Goal: Task Accomplishment & Management: Use online tool/utility

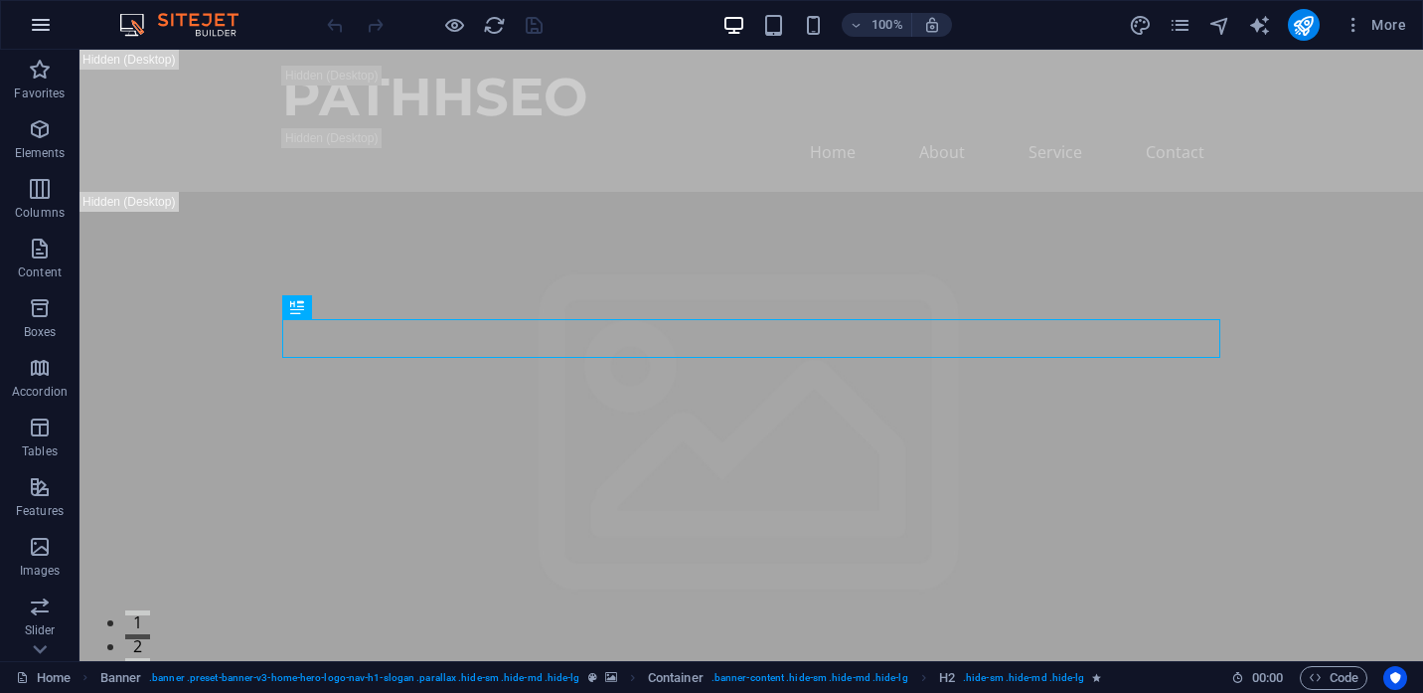
click at [41, 26] on icon "button" at bounding box center [41, 25] width 24 height 24
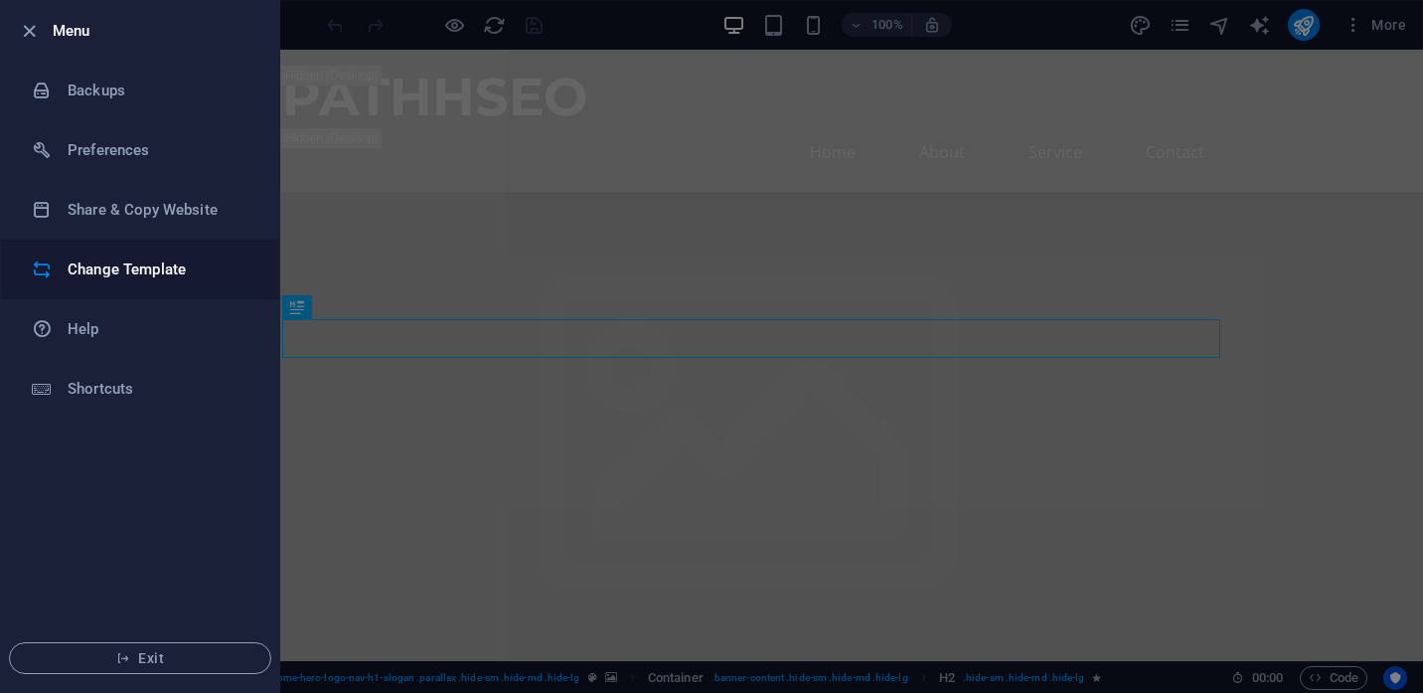
click at [103, 264] on h6 "Change Template" at bounding box center [160, 269] width 184 height 24
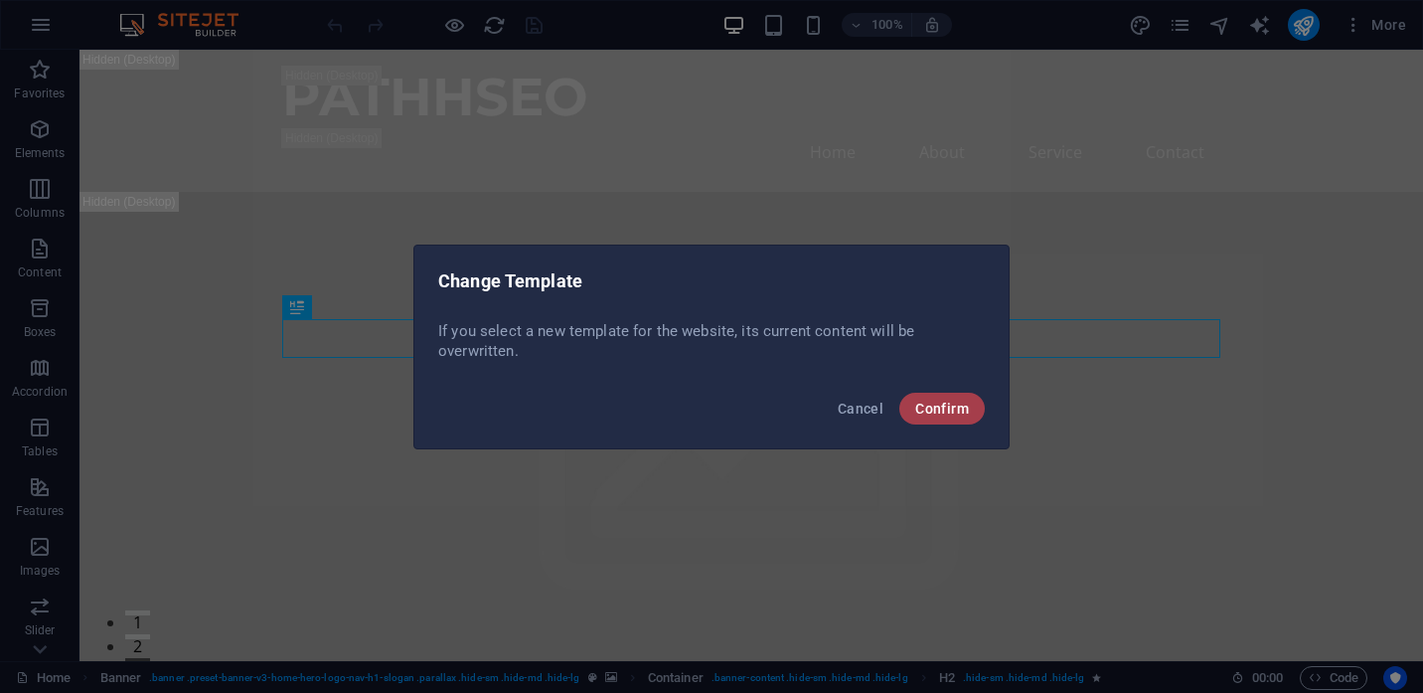
click at [943, 407] on span "Confirm" at bounding box center [942, 409] width 54 height 16
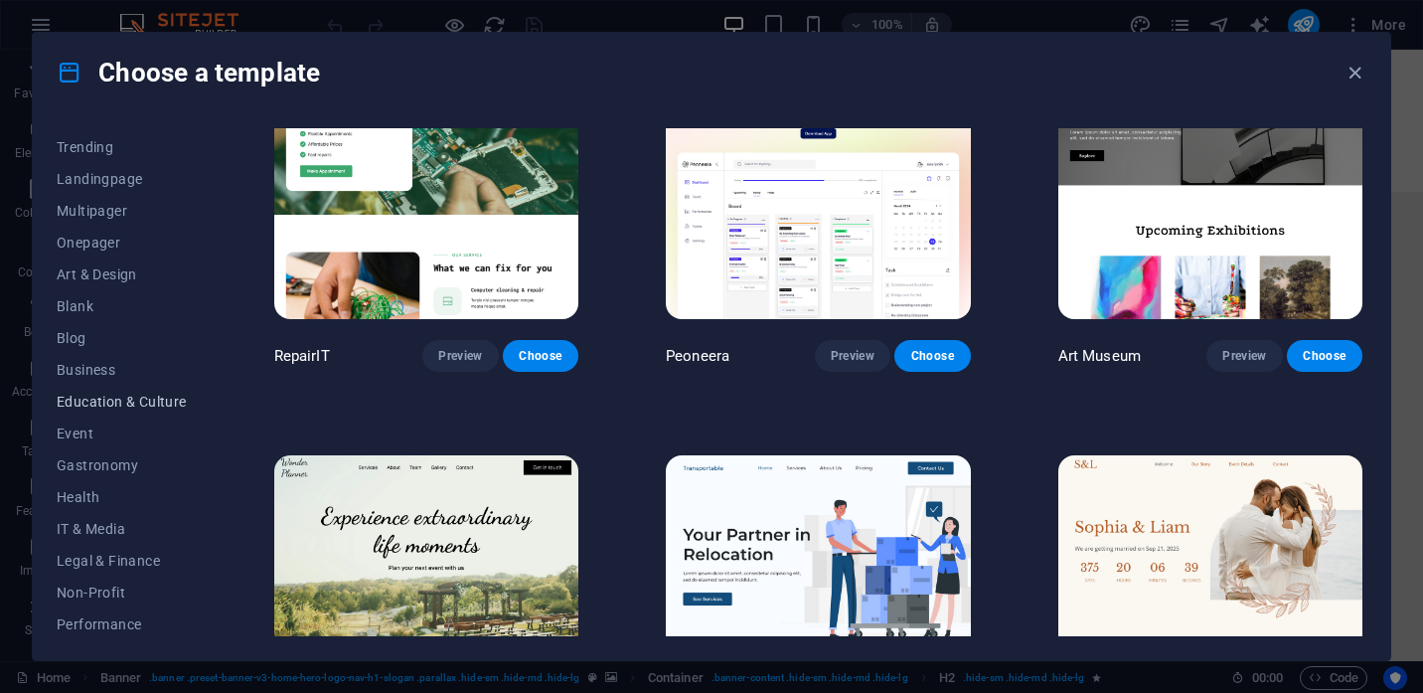
scroll to position [133, 0]
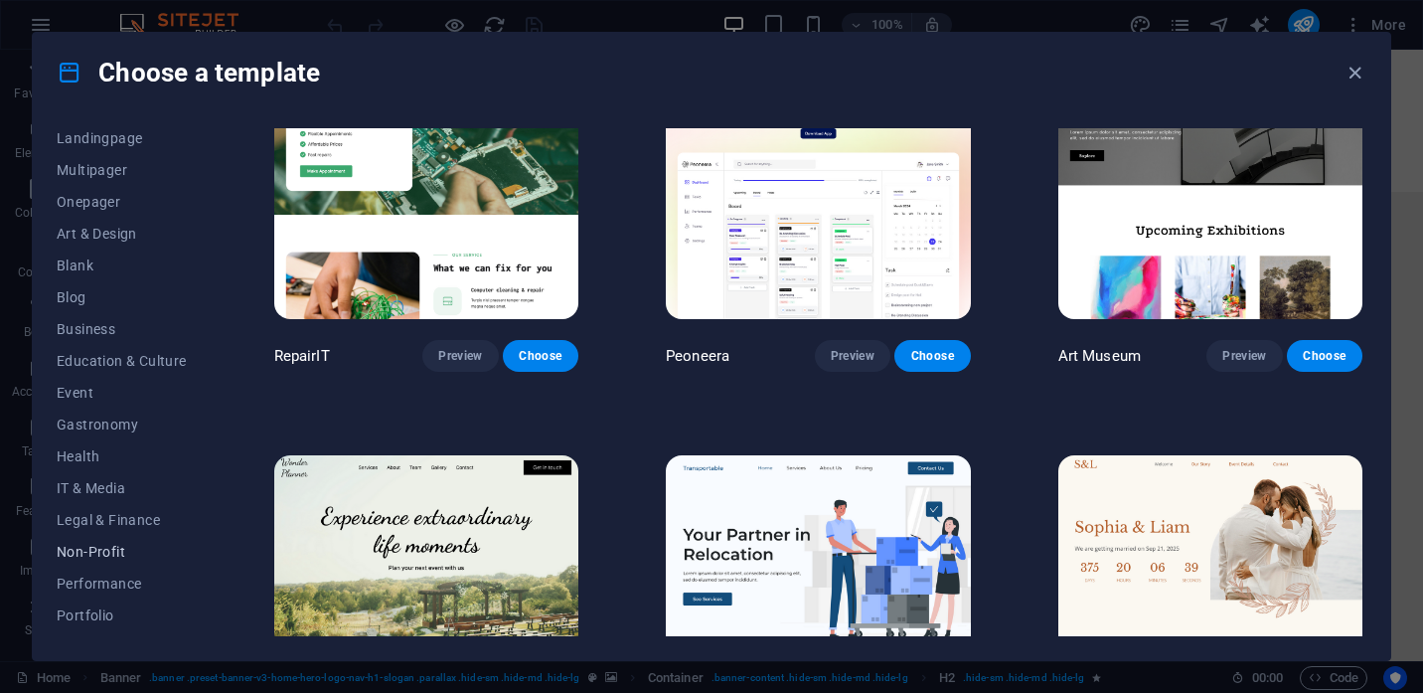
click at [81, 553] on span "Non-Profit" at bounding box center [122, 552] width 130 height 16
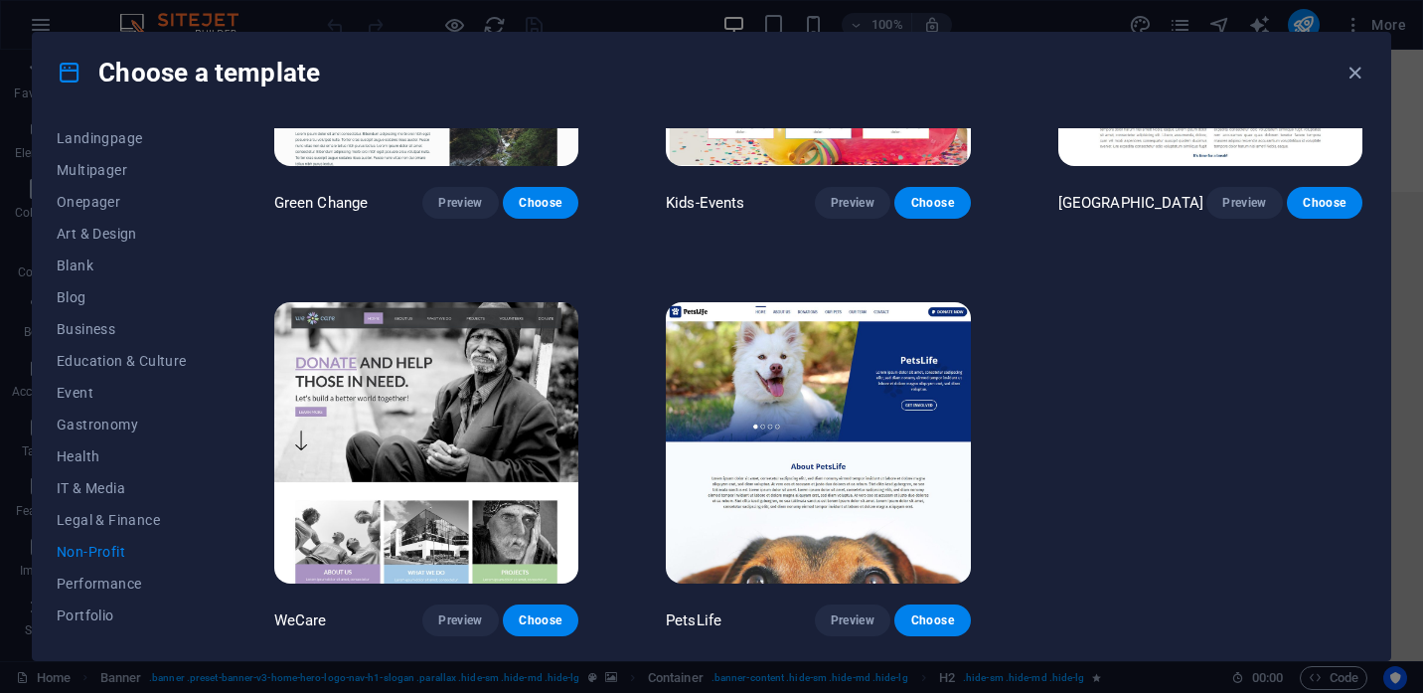
scroll to position [0, 0]
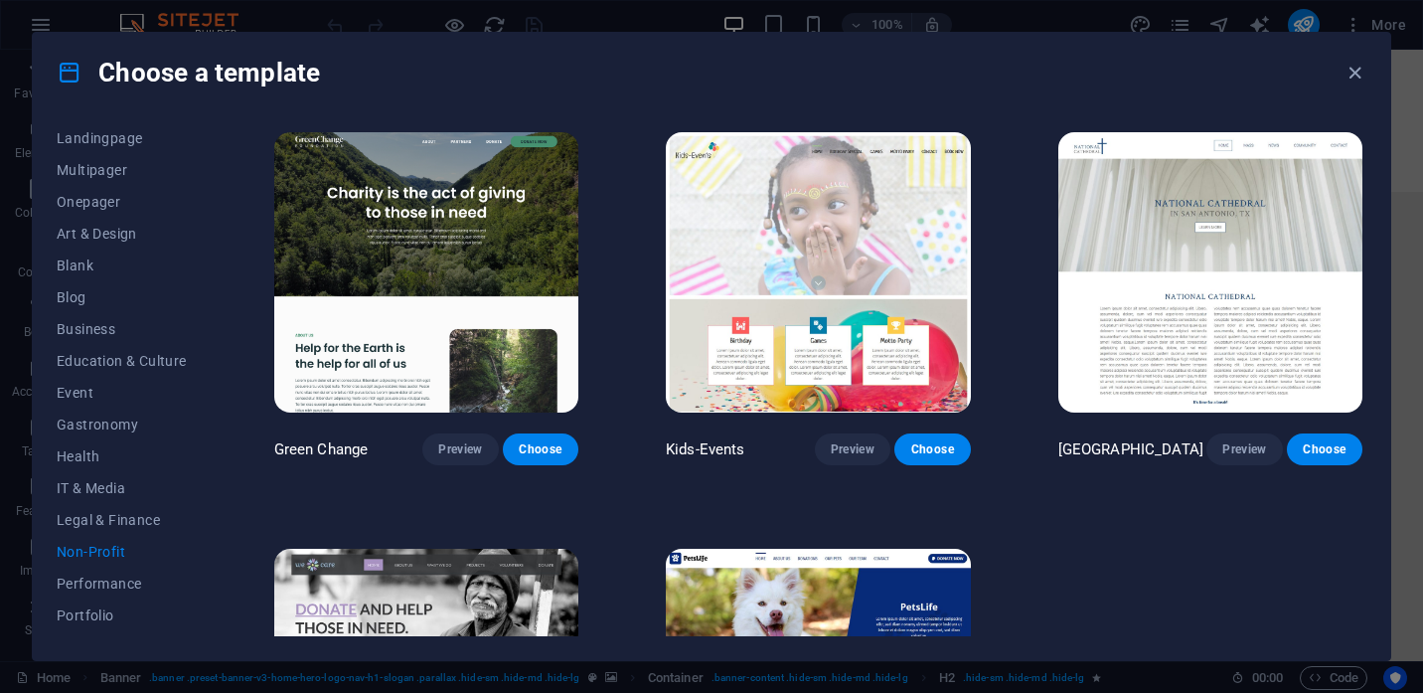
click at [788, 249] on img at bounding box center [818, 272] width 304 height 280
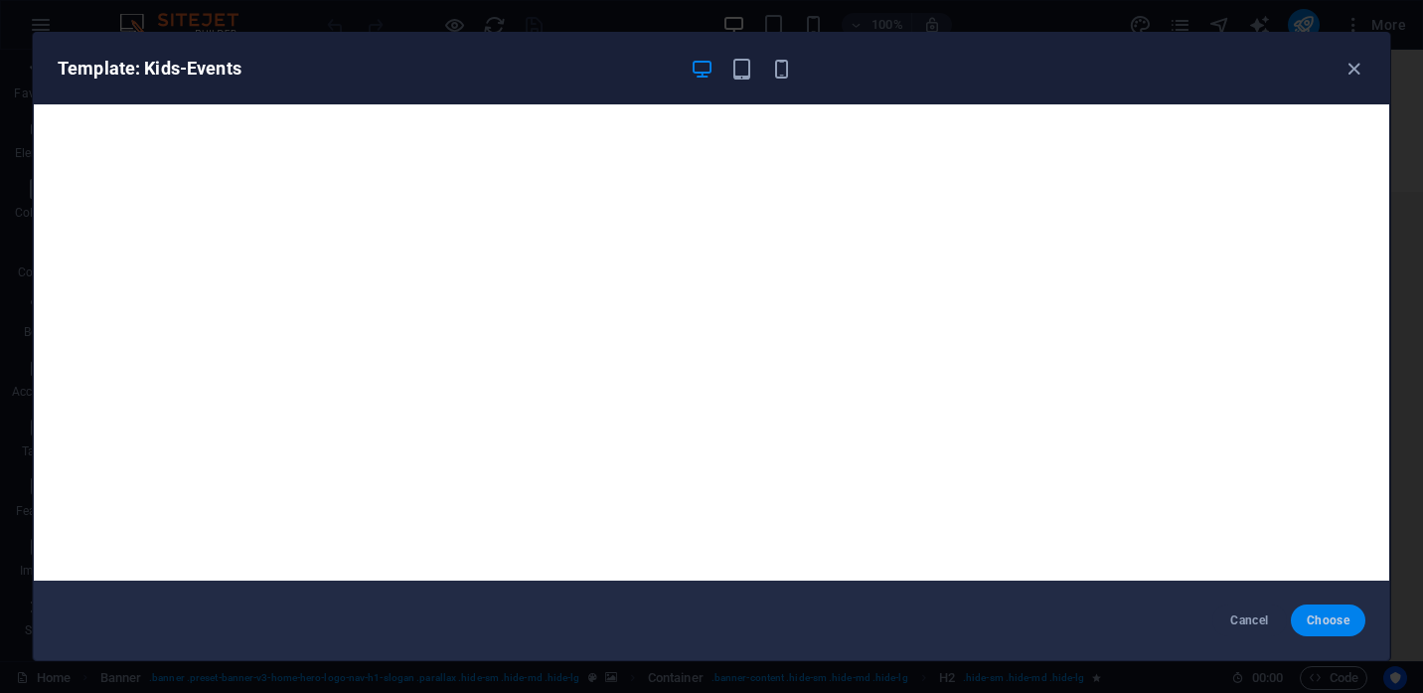
click at [1330, 607] on button "Choose" at bounding box center [1328, 620] width 75 height 32
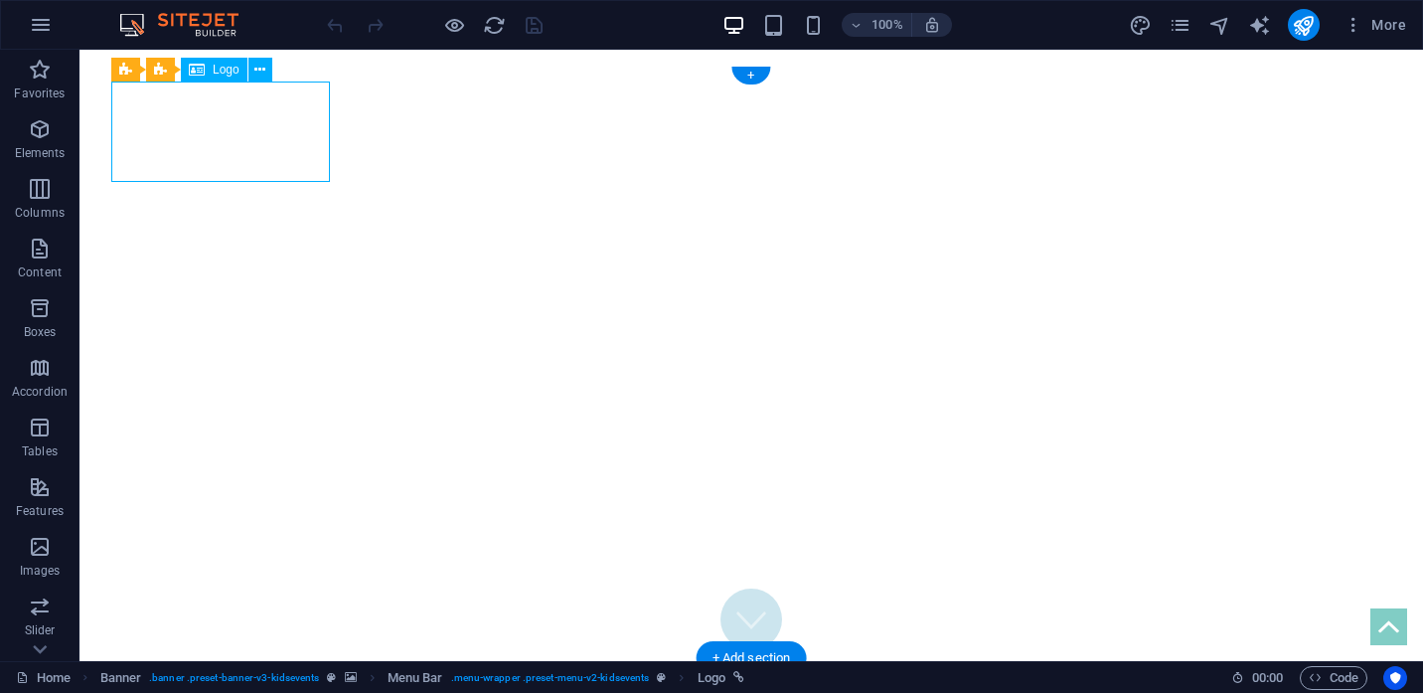
select select "px"
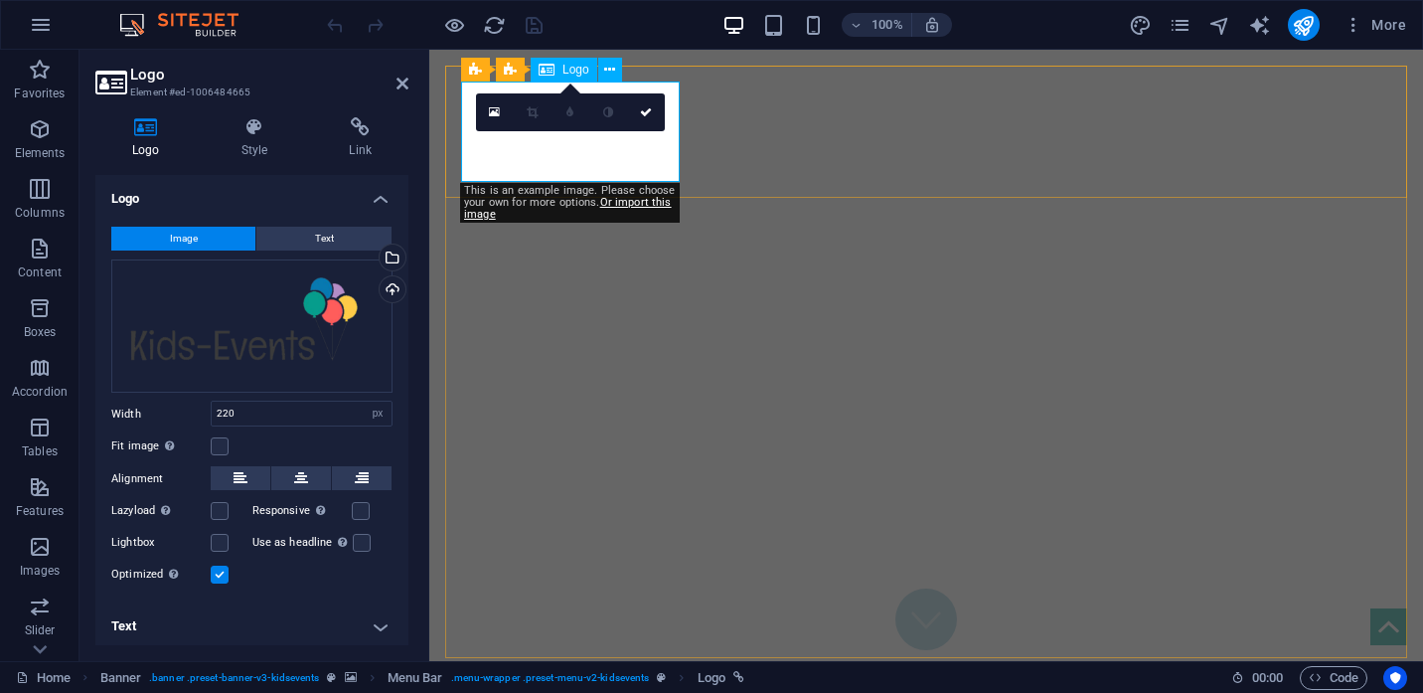
click at [306, 355] on div "Drag files here, click to choose files or select files from Files or our free s…" at bounding box center [251, 326] width 281 height 134
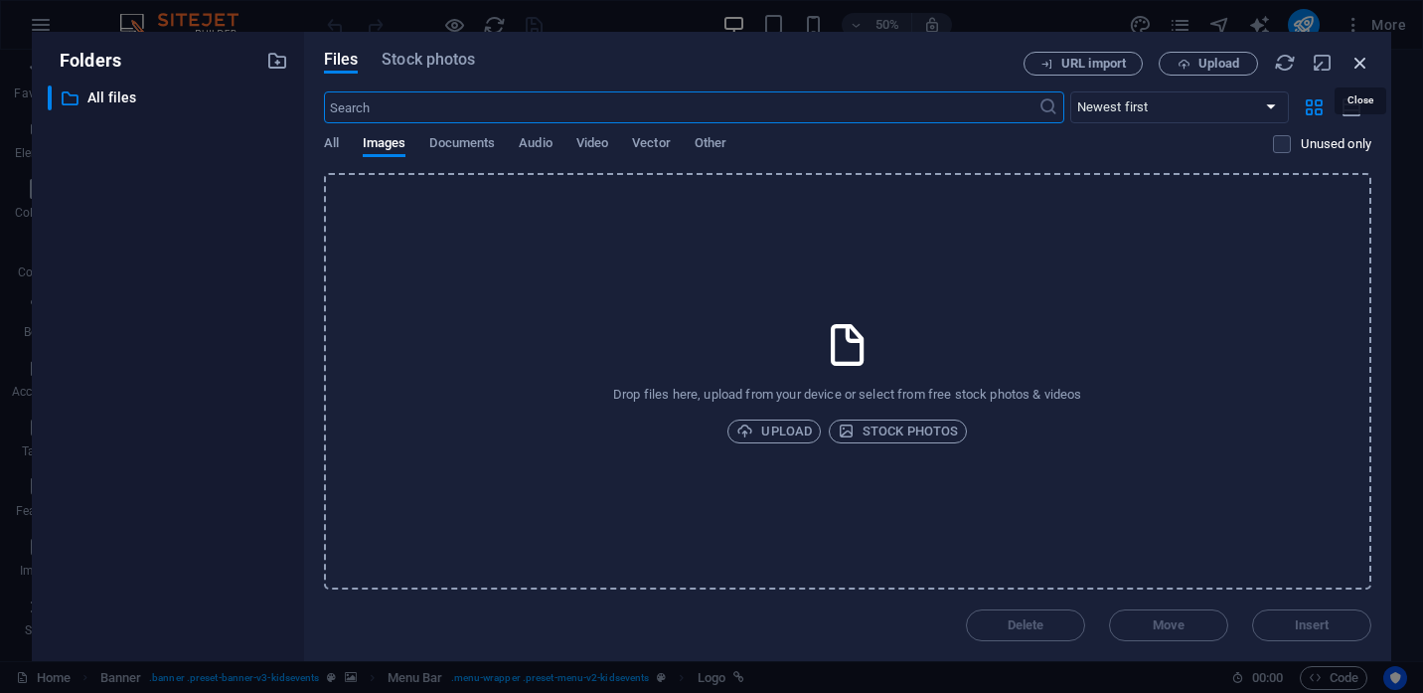
click at [1364, 62] on icon "button" at bounding box center [1361, 63] width 22 height 22
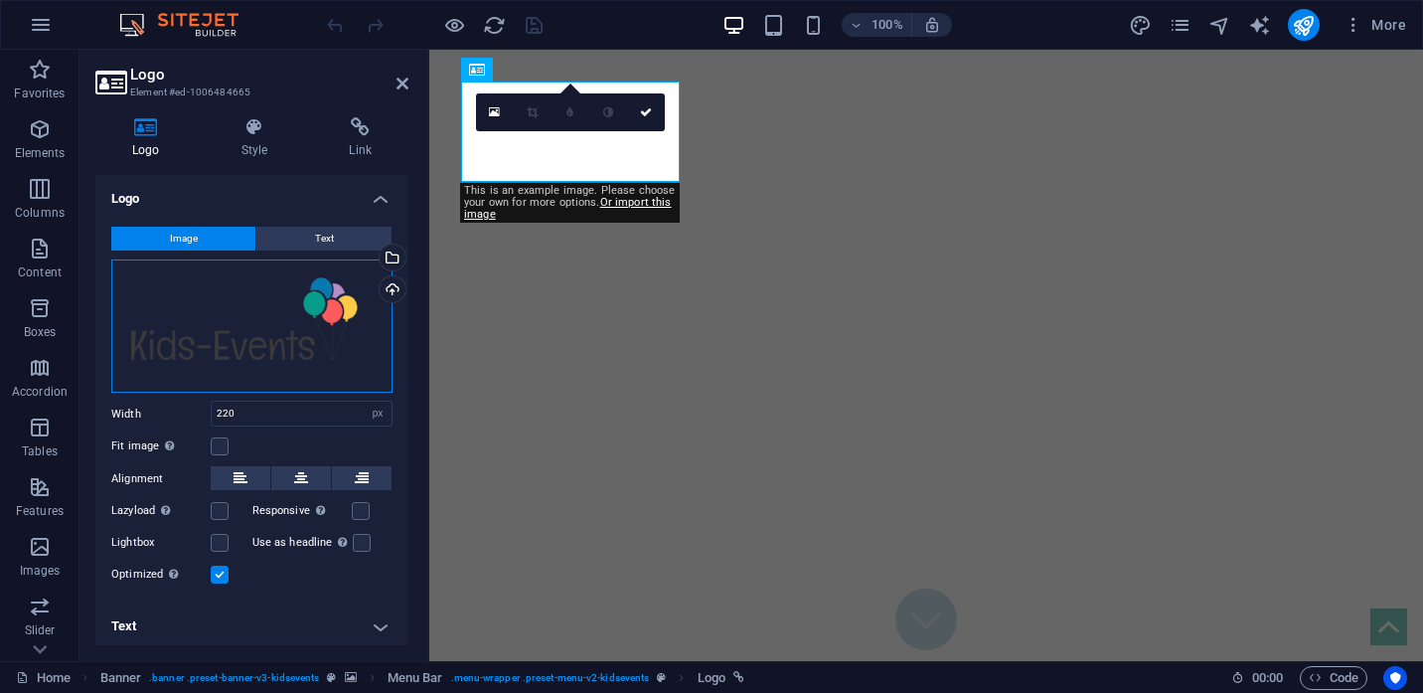
click at [197, 341] on div "Drag files here, click to choose files or select files from Files or our free s…" at bounding box center [251, 326] width 281 height 134
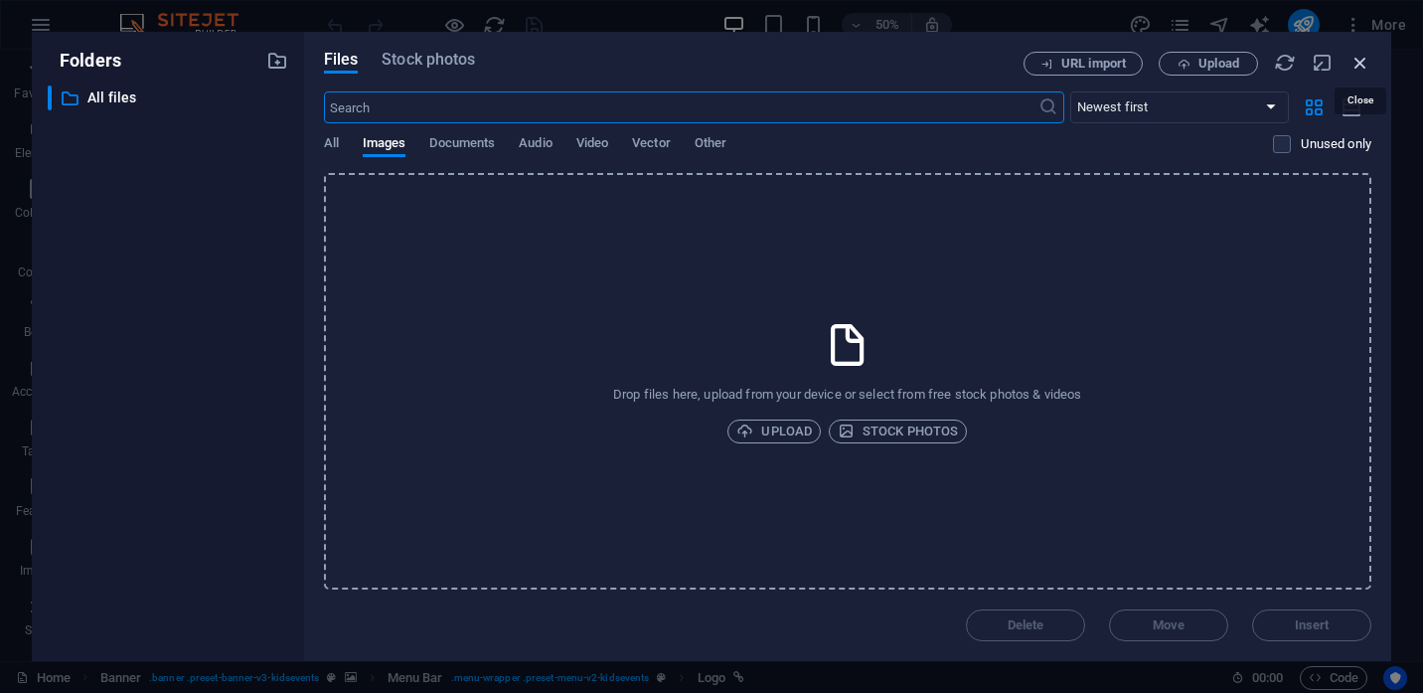
click at [1361, 68] on icon "button" at bounding box center [1361, 63] width 22 height 22
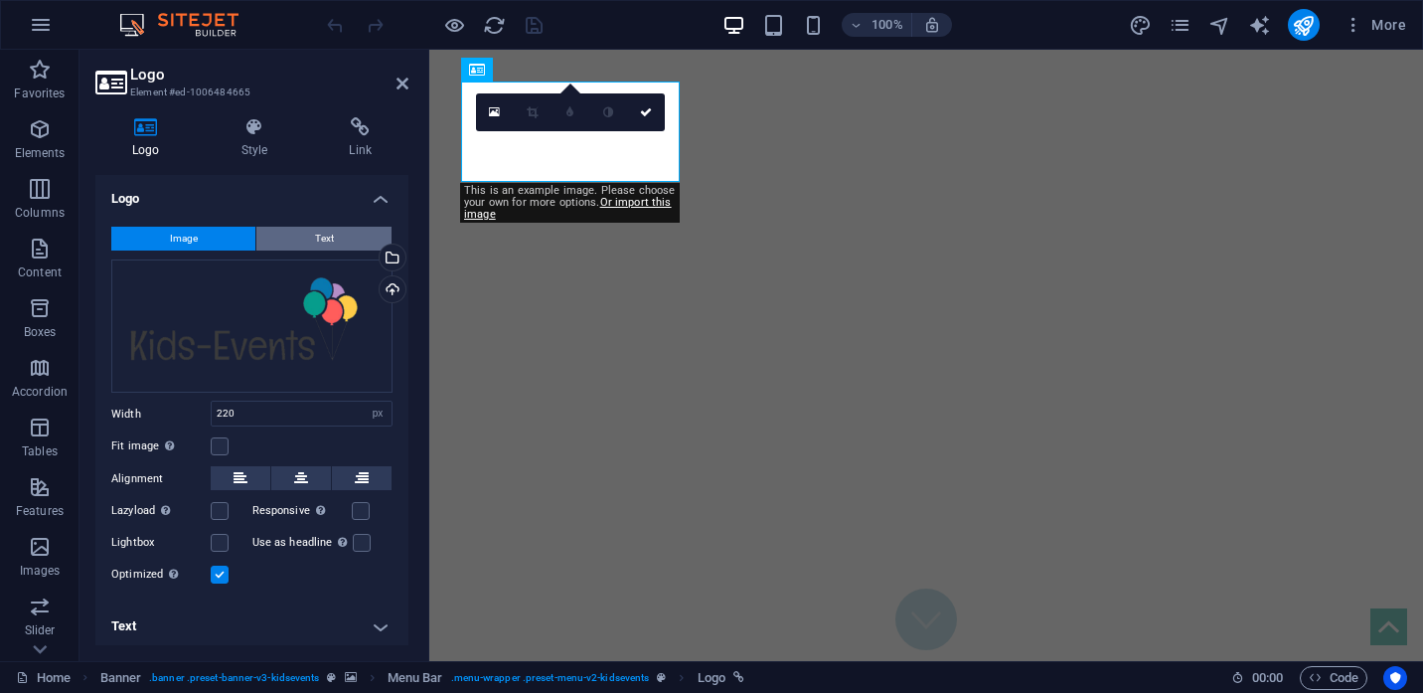
click at [321, 232] on span "Text" at bounding box center [324, 239] width 19 height 24
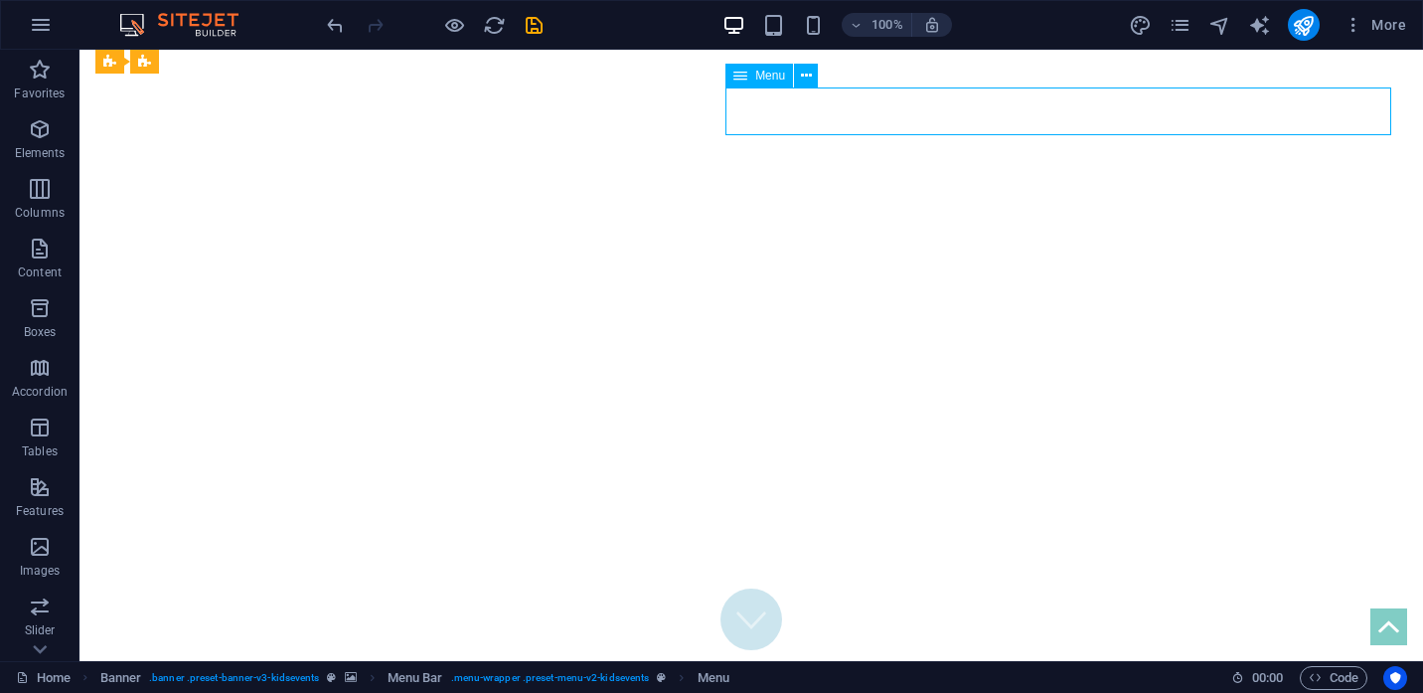
select select
select select "1"
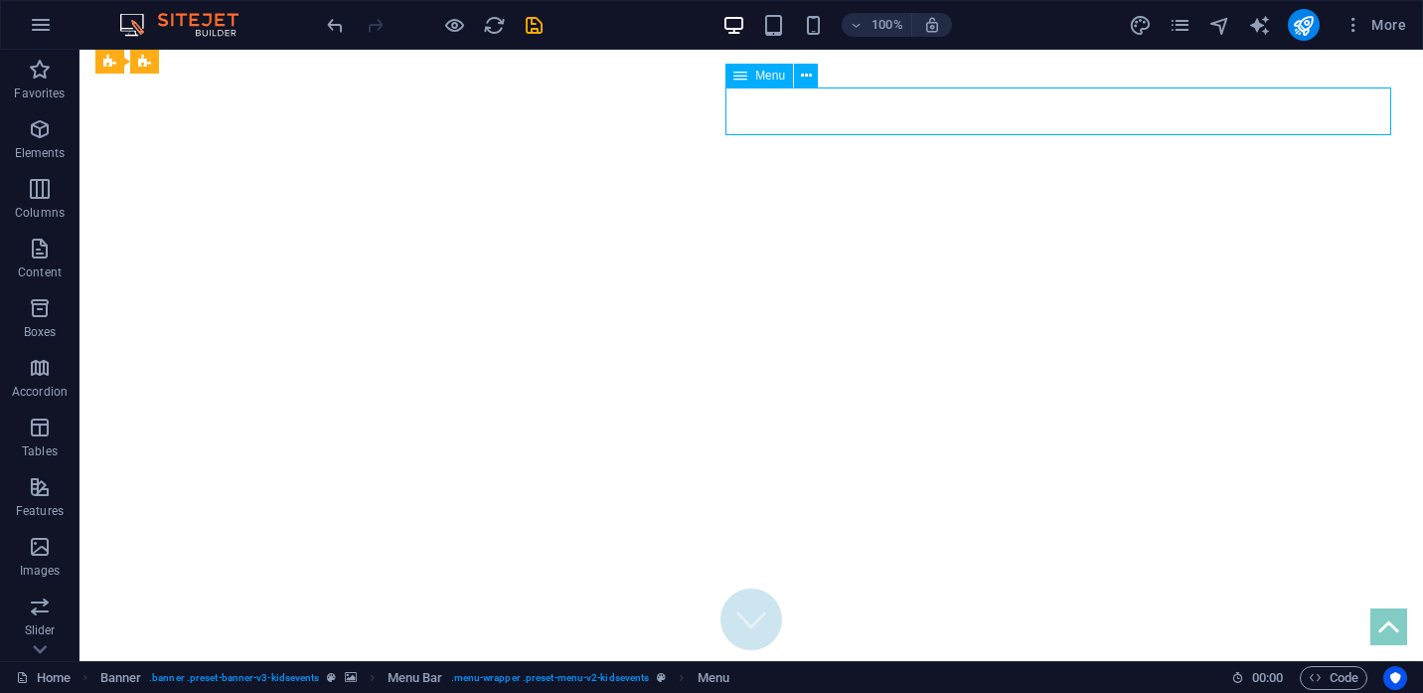
select select
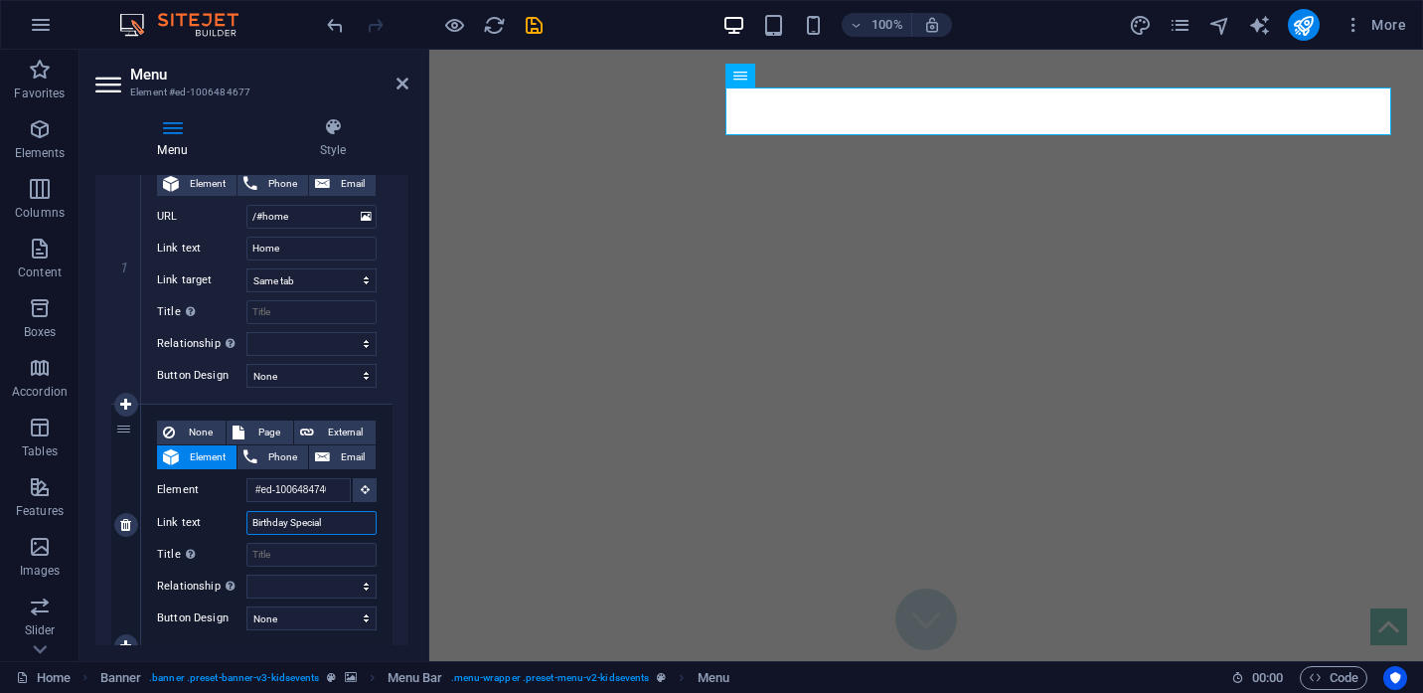
click at [333, 526] on input "Birthday Special" at bounding box center [311, 523] width 130 height 24
type input "Who We Are"
select select
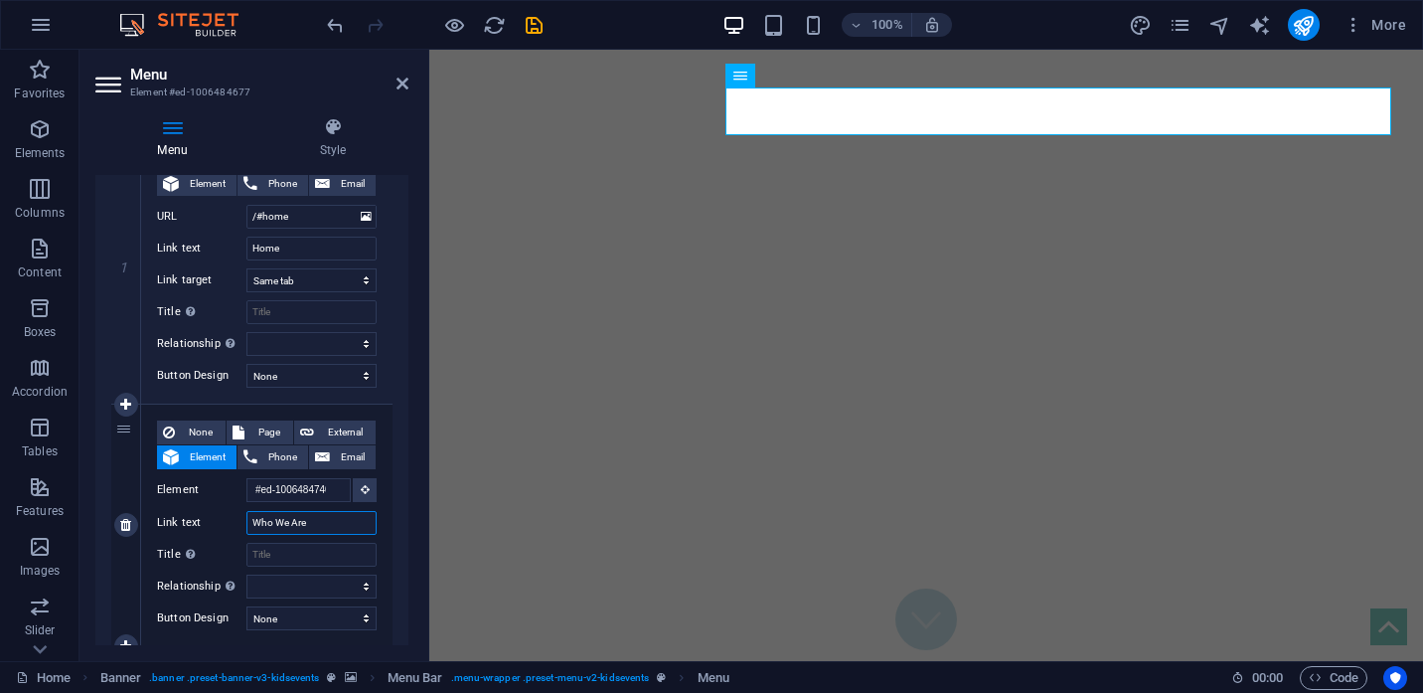
select select
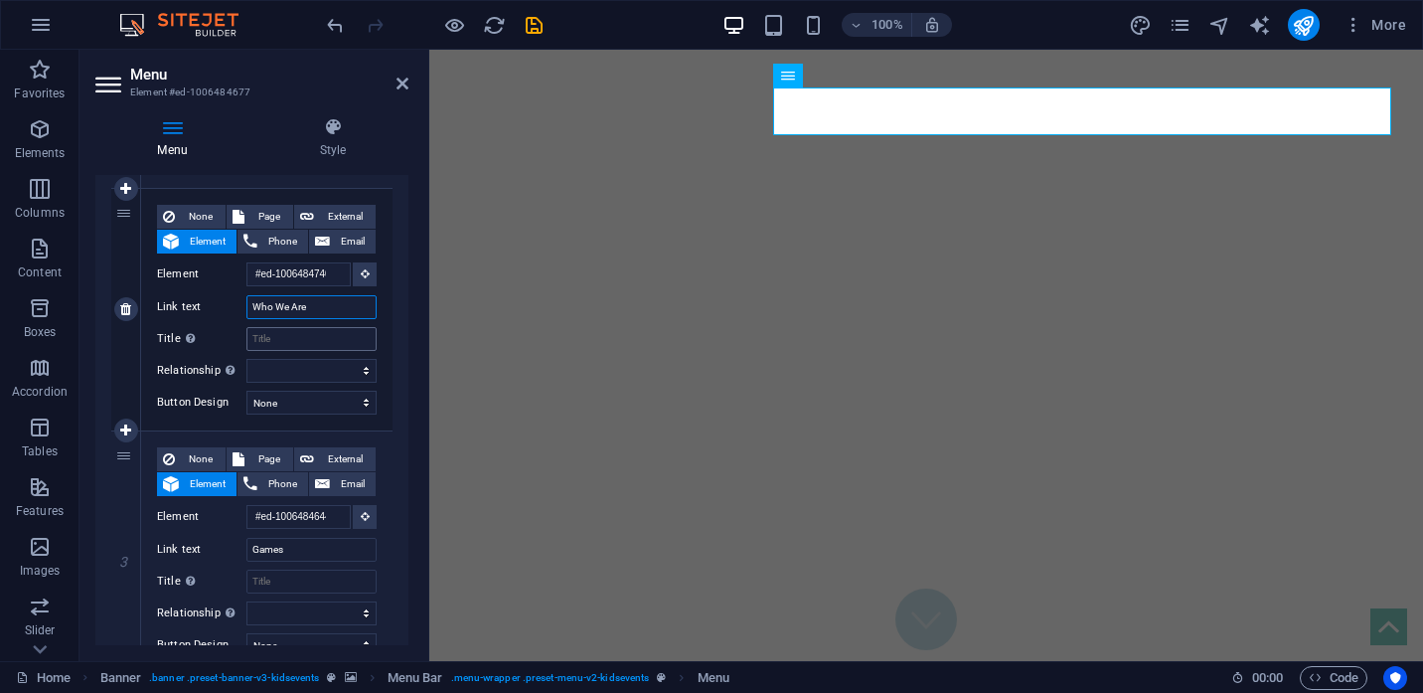
scroll to position [482, 0]
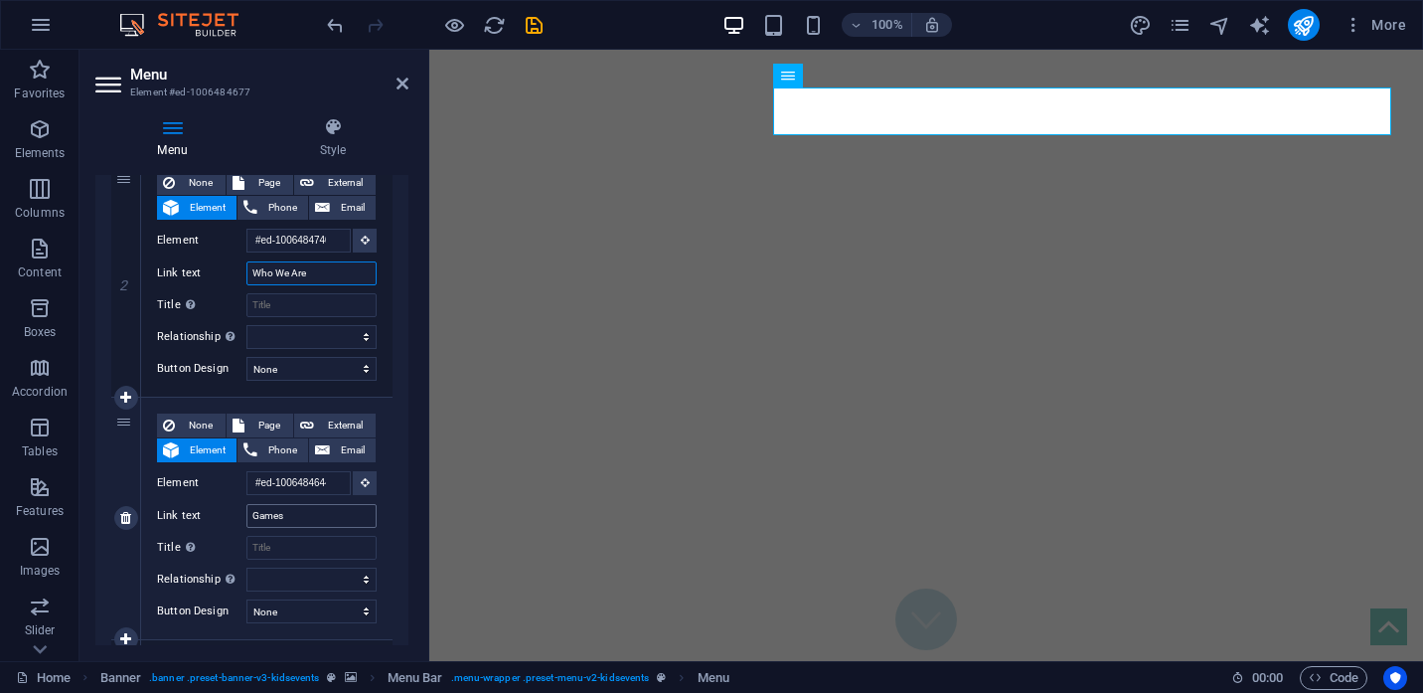
type input "Who We Are"
click at [303, 519] on input "Games" at bounding box center [311, 516] width 130 height 24
type input "What We Do"
select select
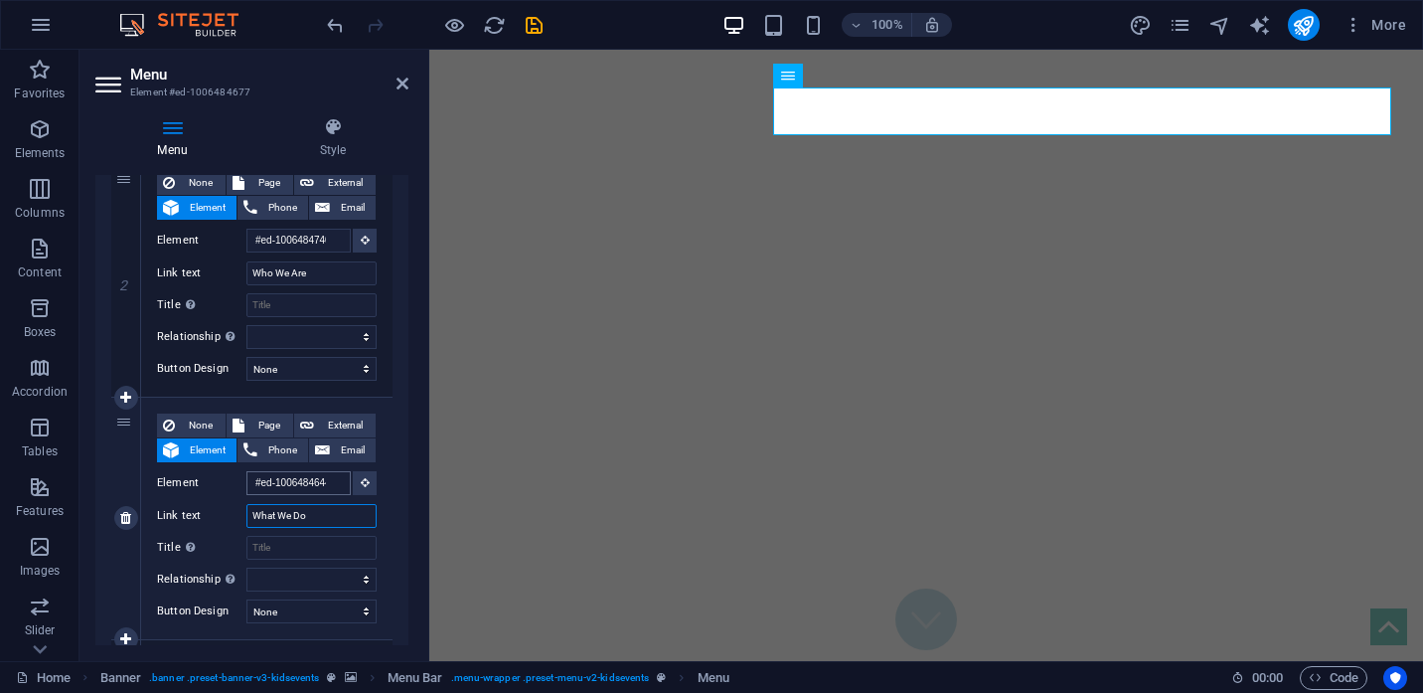
select select
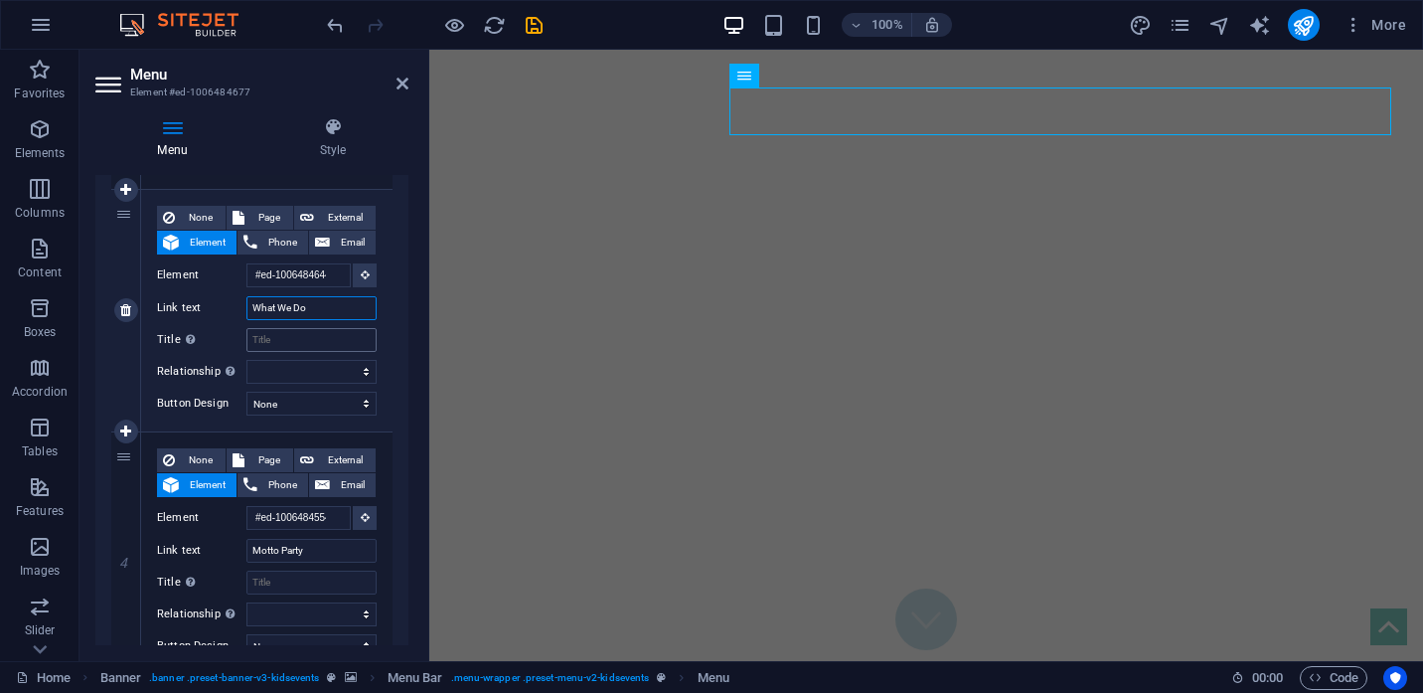
scroll to position [699, 0]
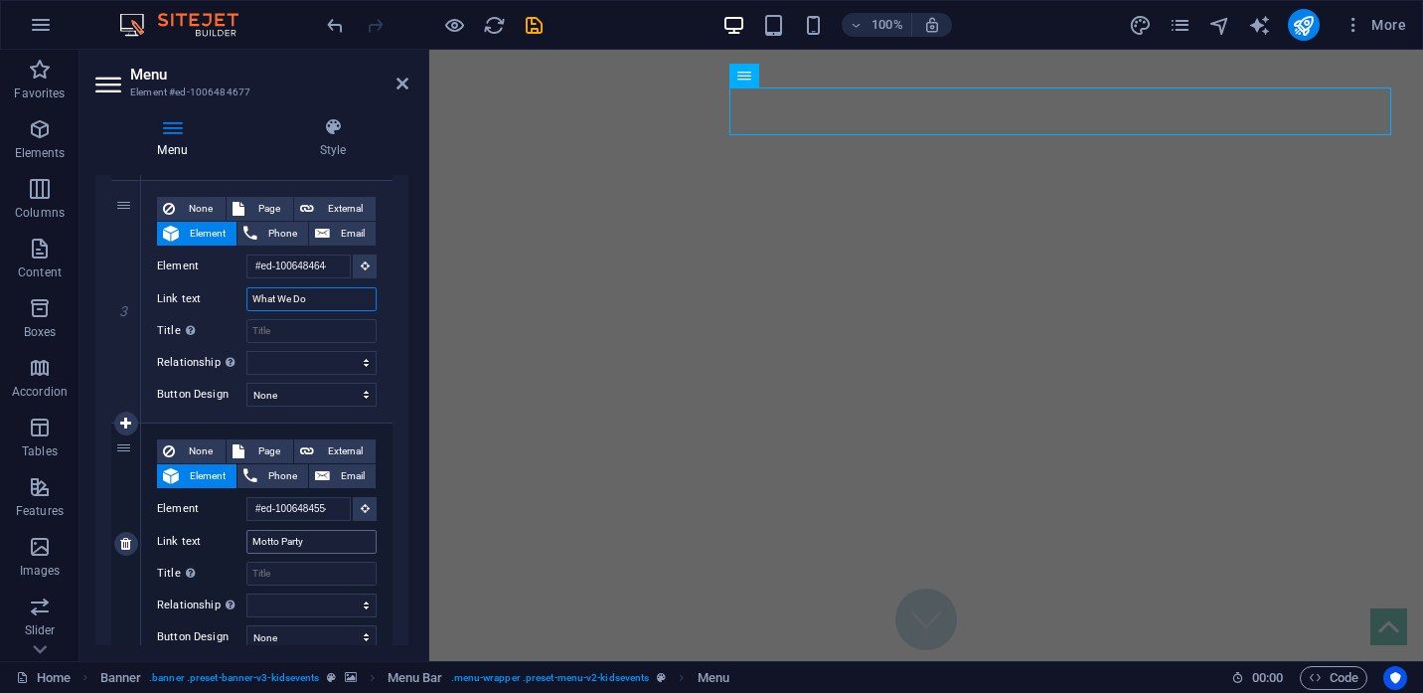
type input "What We Do"
click at [309, 548] on input "Motto Party" at bounding box center [311, 542] width 130 height 24
click at [336, 545] on input "Motto Party" at bounding box center [311, 542] width 130 height 24
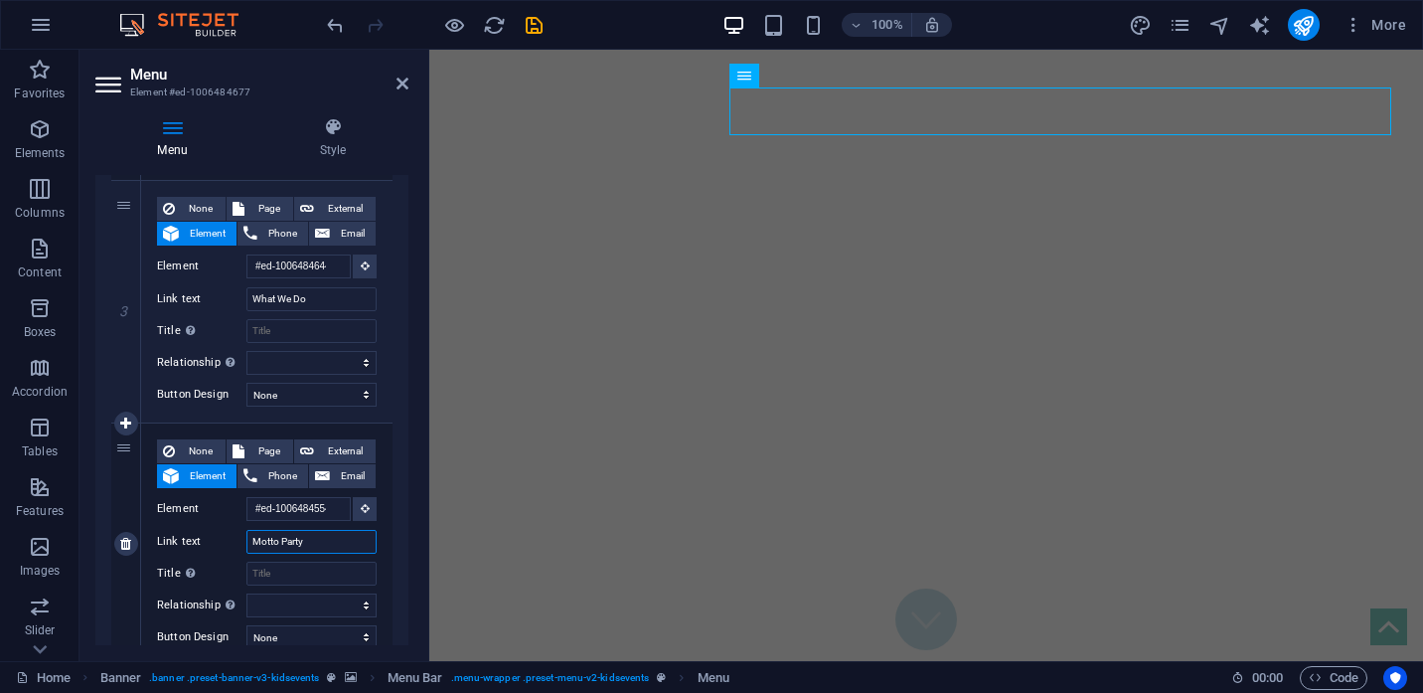
click at [336, 545] on input "Motto Party" at bounding box center [311, 542] width 130 height 24
type input "Galler"
select select
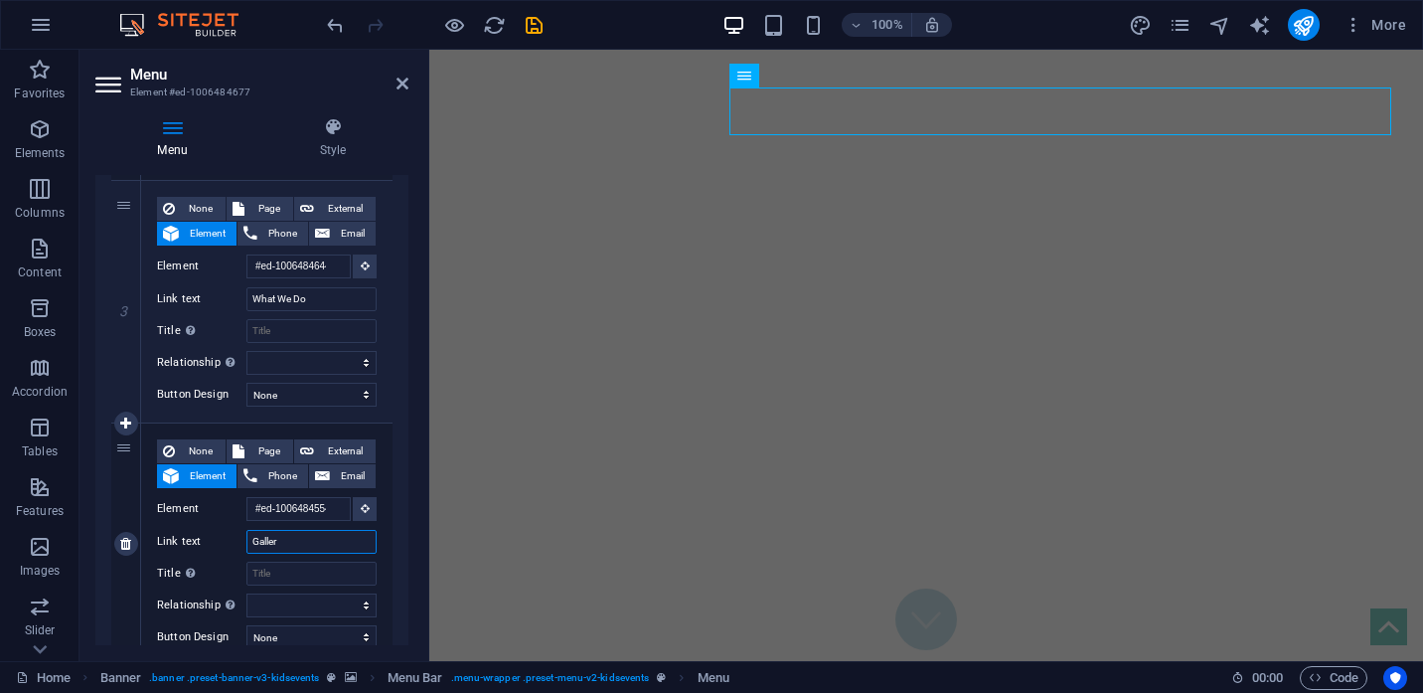
select select
type input "Gallery"
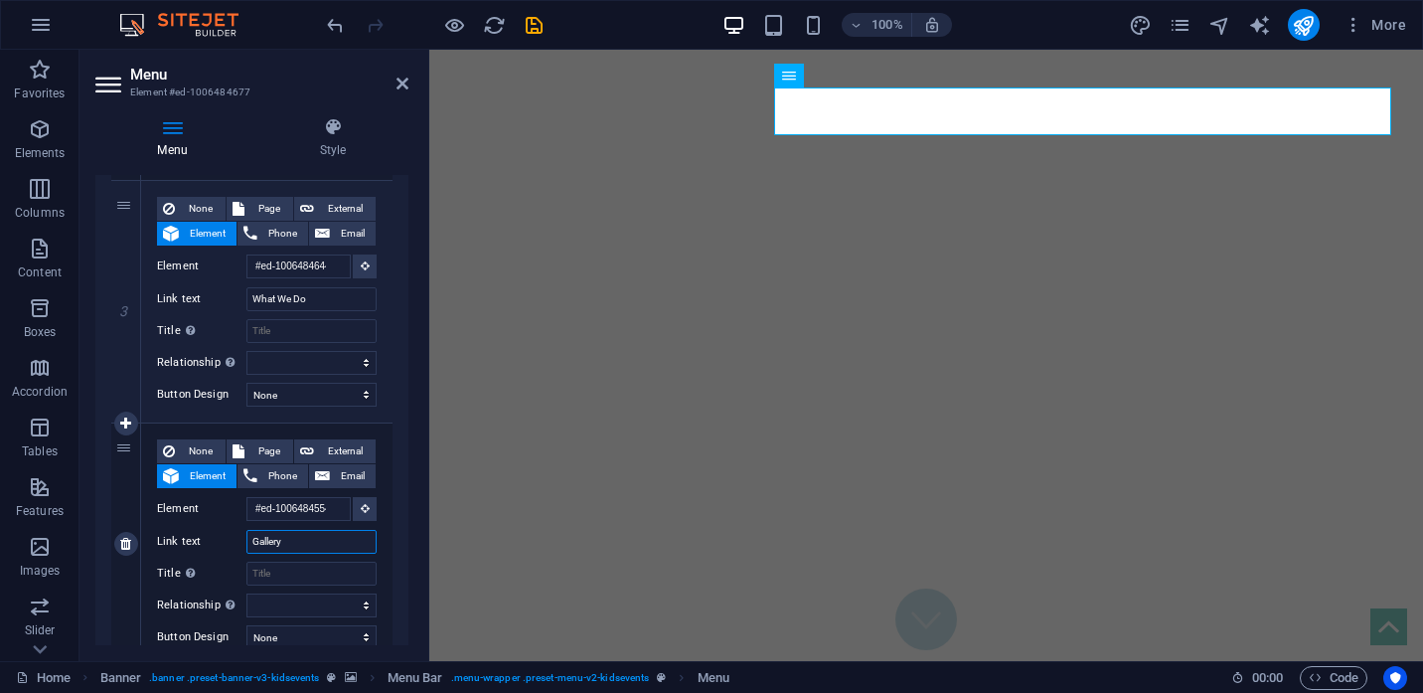
select select
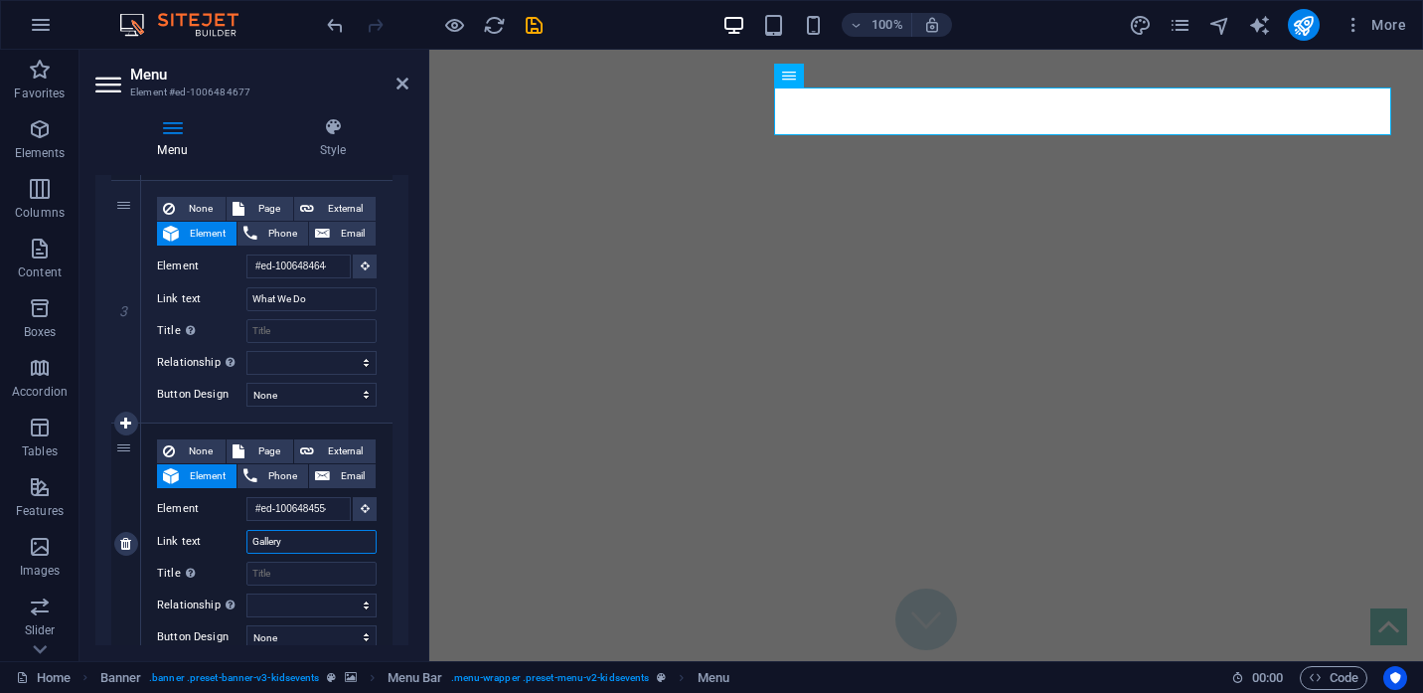
select select
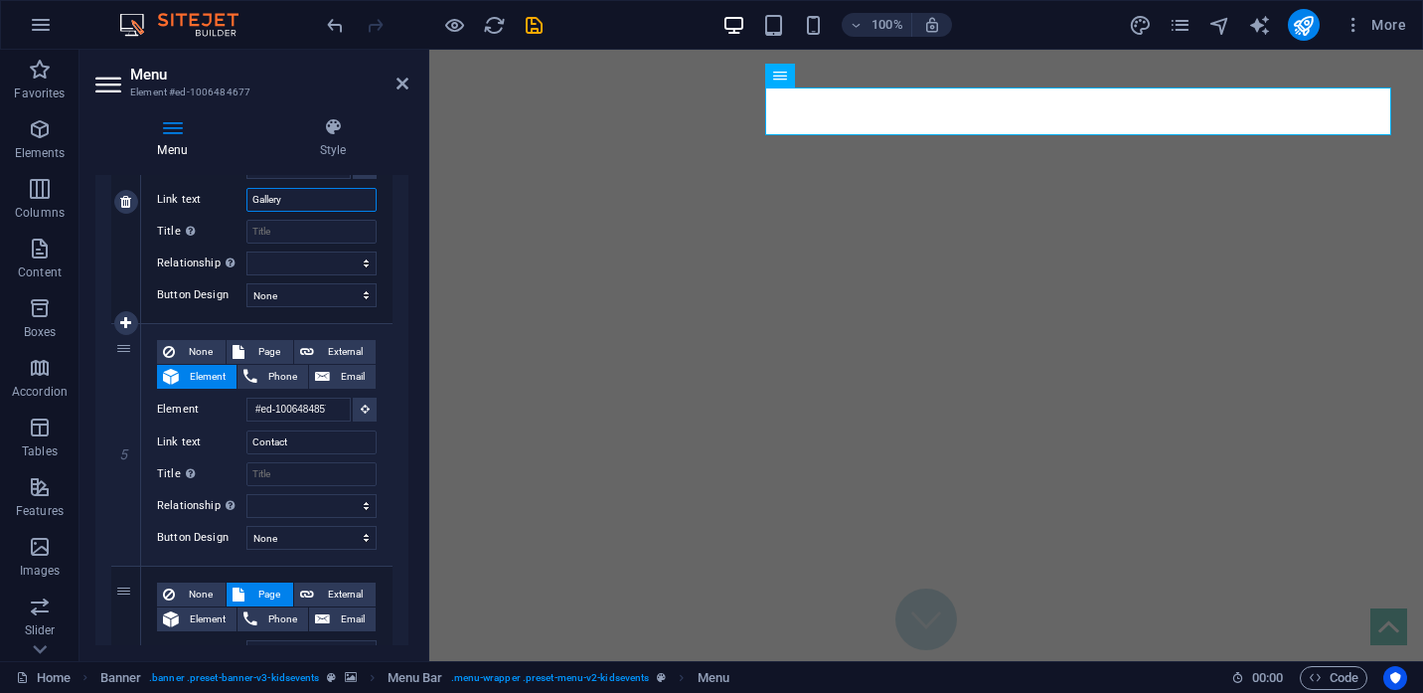
scroll to position [1129, 0]
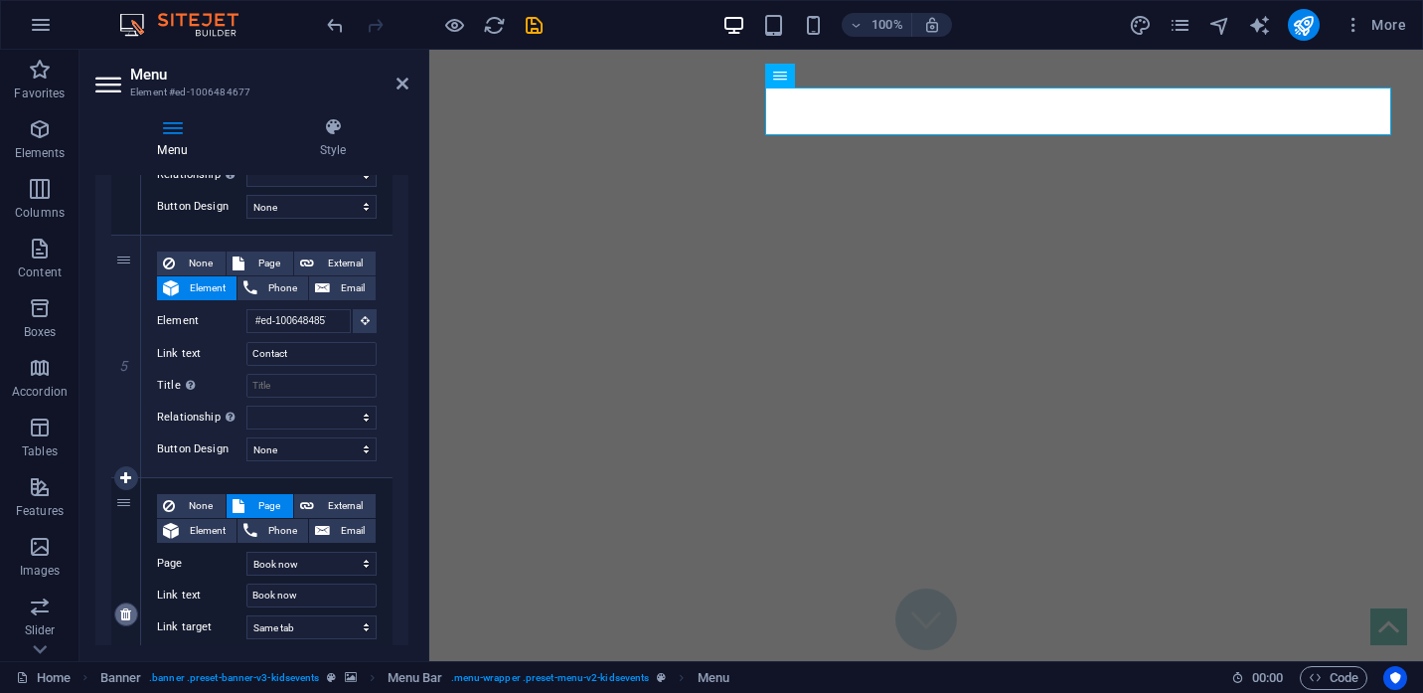
type input "Gallery"
click at [125, 618] on icon at bounding box center [125, 614] width 11 height 14
select select
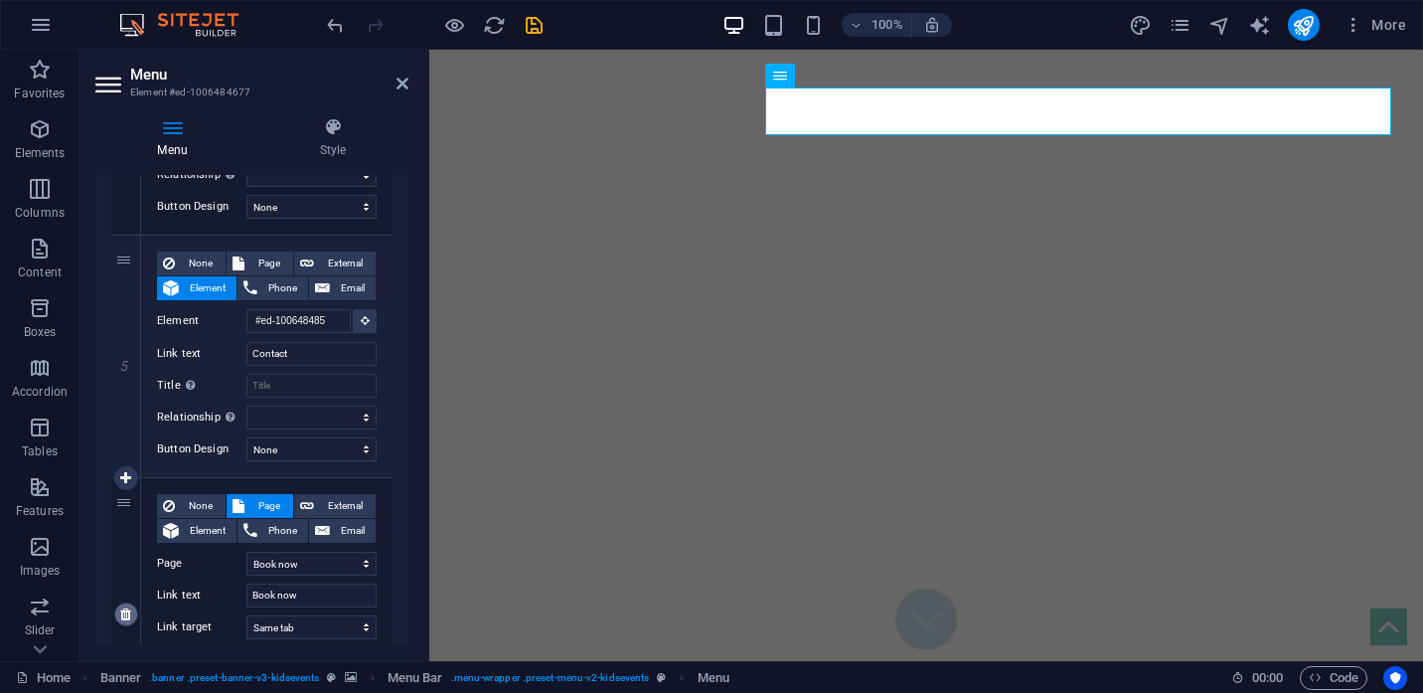
select select
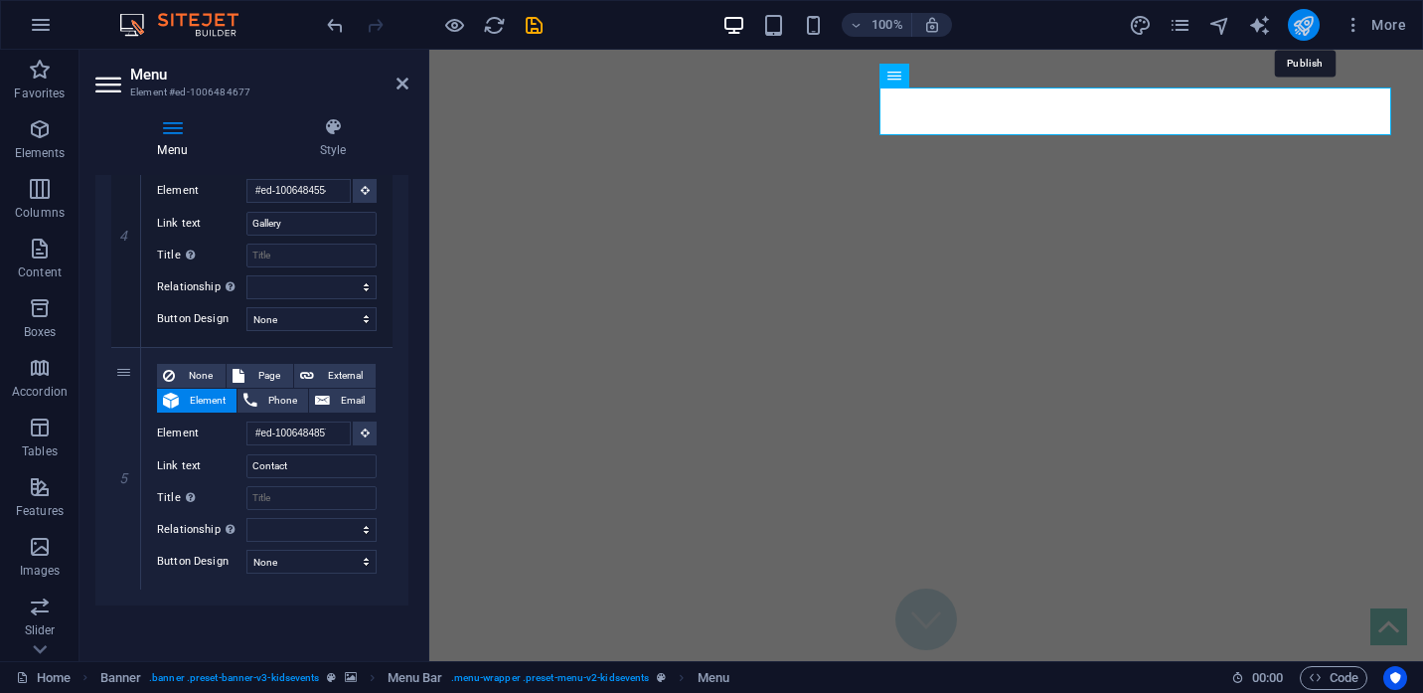
click at [1306, 23] on icon "publish" at bounding box center [1303, 25] width 23 height 23
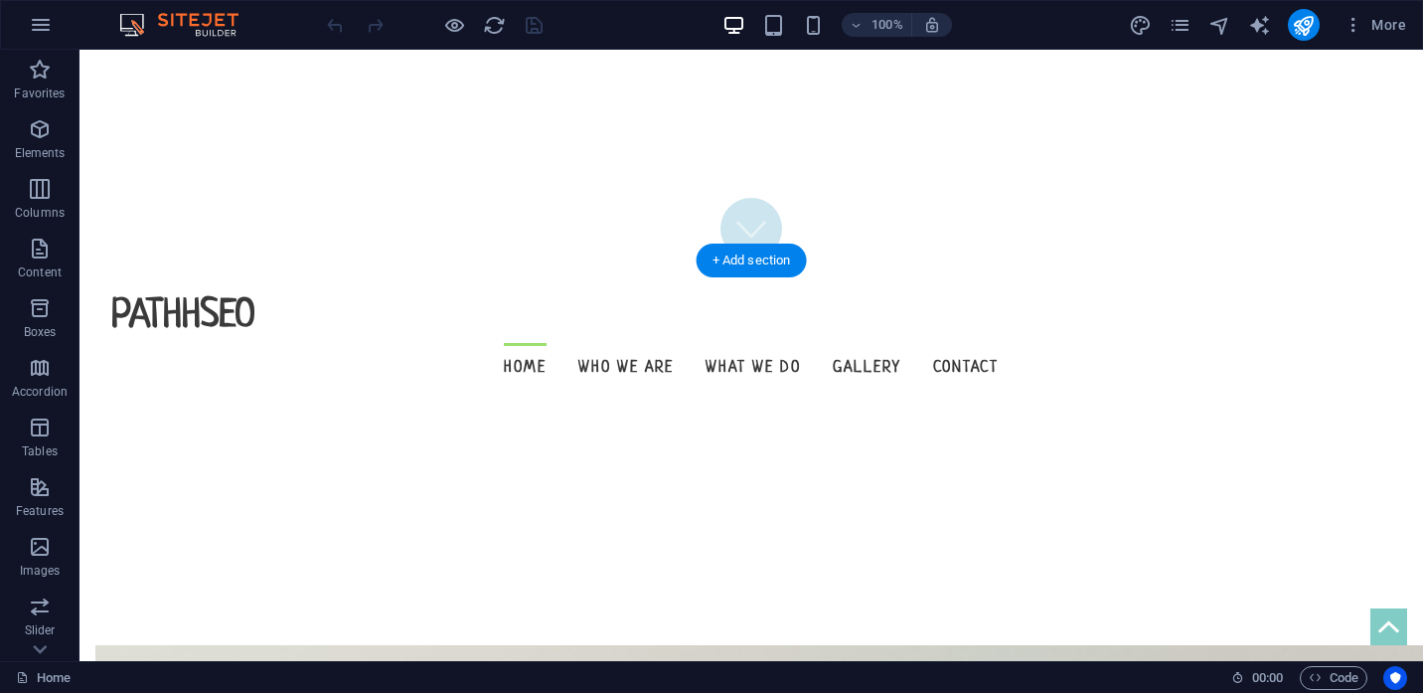
scroll to position [413, 0]
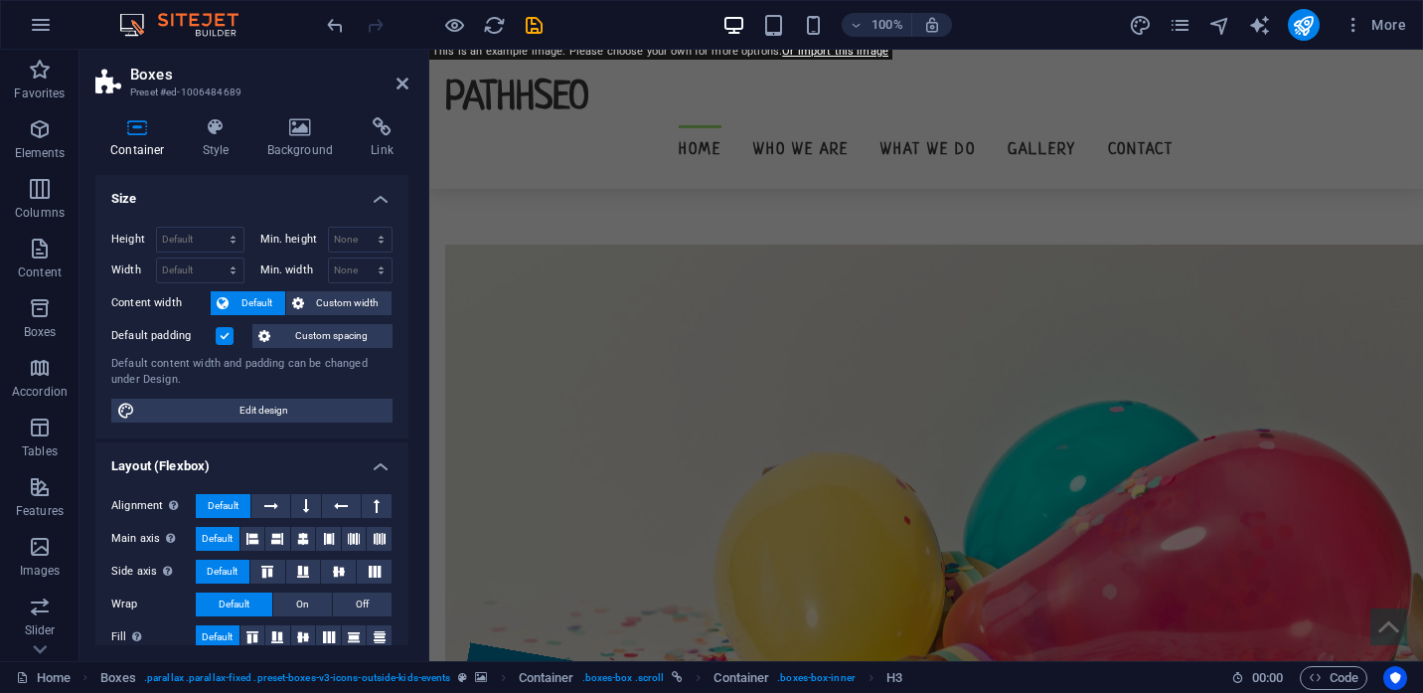
scroll to position [577, 0]
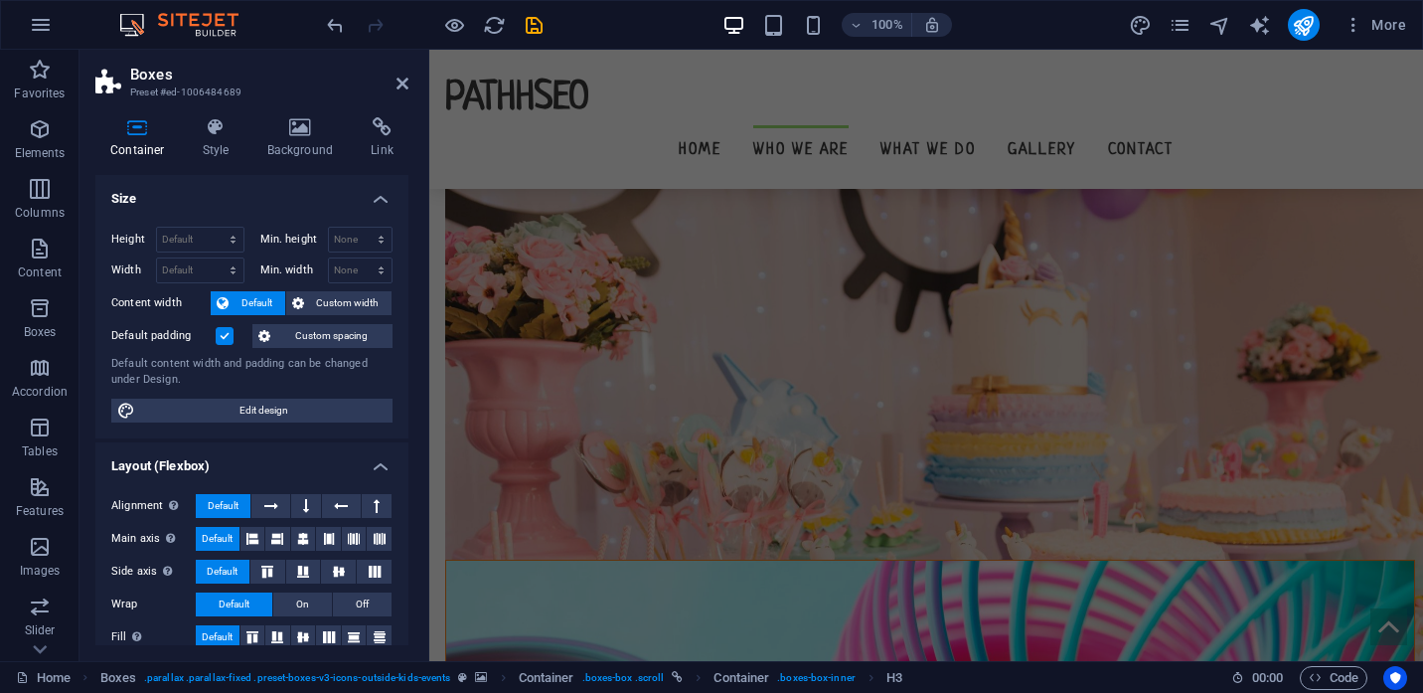
scroll to position [1896, 0]
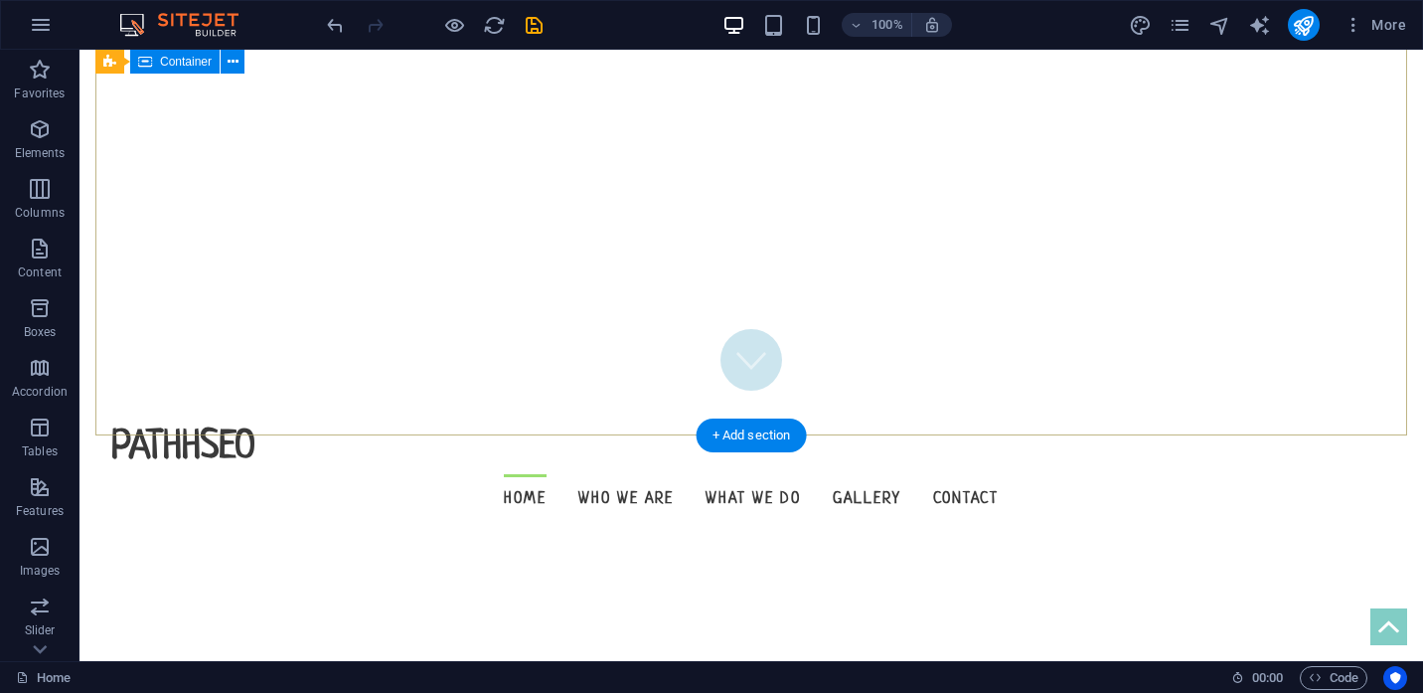
scroll to position [376, 0]
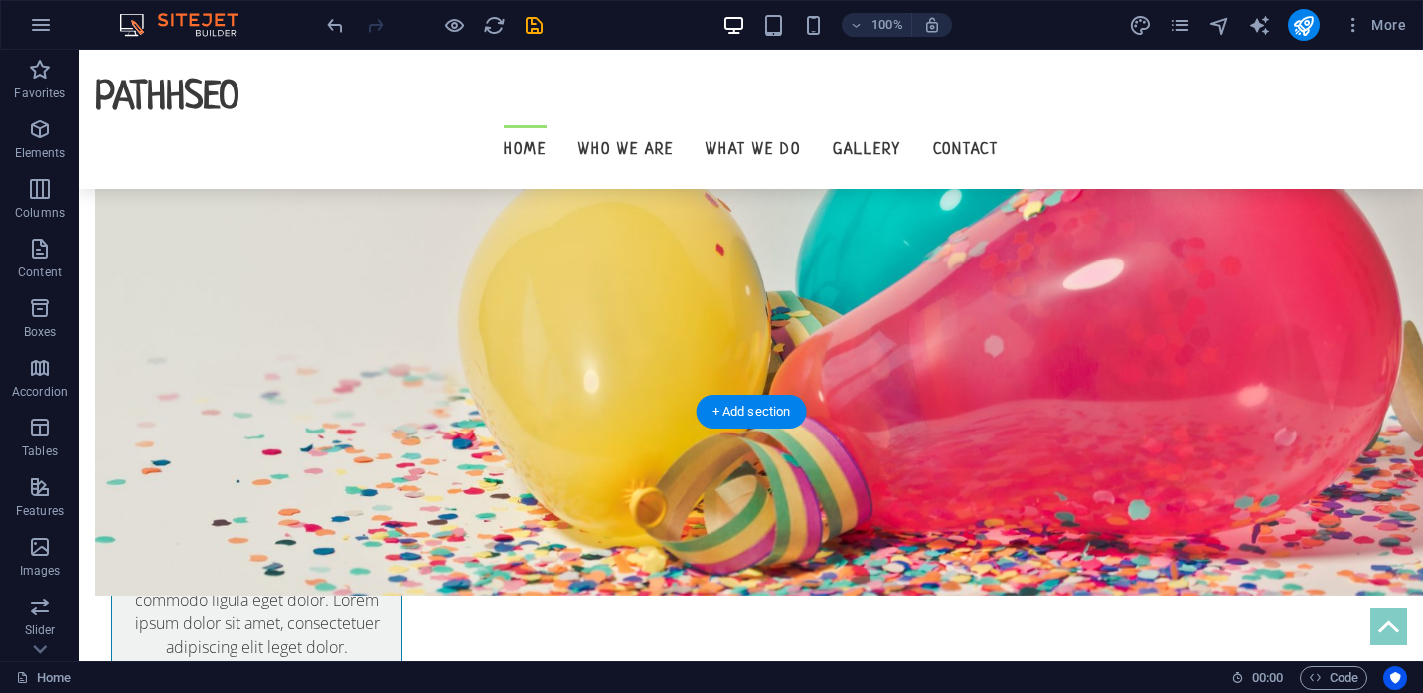
scroll to position [587, 0]
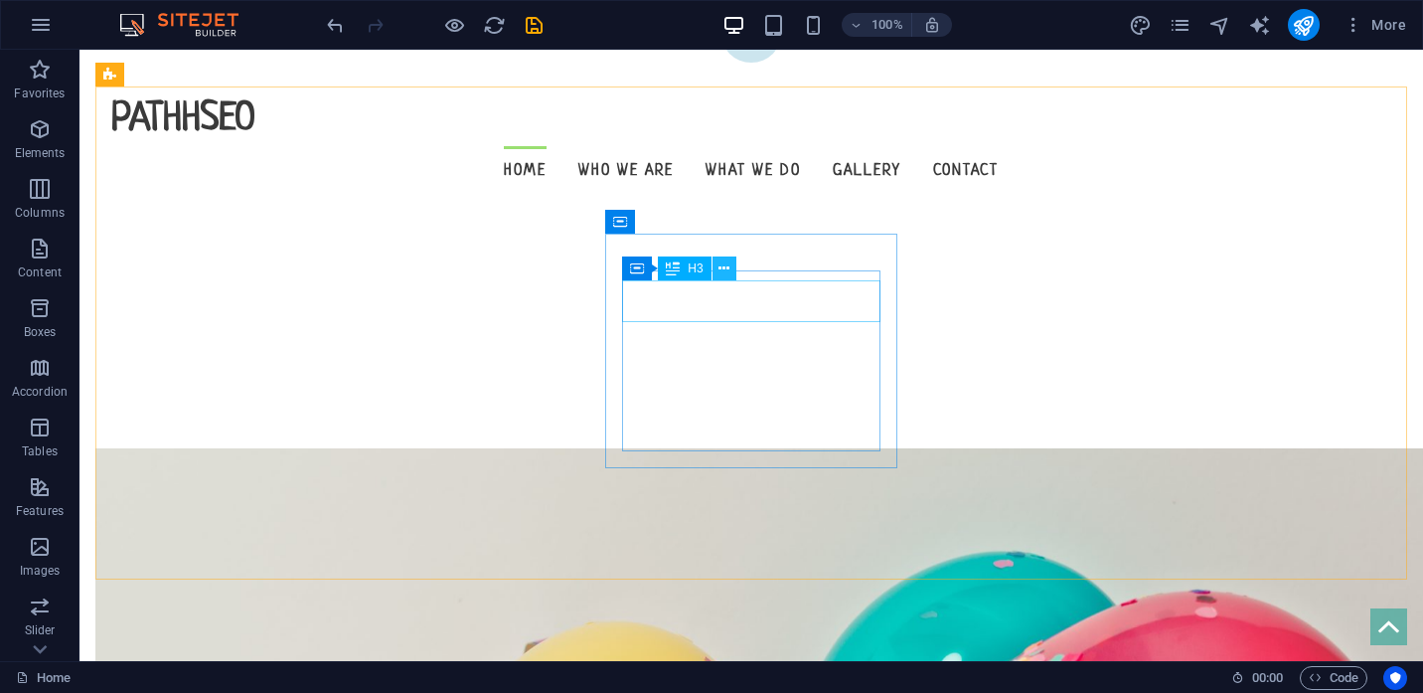
click at [729, 265] on icon at bounding box center [724, 268] width 11 height 21
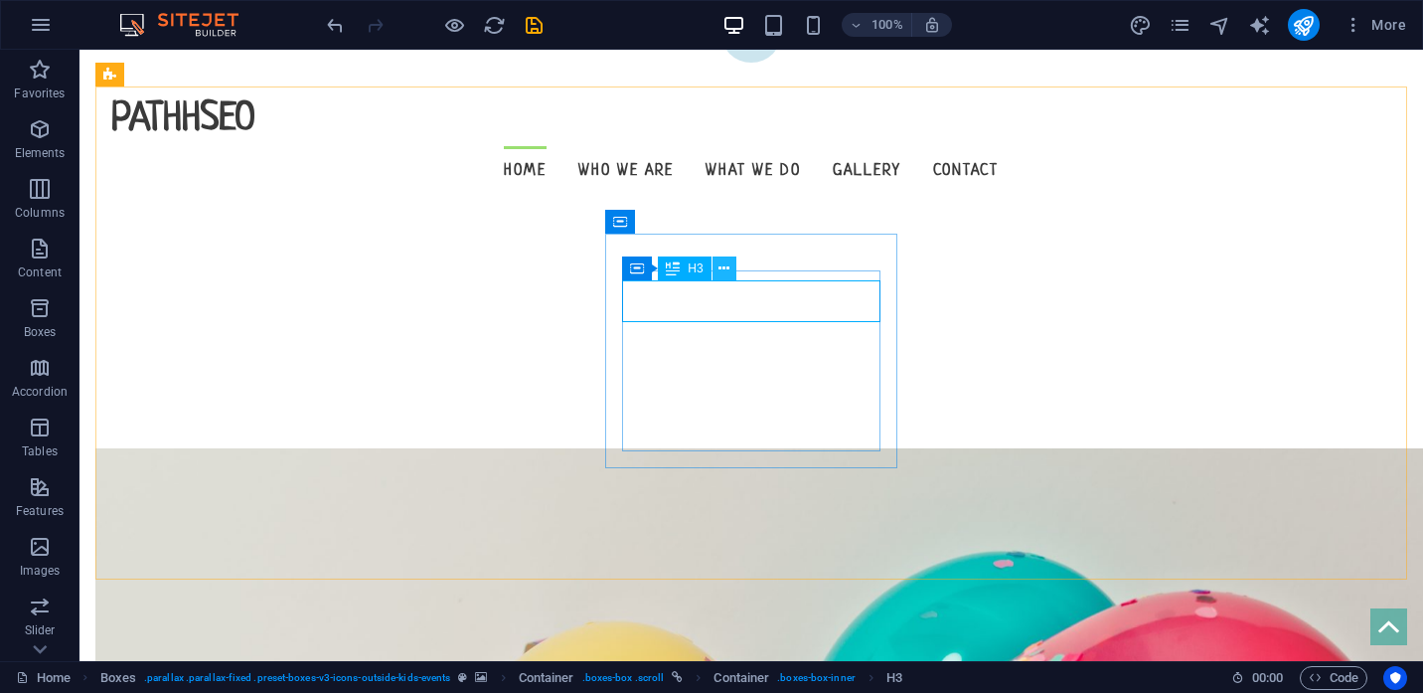
click at [726, 264] on icon at bounding box center [724, 268] width 11 height 21
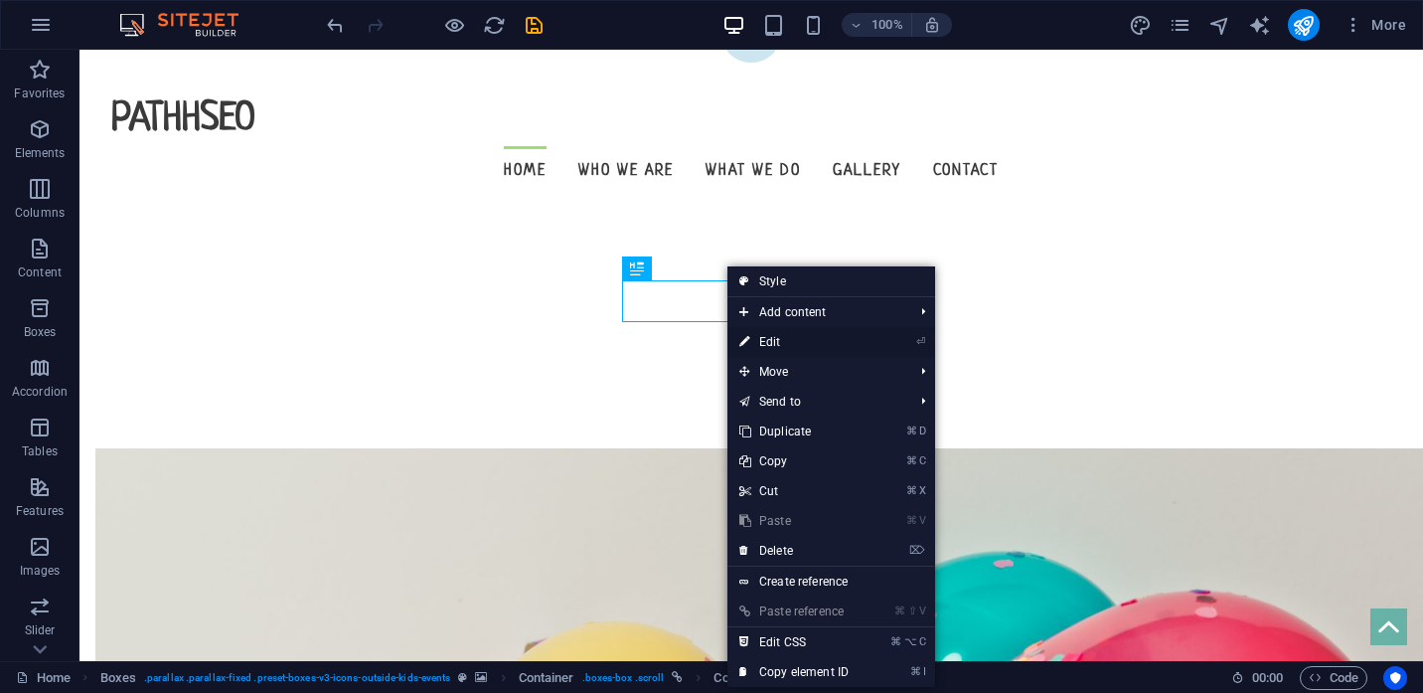
click at [790, 338] on link "⏎ Edit" at bounding box center [794, 342] width 133 height 30
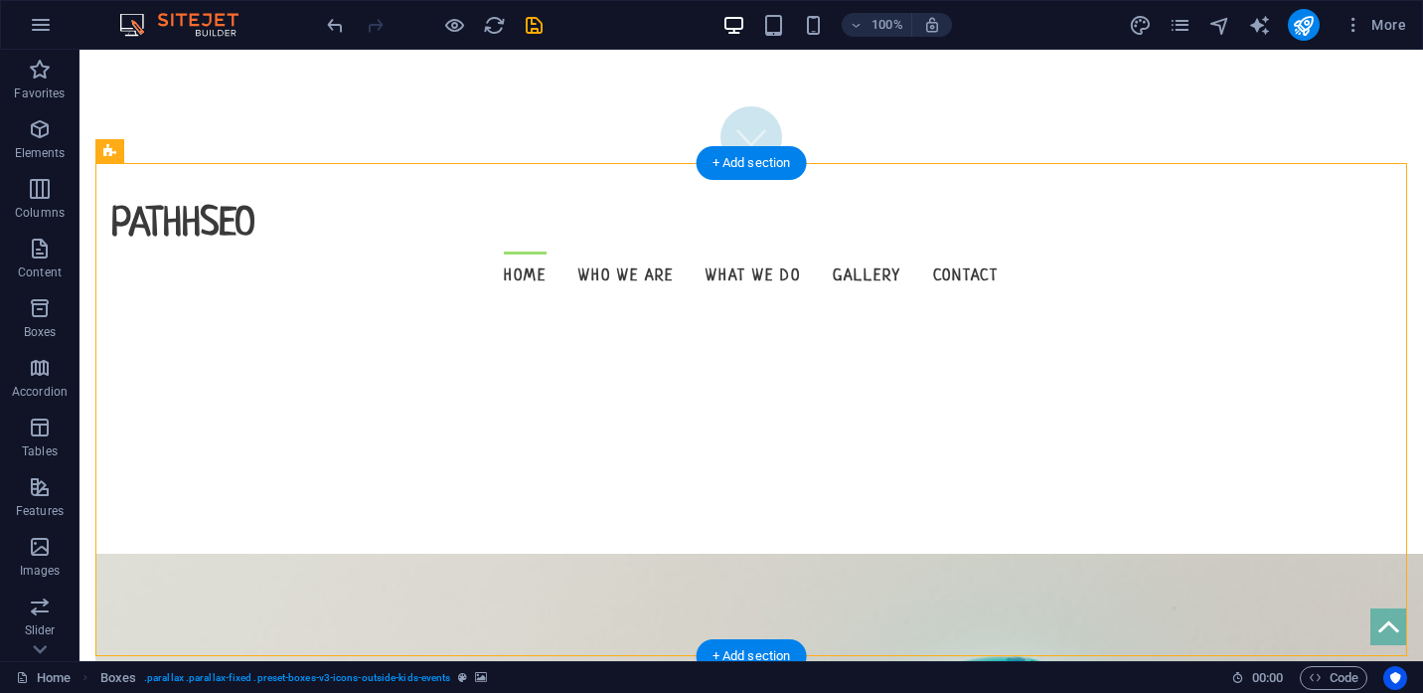
scroll to position [537, 0]
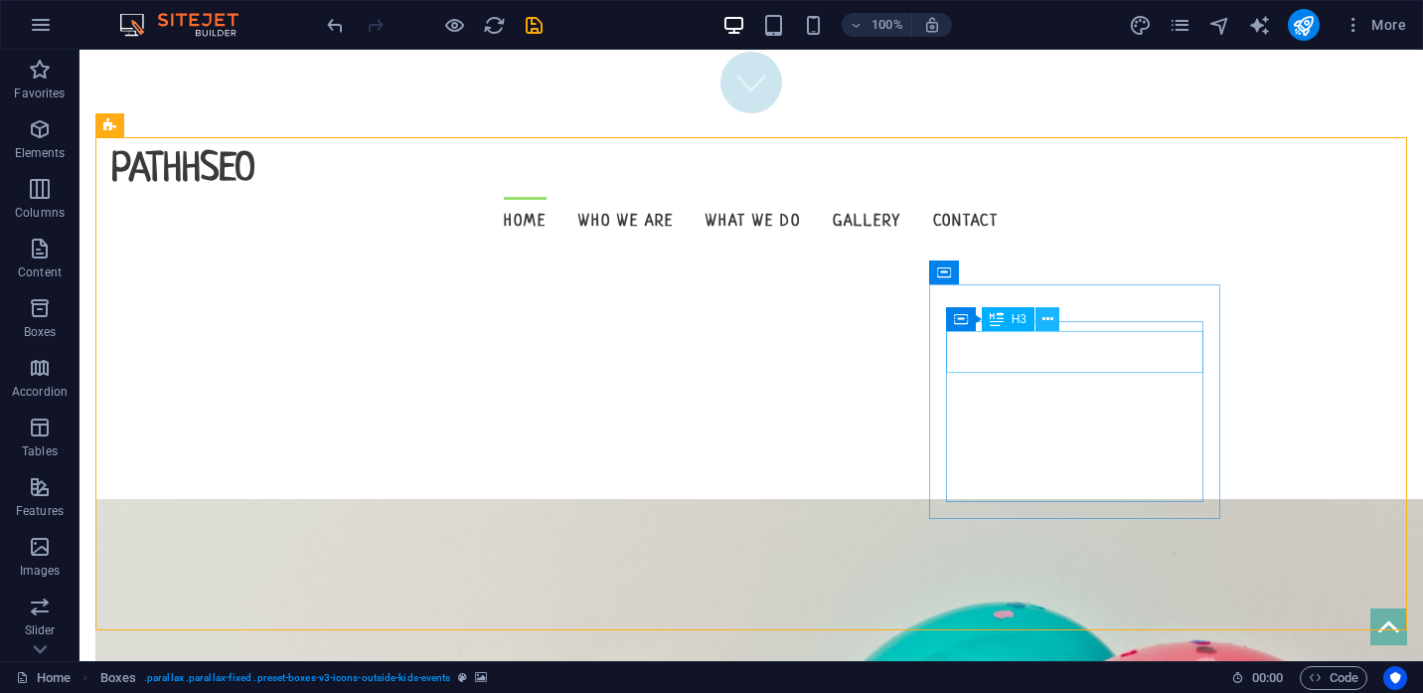
click at [1050, 317] on icon at bounding box center [1048, 319] width 11 height 21
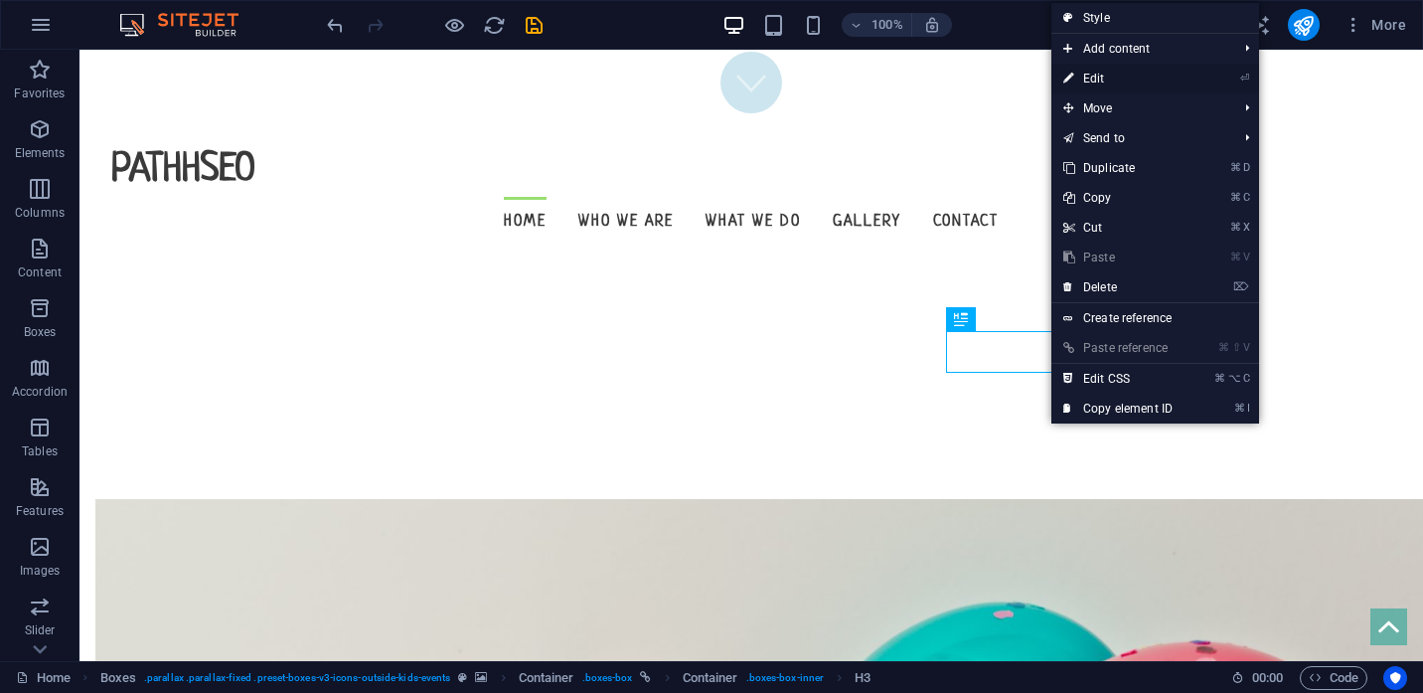
click at [1133, 82] on link "⏎ Edit" at bounding box center [1118, 79] width 133 height 30
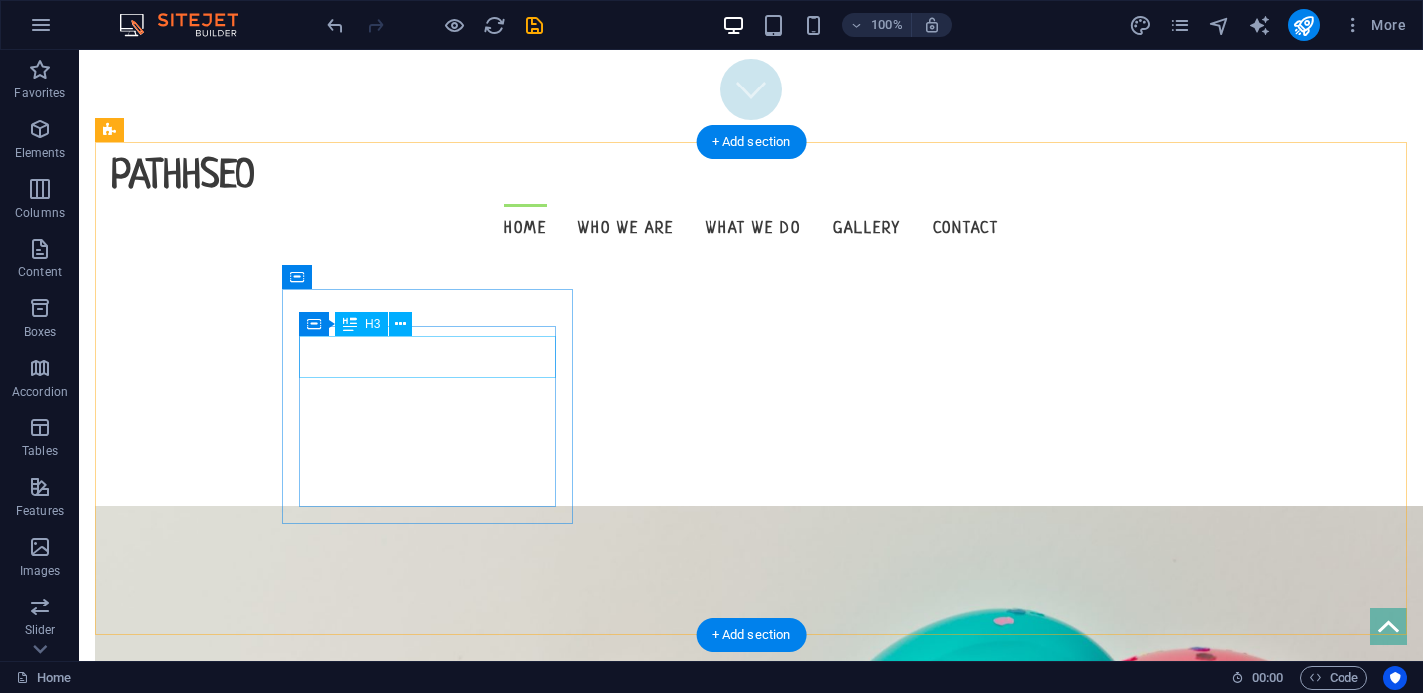
scroll to position [0, 0]
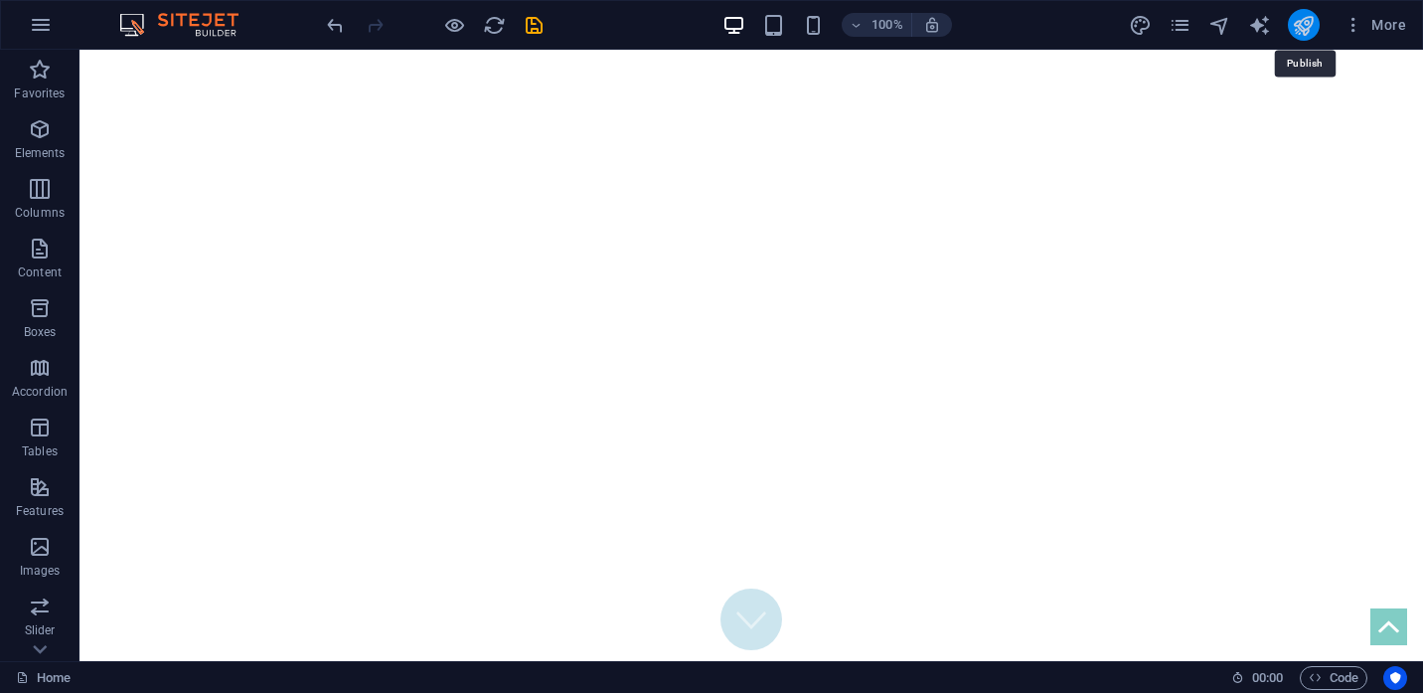
click at [1308, 29] on icon "publish" at bounding box center [1303, 25] width 23 height 23
click at [1305, 28] on icon "publish" at bounding box center [1303, 25] width 23 height 23
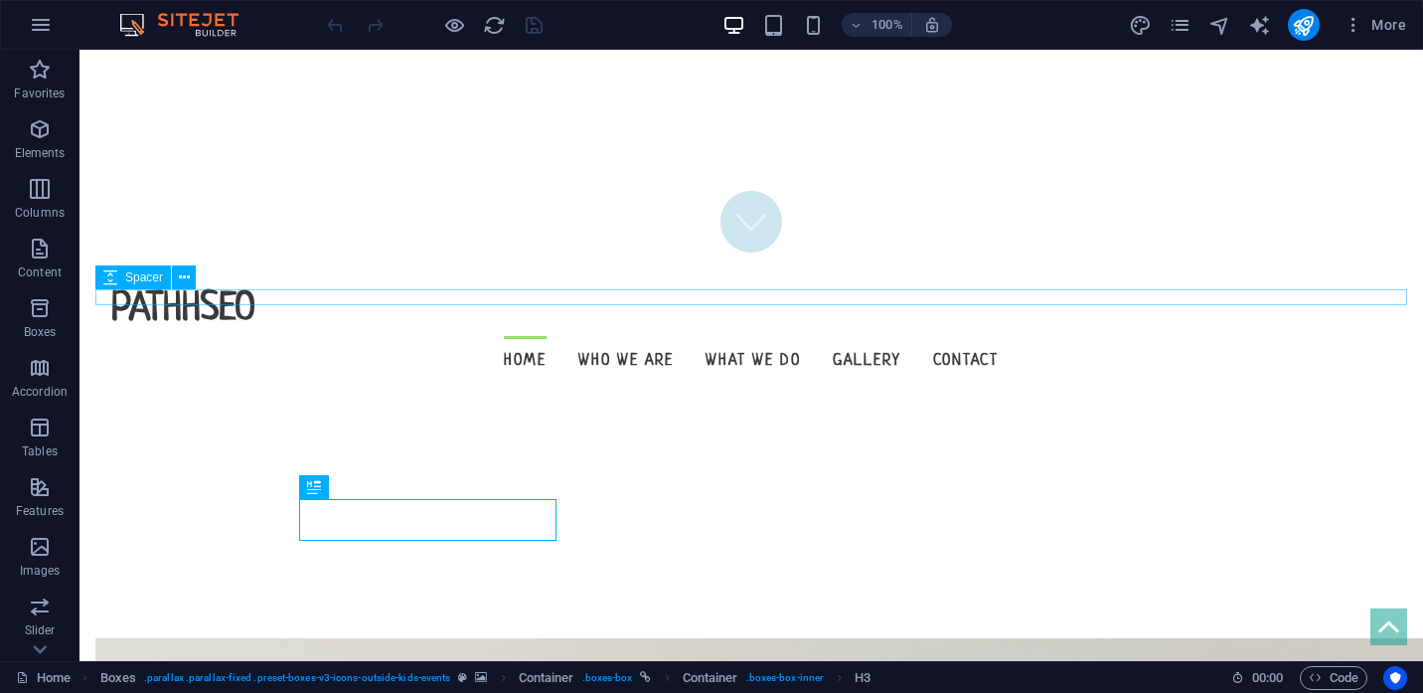
scroll to position [353, 0]
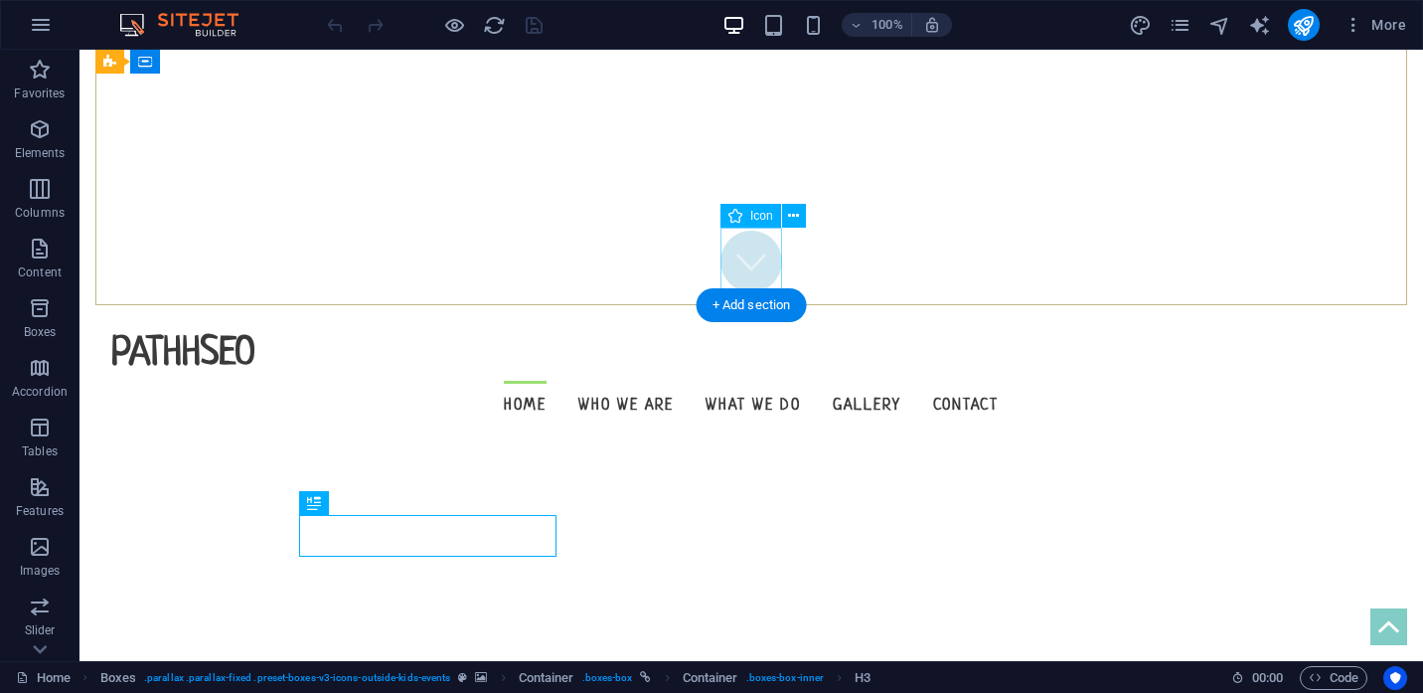
click at [749, 256] on figure at bounding box center [752, 262] width 62 height 62
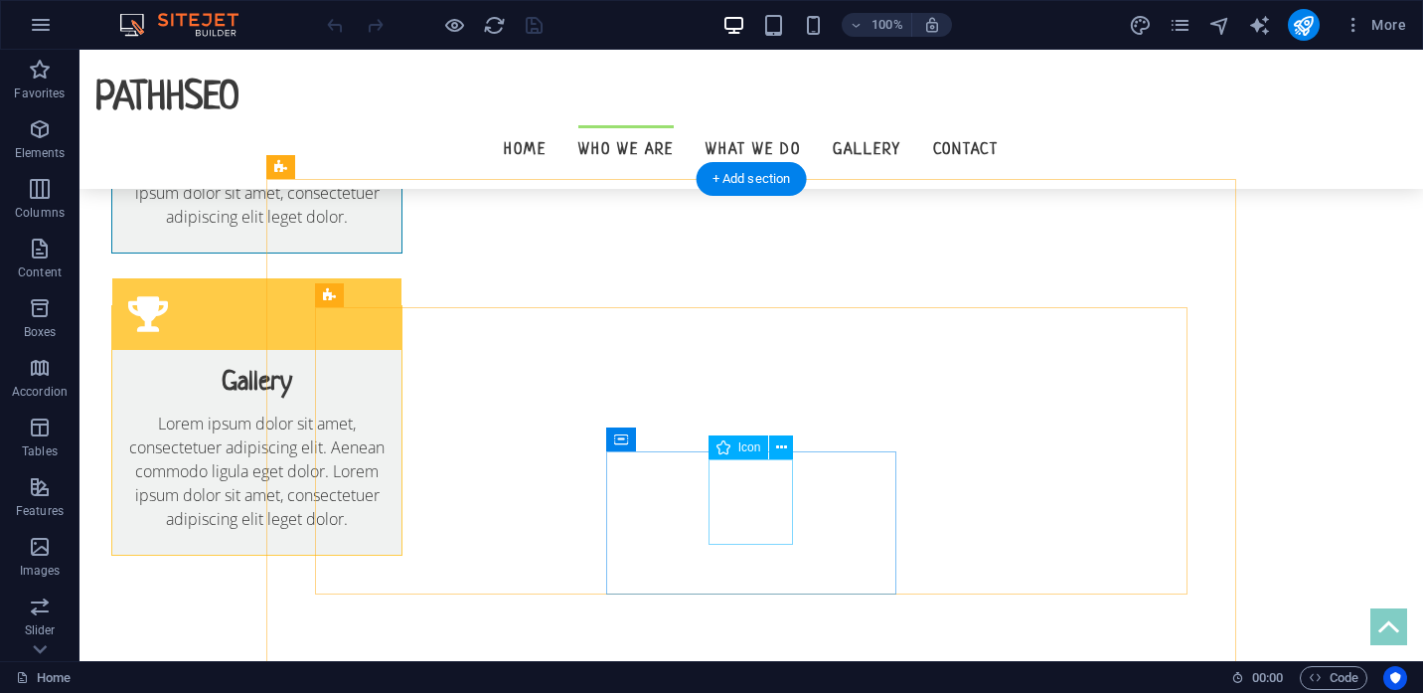
scroll to position [1425, 0]
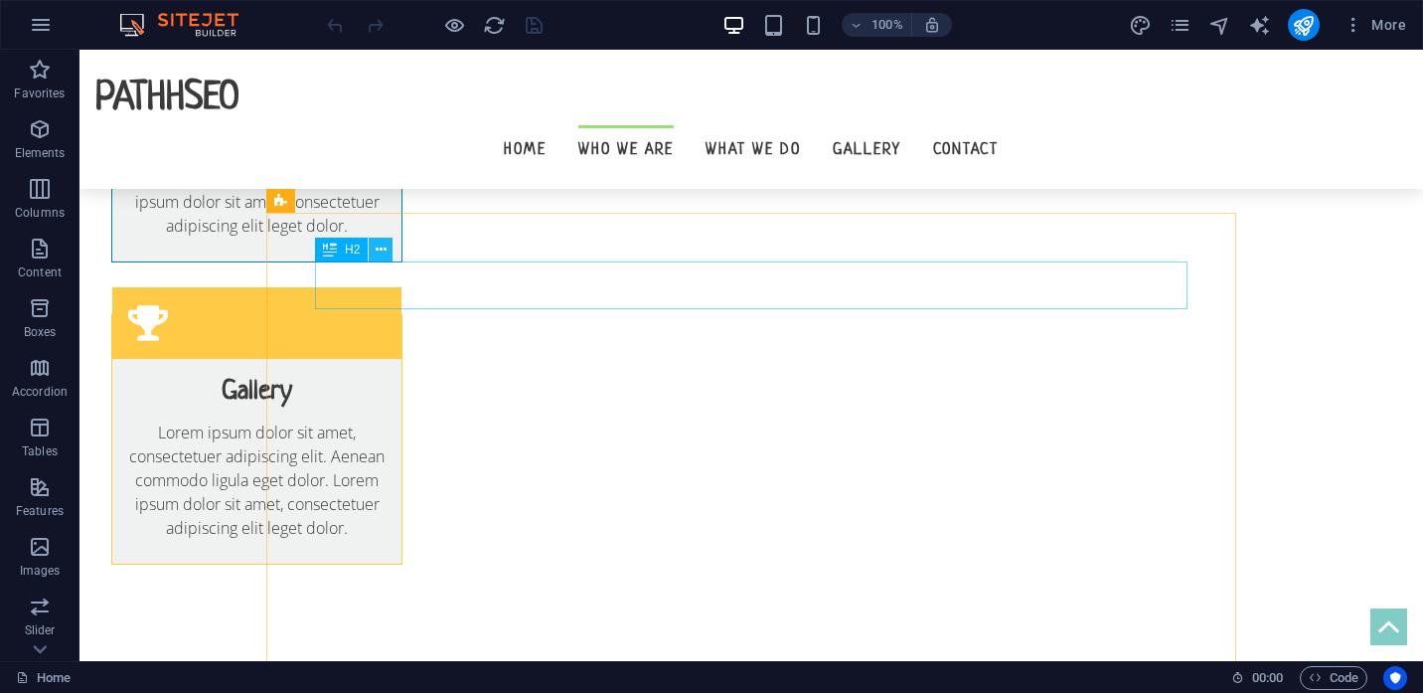
click at [379, 252] on icon at bounding box center [381, 250] width 11 height 21
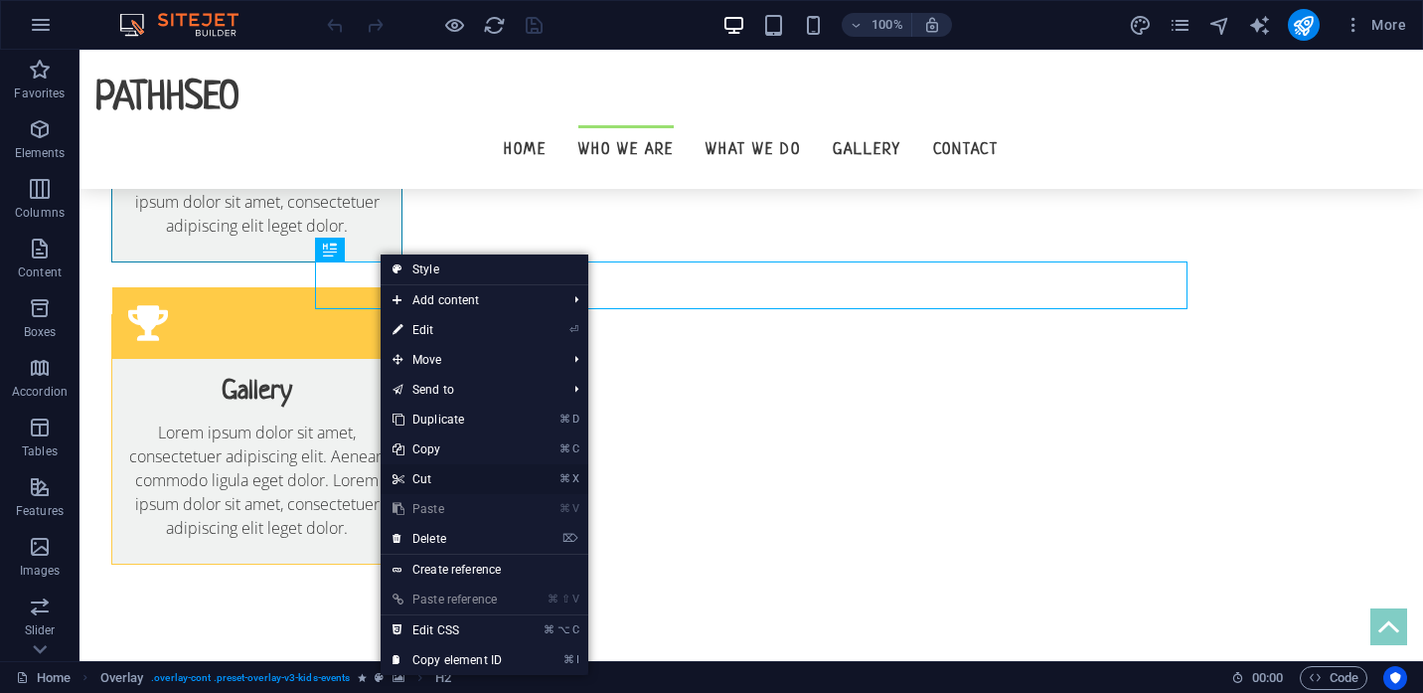
click at [433, 481] on link "⌘ X Cut" at bounding box center [447, 479] width 133 height 30
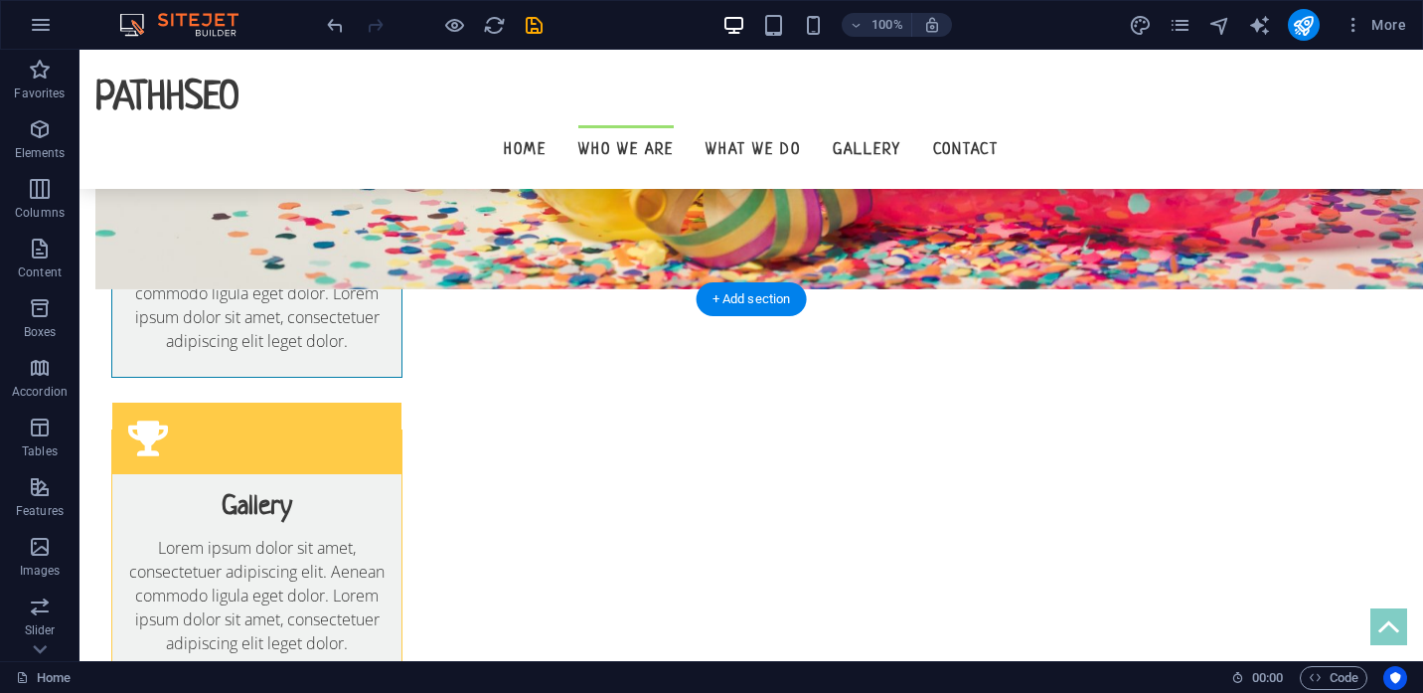
scroll to position [1304, 0]
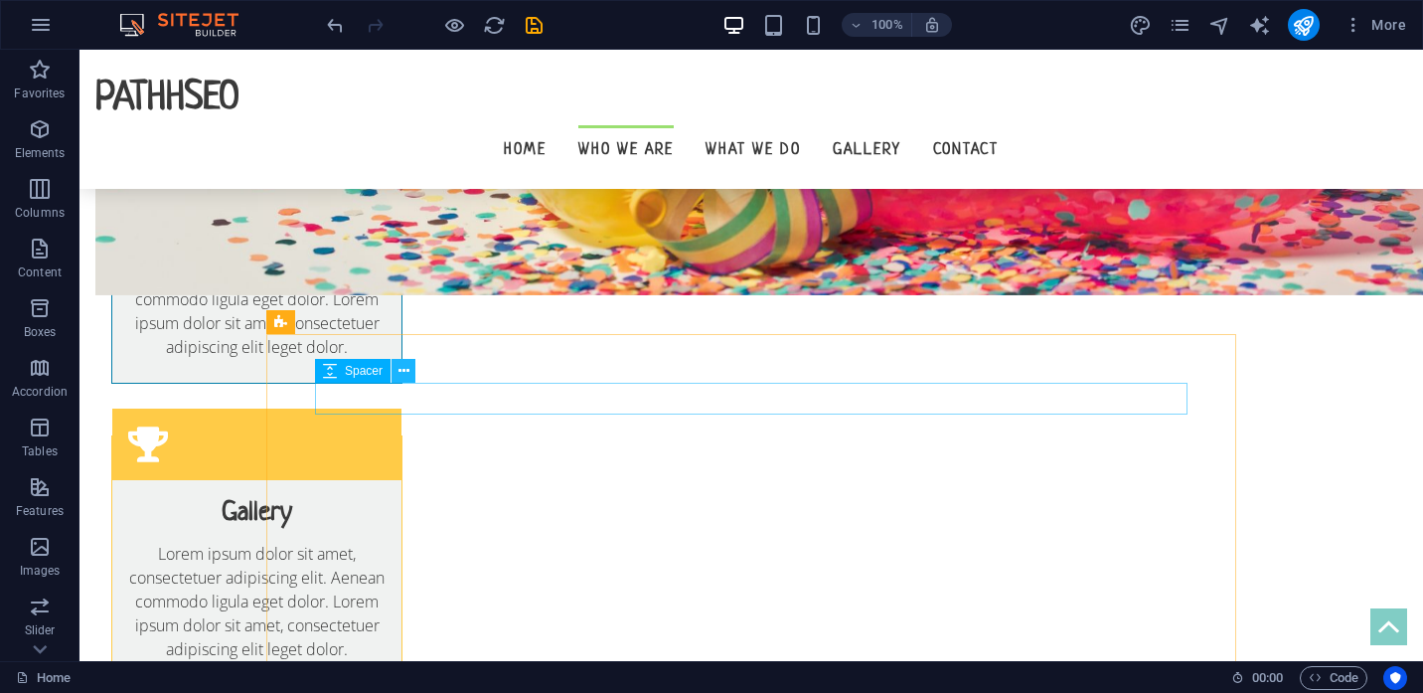
click at [407, 376] on icon at bounding box center [404, 371] width 11 height 21
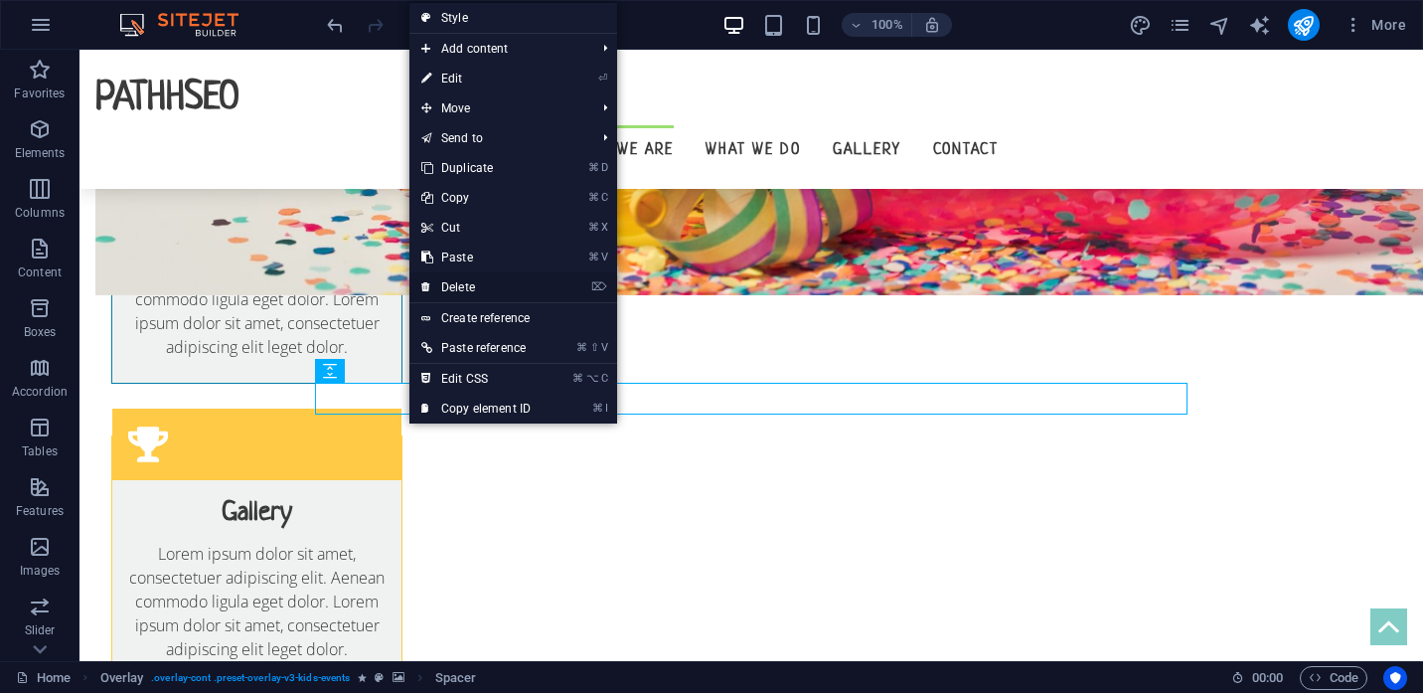
click at [486, 284] on link "⌦ Delete" at bounding box center [475, 287] width 133 height 30
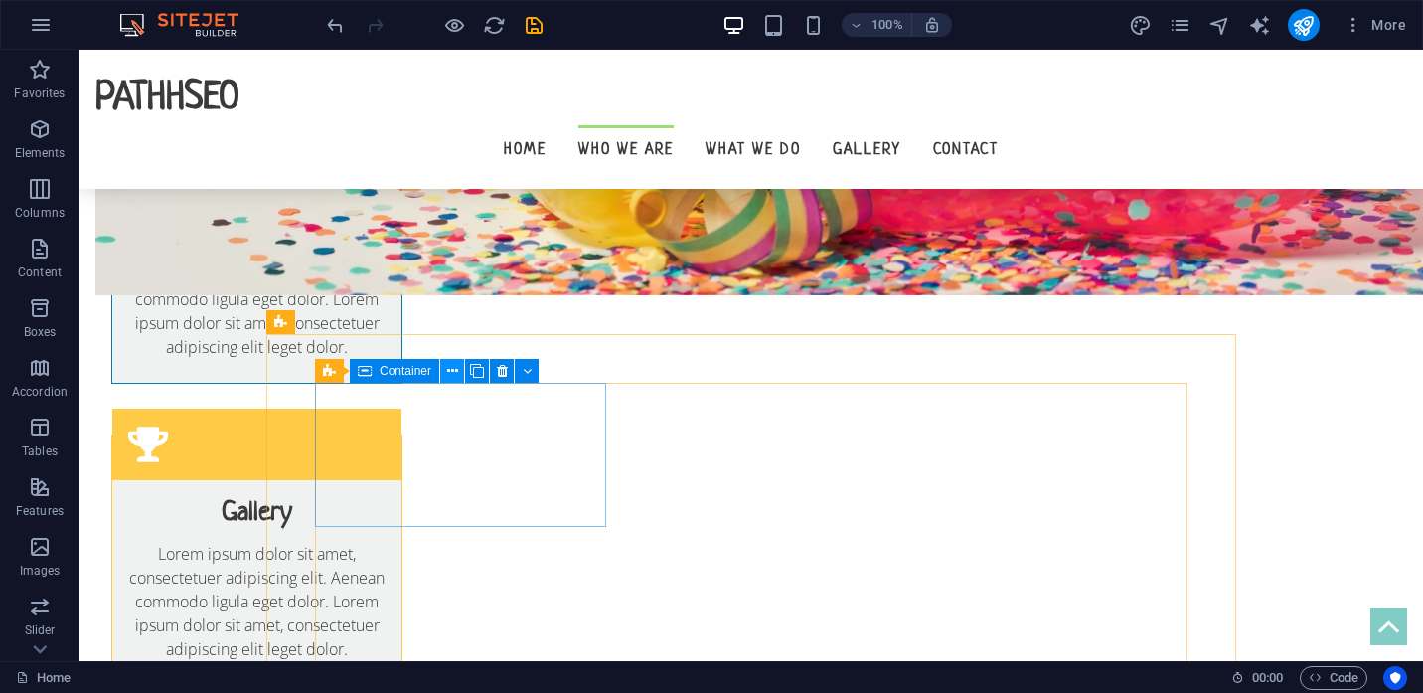
click at [454, 371] on icon at bounding box center [452, 371] width 11 height 21
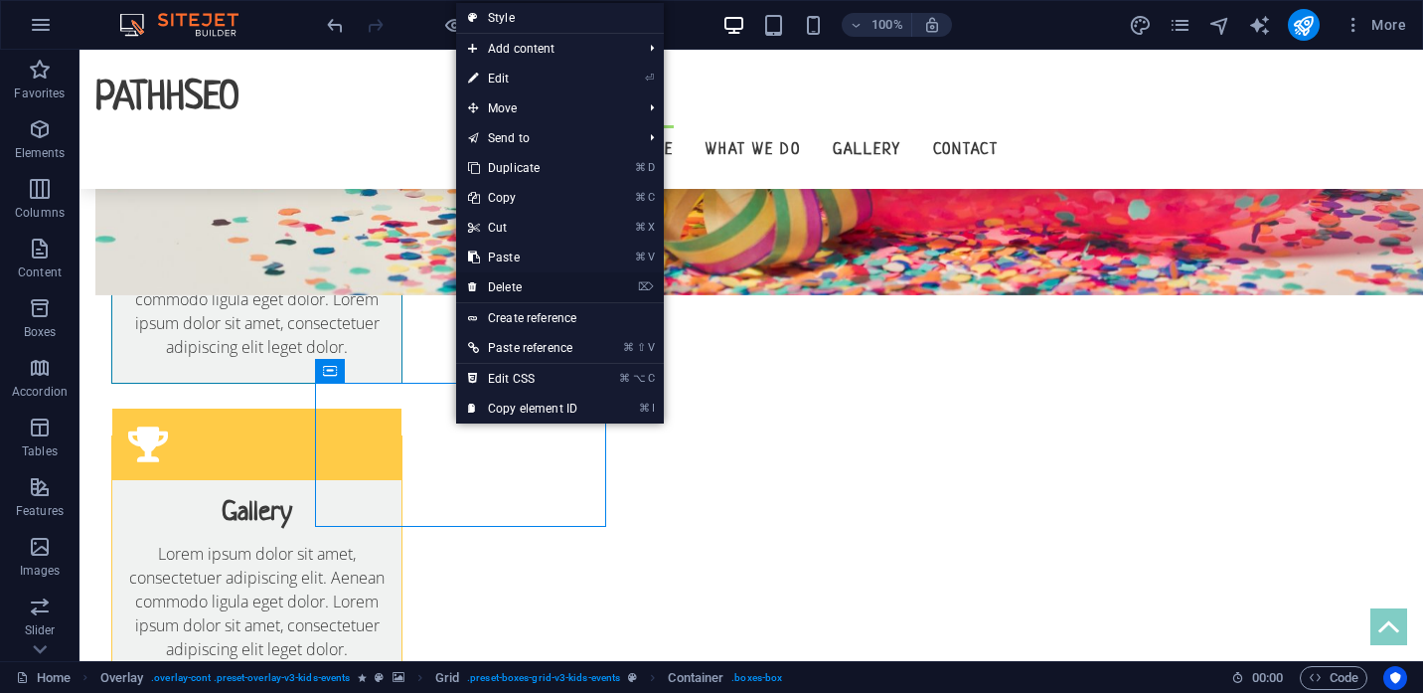
click at [502, 285] on link "⌦ Delete" at bounding box center [522, 287] width 133 height 30
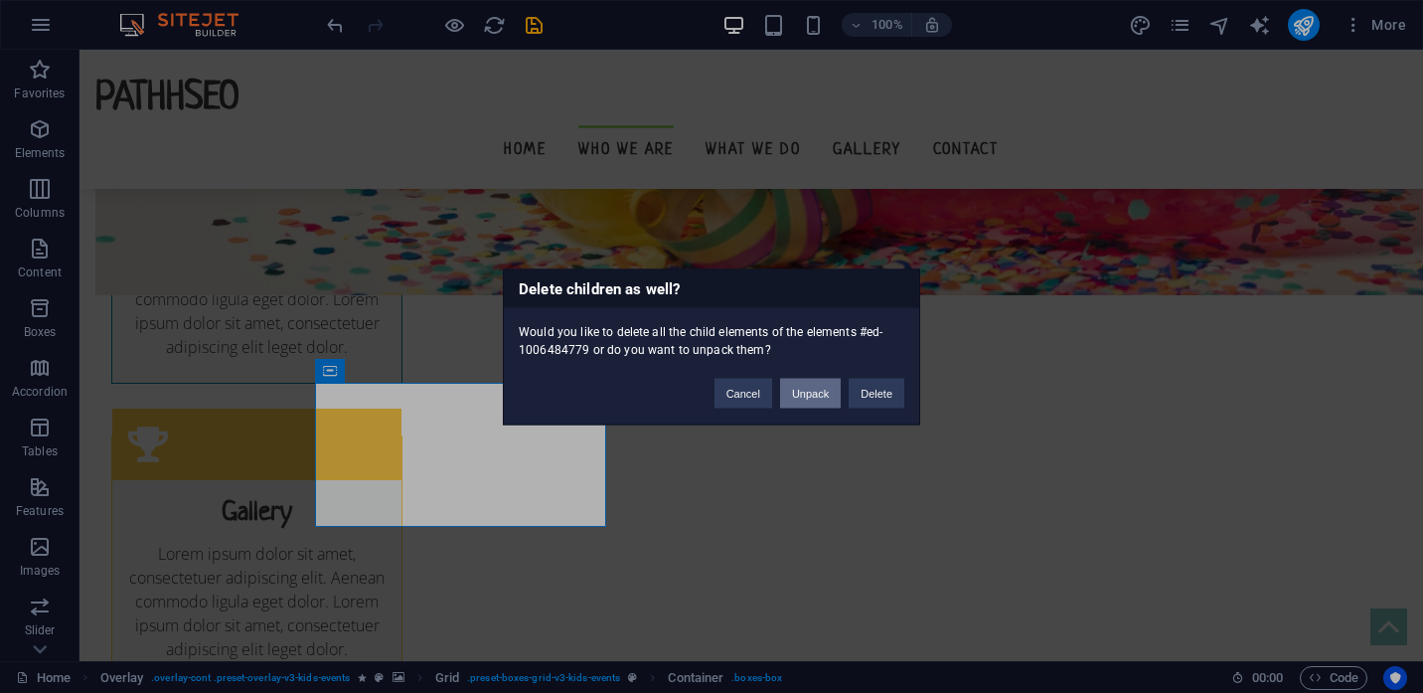
click at [807, 391] on button "Unpack" at bounding box center [810, 393] width 61 height 30
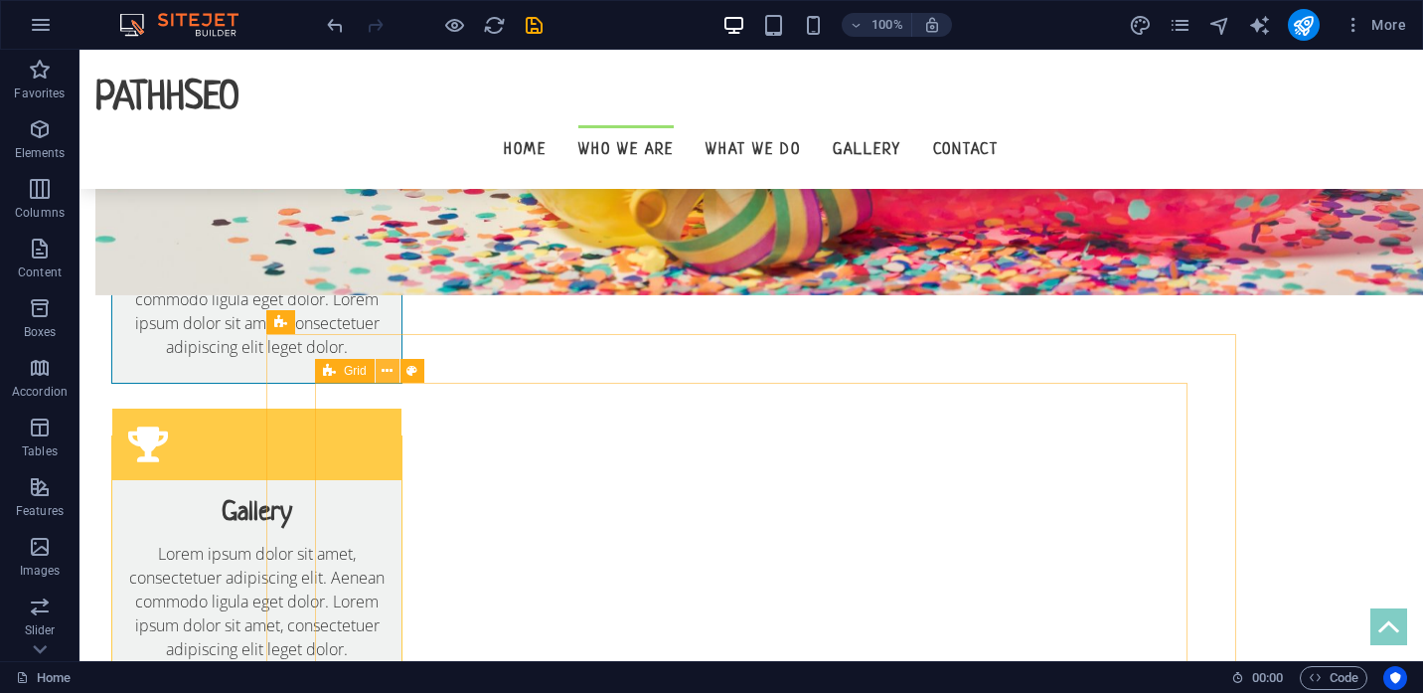
click at [388, 372] on icon at bounding box center [387, 371] width 11 height 21
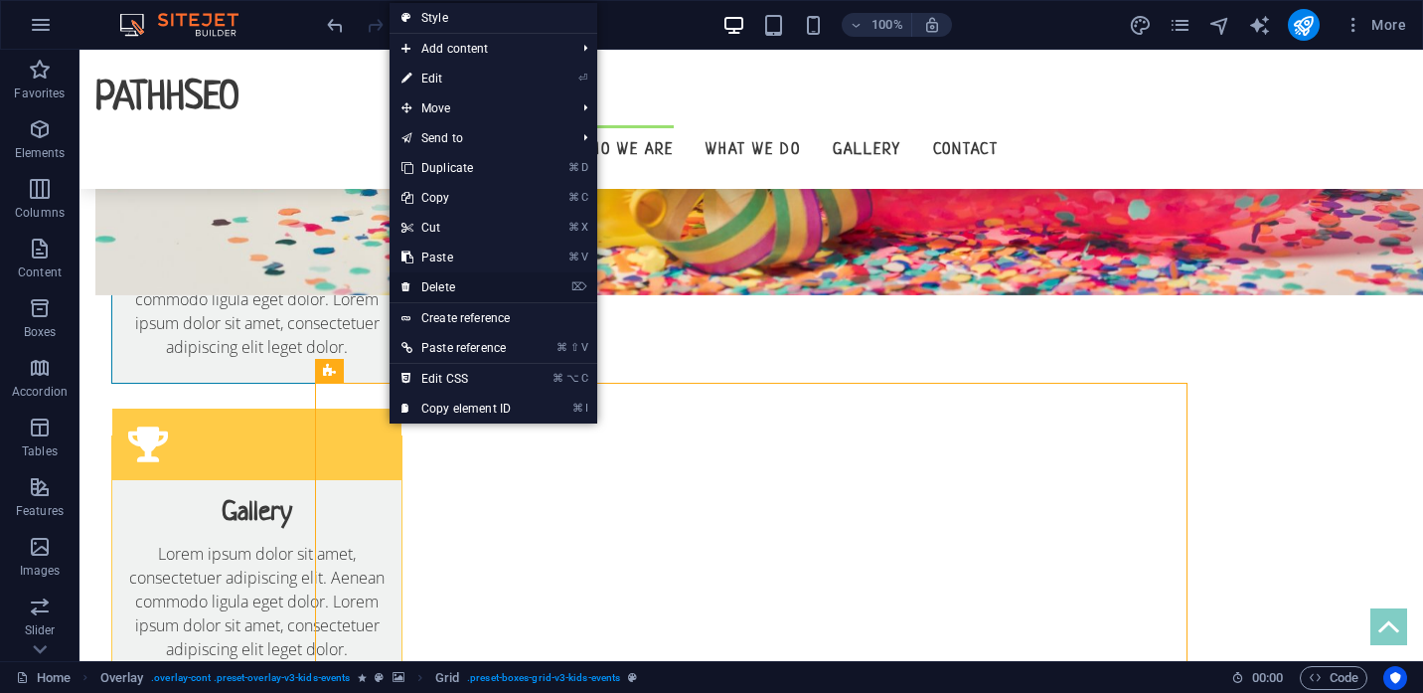
click at [458, 293] on link "⌦ Delete" at bounding box center [456, 287] width 133 height 30
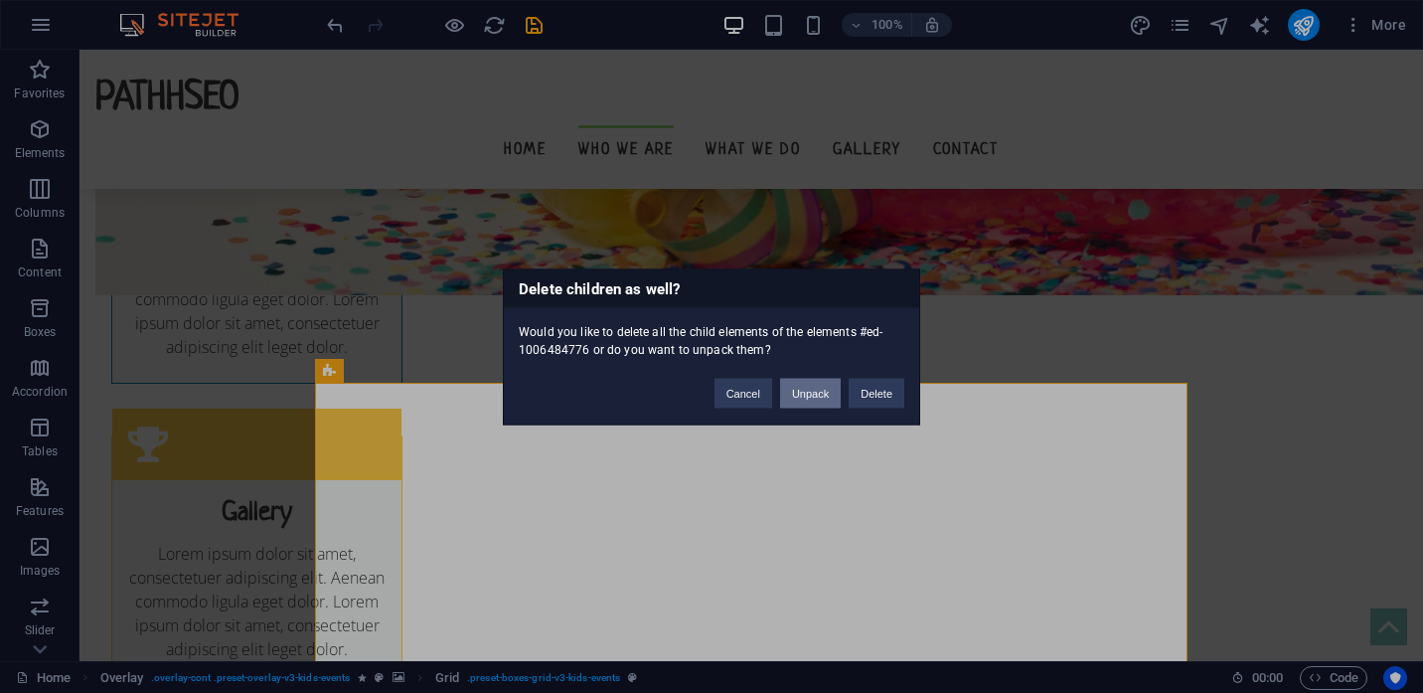
click at [813, 398] on button "Unpack" at bounding box center [810, 393] width 61 height 30
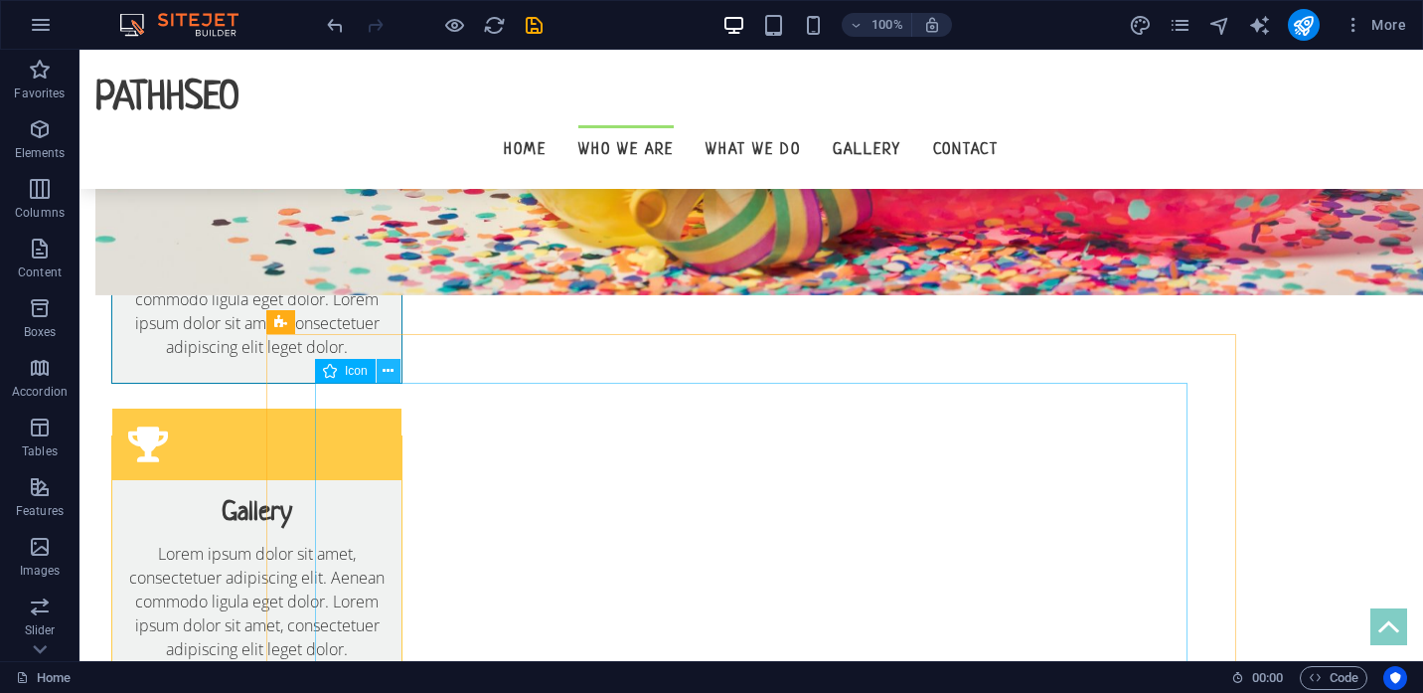
click at [386, 369] on icon at bounding box center [388, 371] width 11 height 21
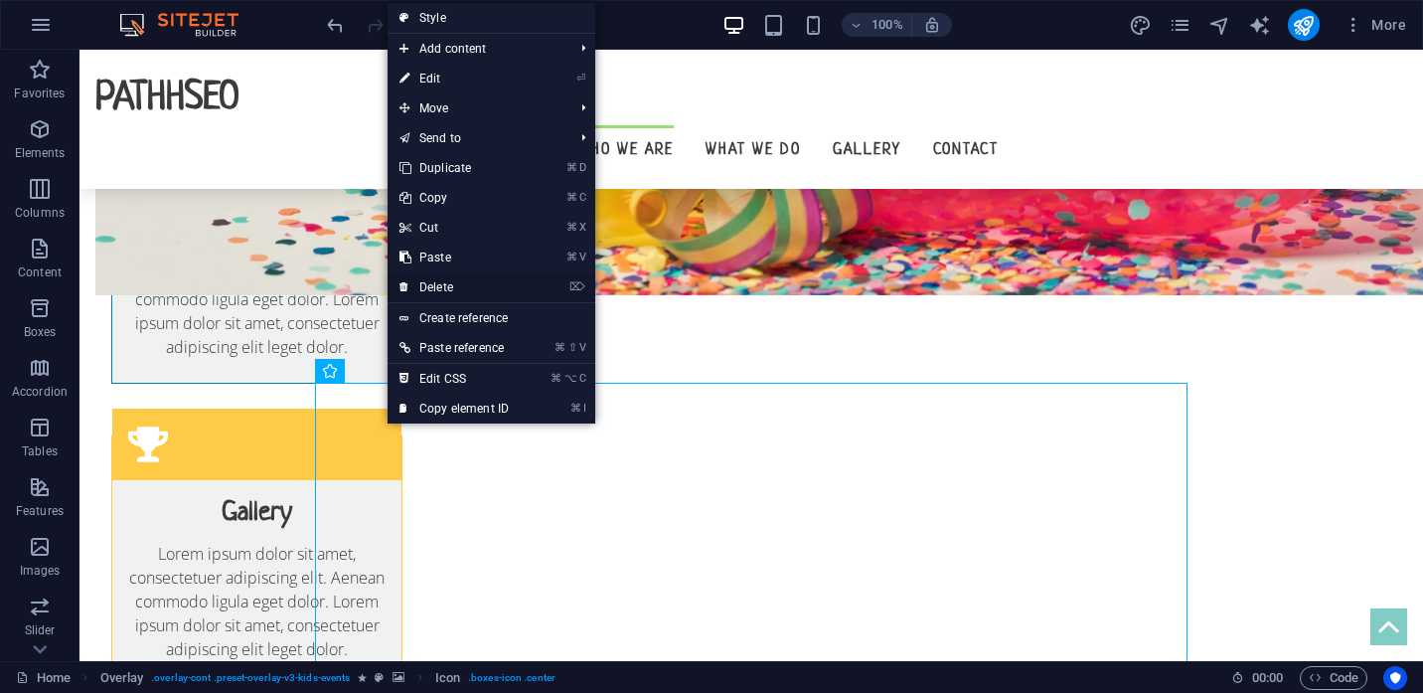
click at [471, 282] on link "⌦ Delete" at bounding box center [454, 287] width 133 height 30
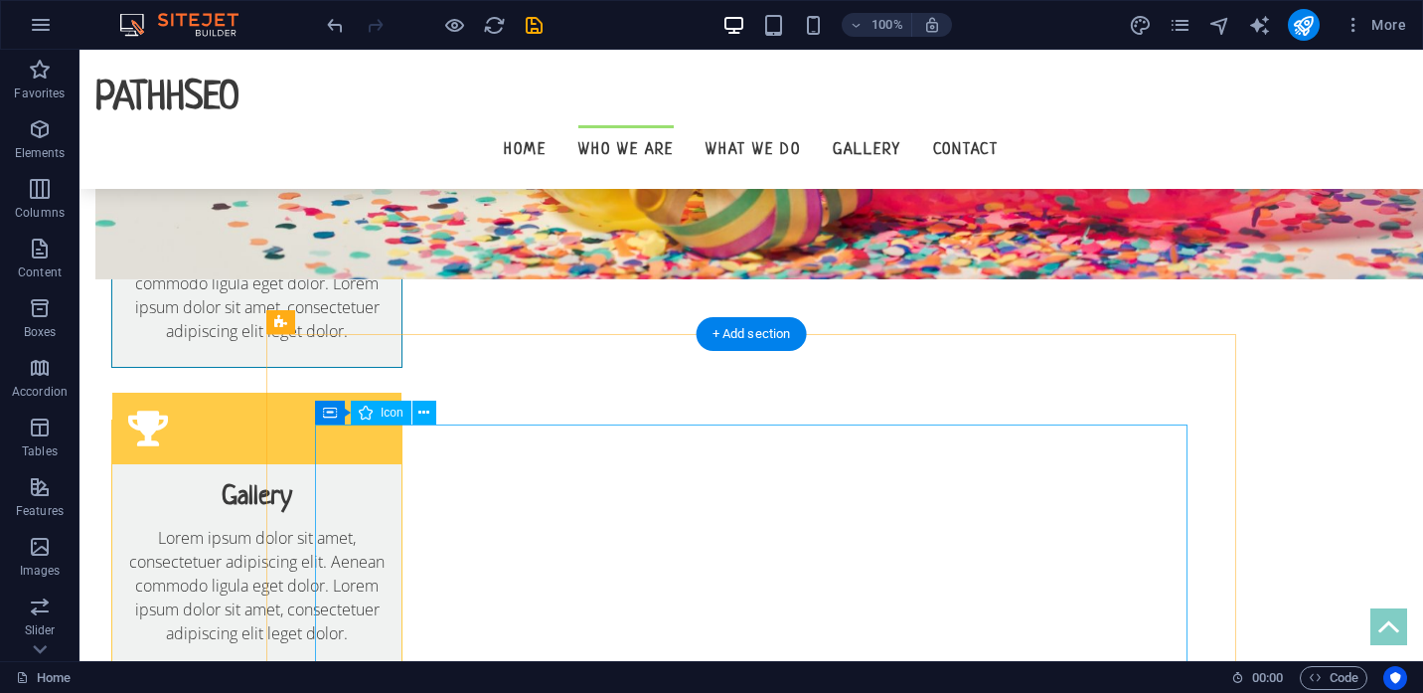
scroll to position [1455, 0]
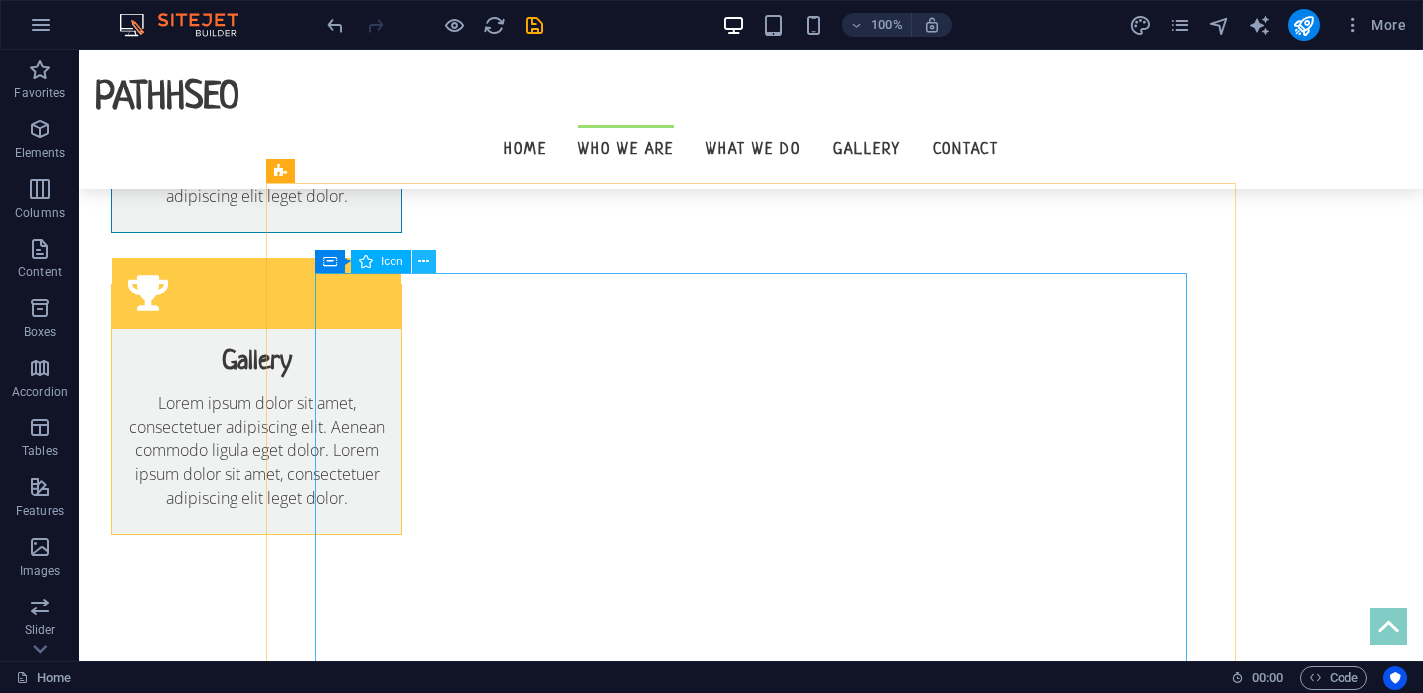
click at [426, 255] on icon at bounding box center [423, 261] width 11 height 21
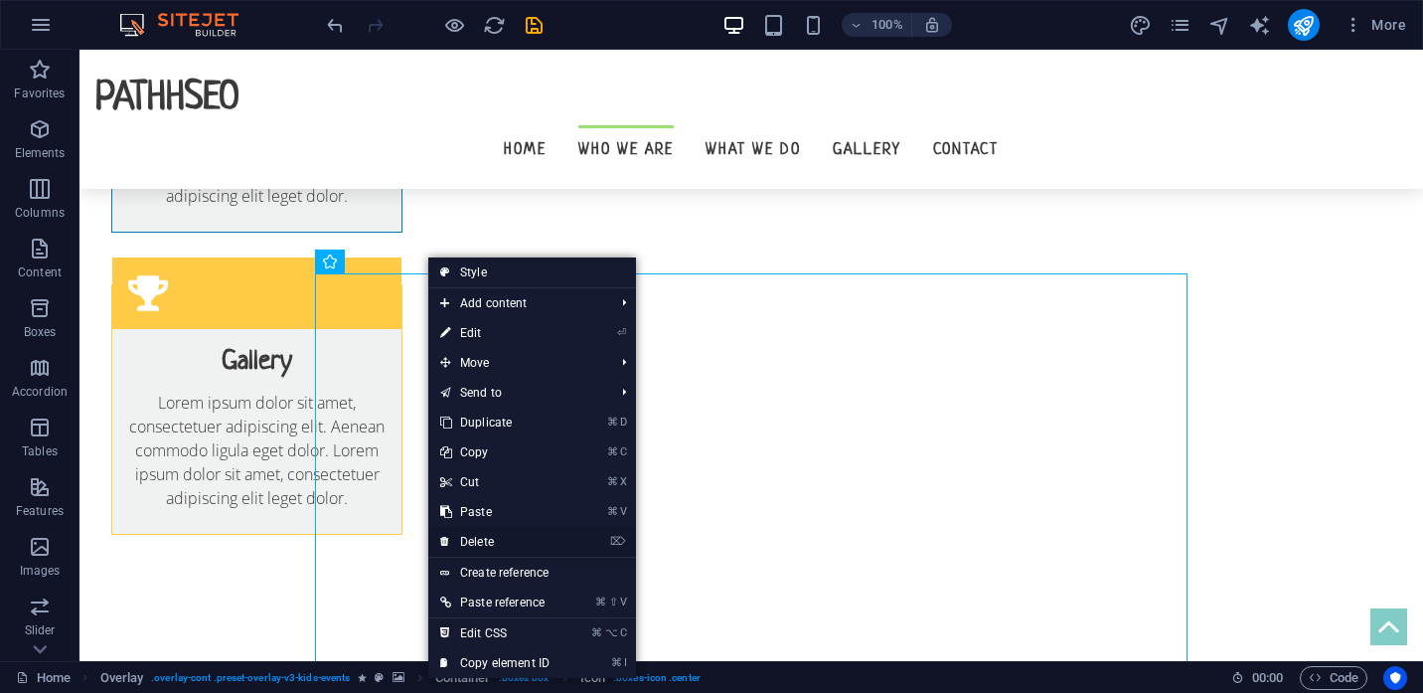
click at [480, 537] on link "⌦ Delete" at bounding box center [494, 542] width 133 height 30
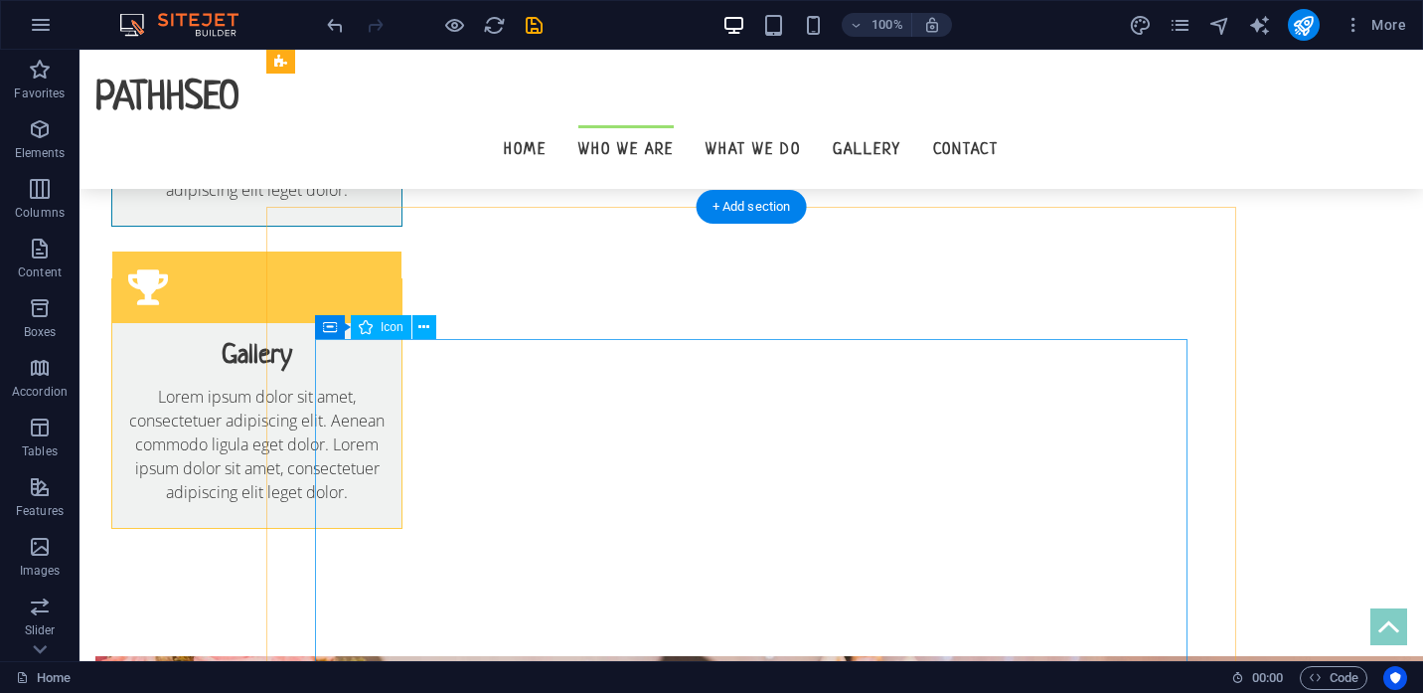
scroll to position [1401, 0]
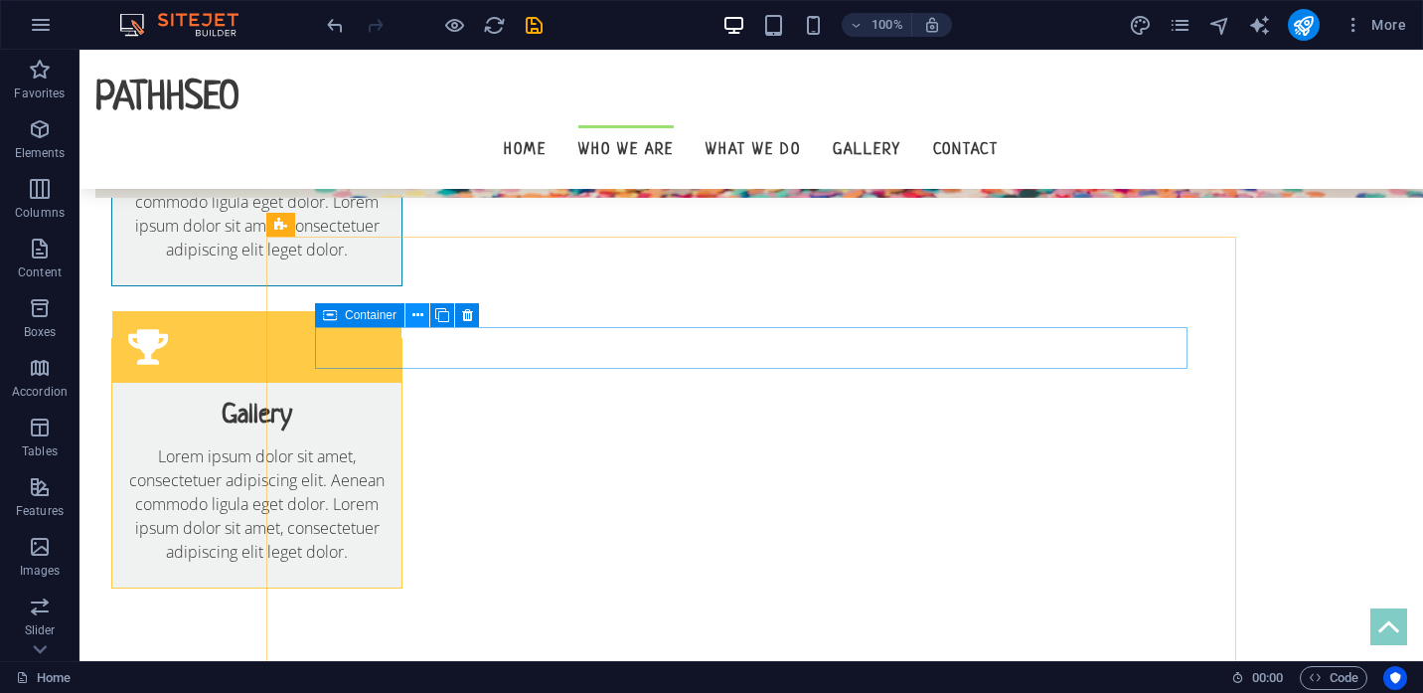
click at [418, 317] on icon at bounding box center [417, 315] width 11 height 21
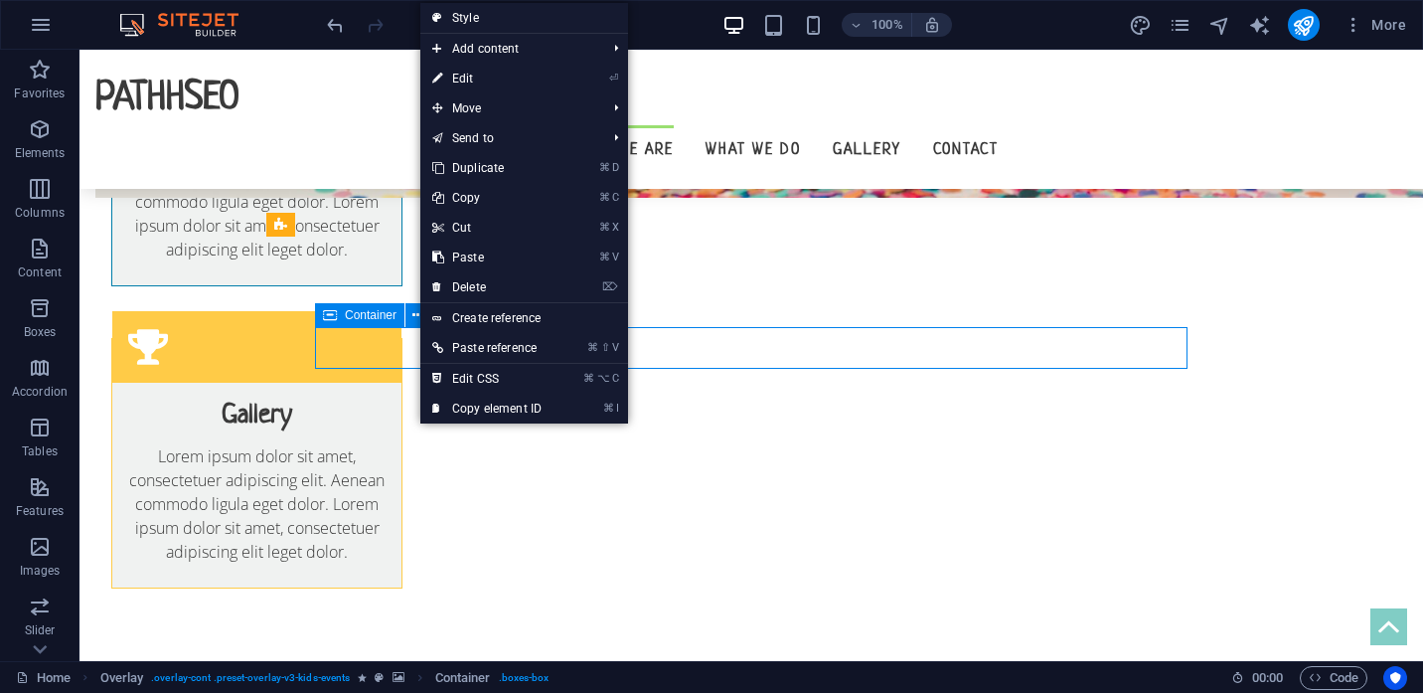
click at [371, 314] on span "Container" at bounding box center [371, 315] width 52 height 12
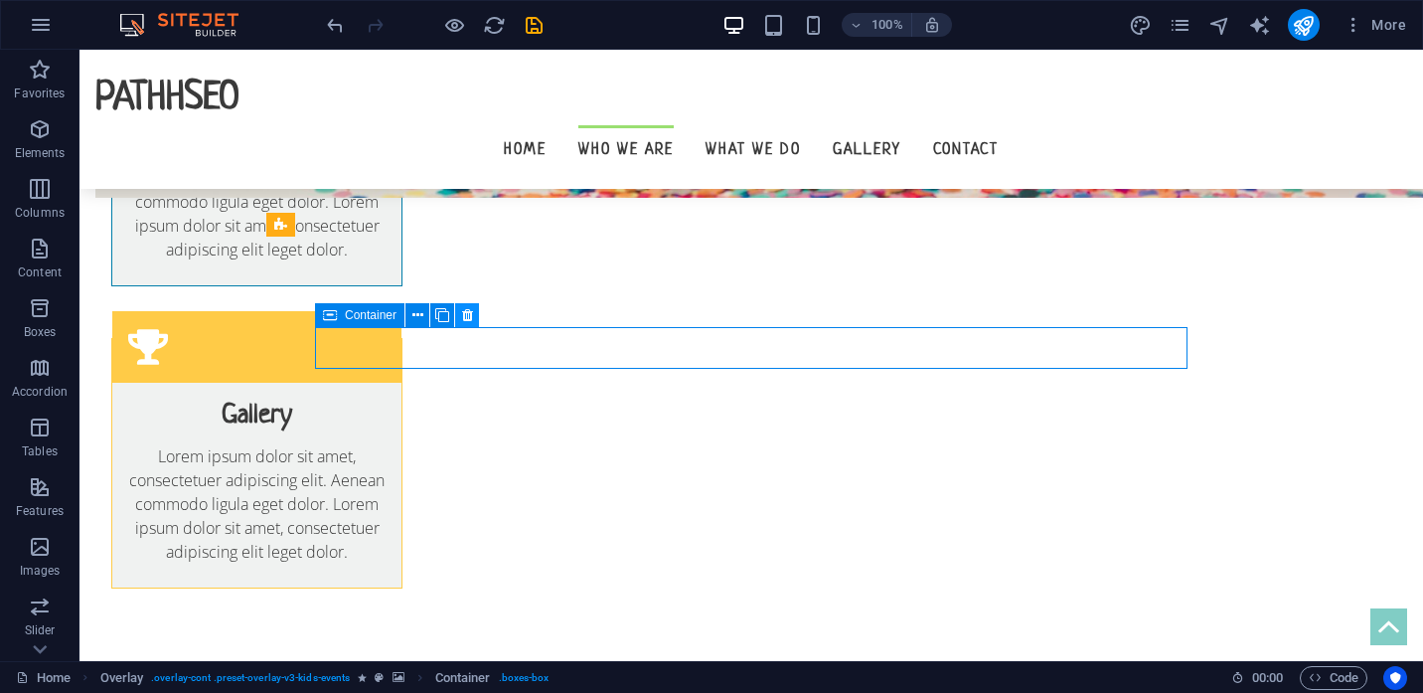
click at [471, 313] on icon at bounding box center [467, 315] width 11 height 21
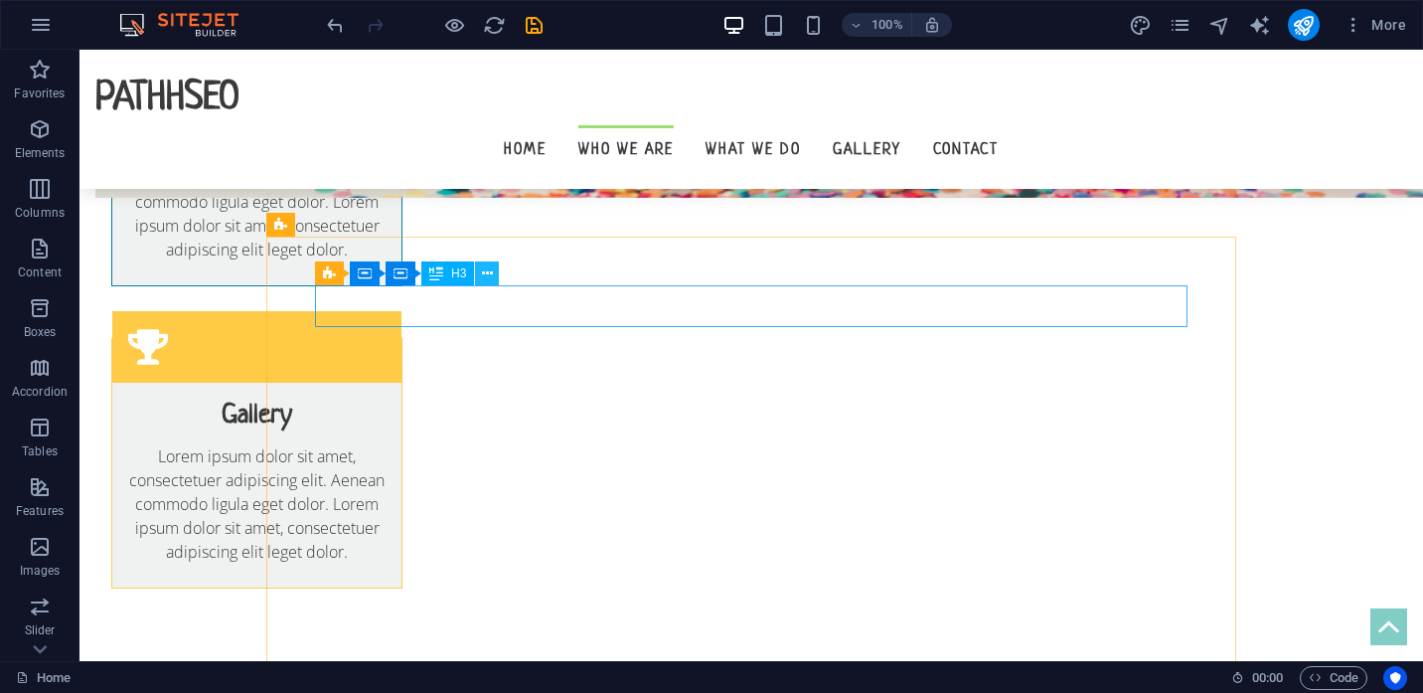
click at [491, 272] on icon at bounding box center [487, 273] width 11 height 21
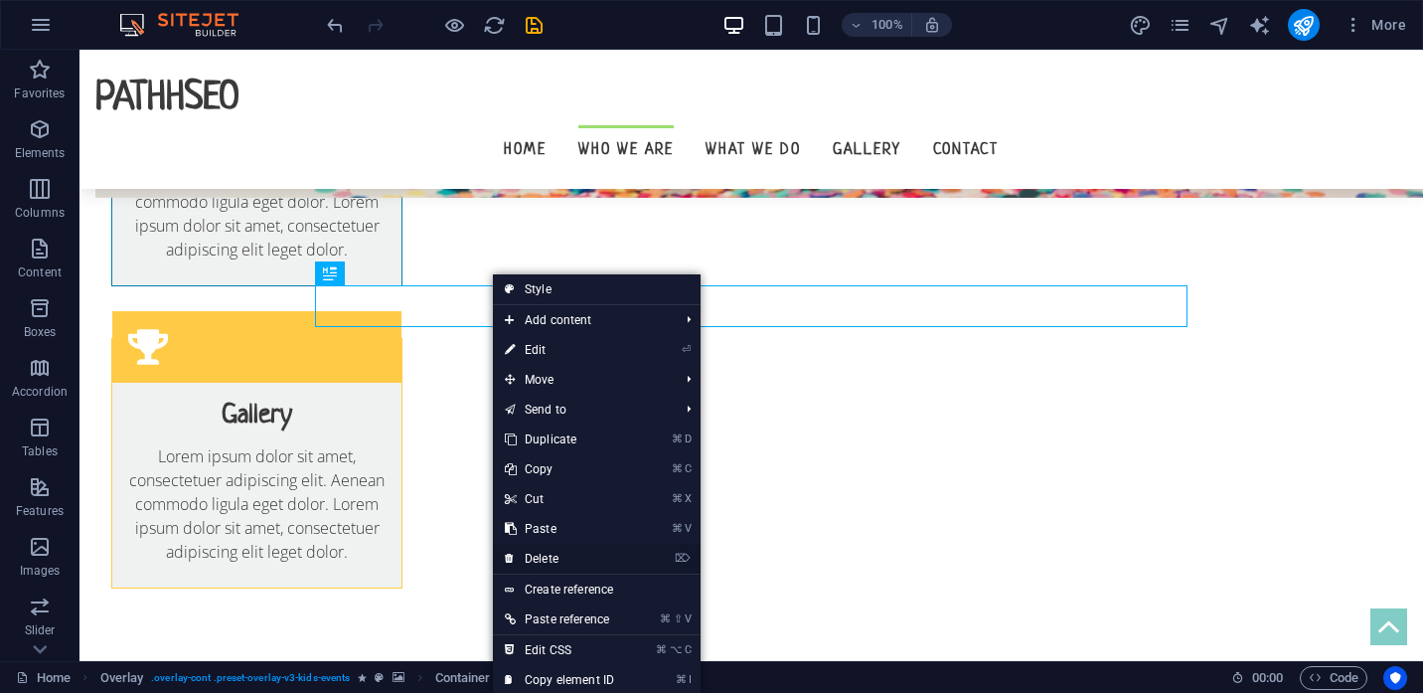
click at [550, 553] on link "⌦ Delete" at bounding box center [559, 559] width 133 height 30
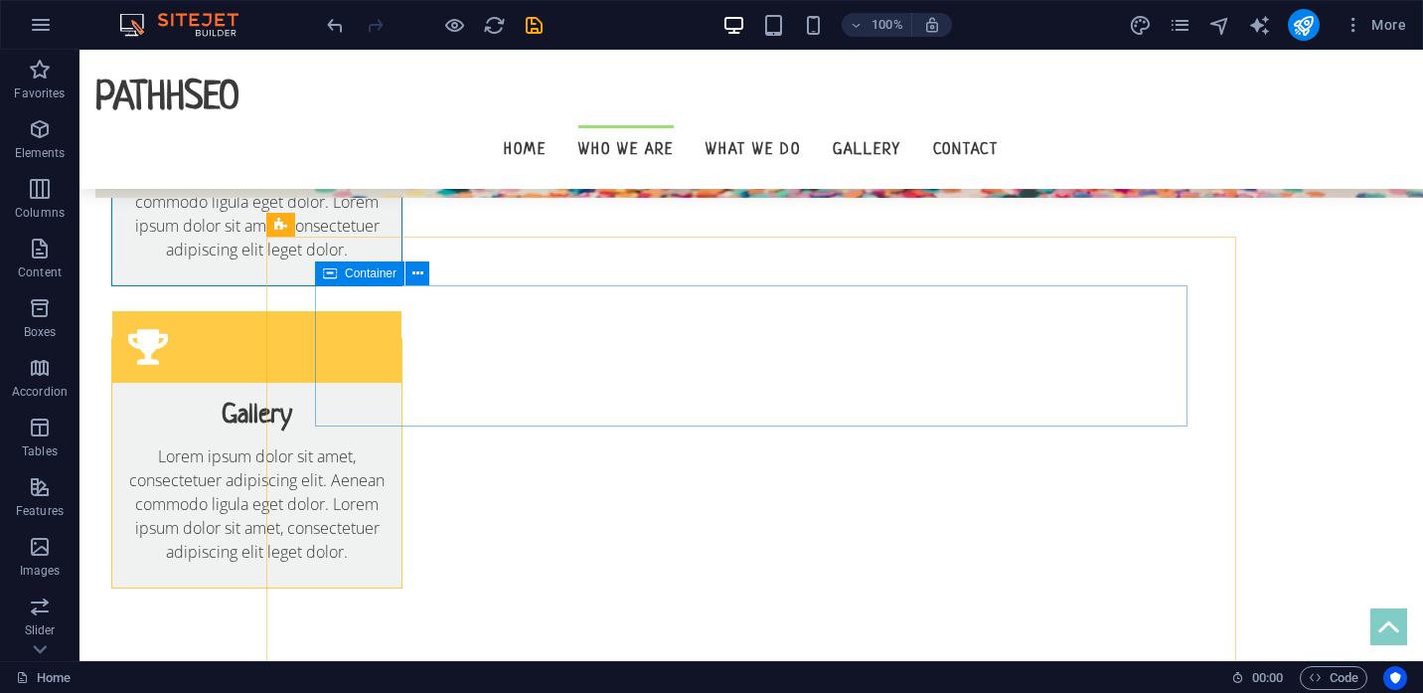
click at [362, 276] on span "Container" at bounding box center [371, 273] width 52 height 12
click at [423, 279] on button at bounding box center [418, 273] width 24 height 24
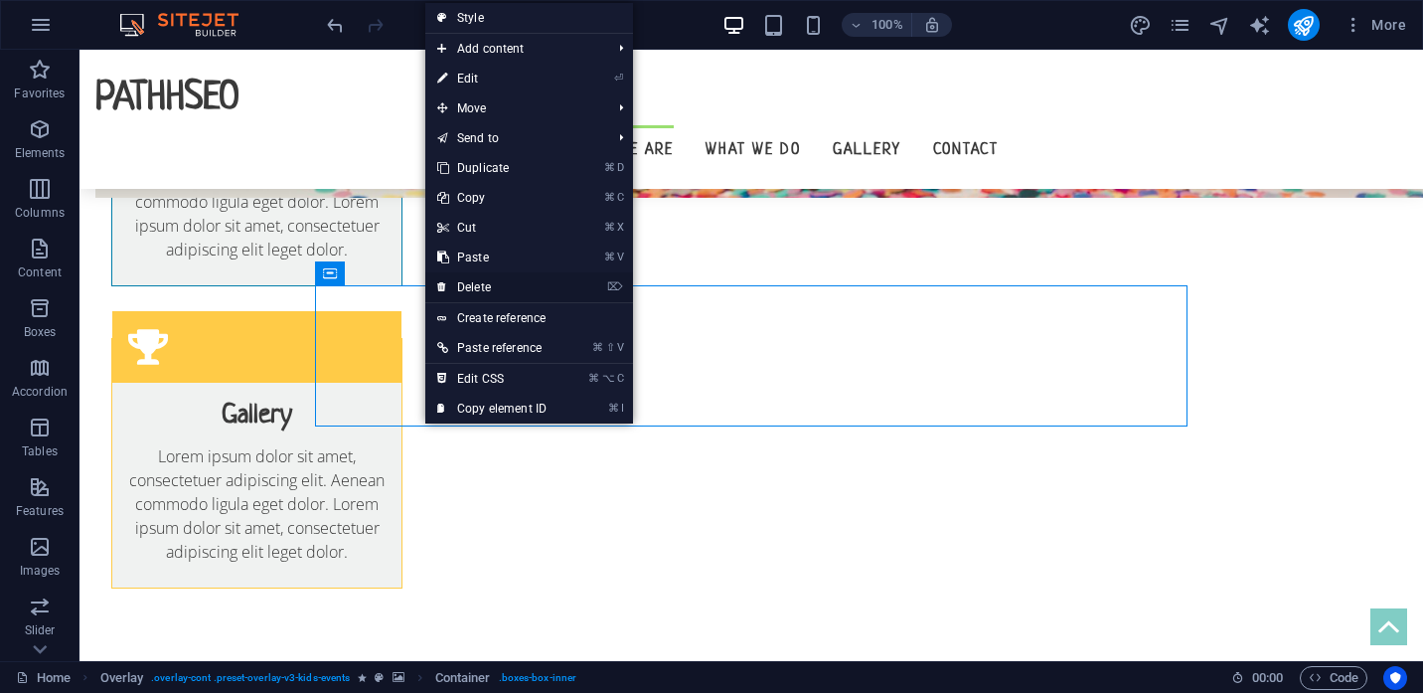
click at [473, 283] on link "⌦ Delete" at bounding box center [491, 287] width 133 height 30
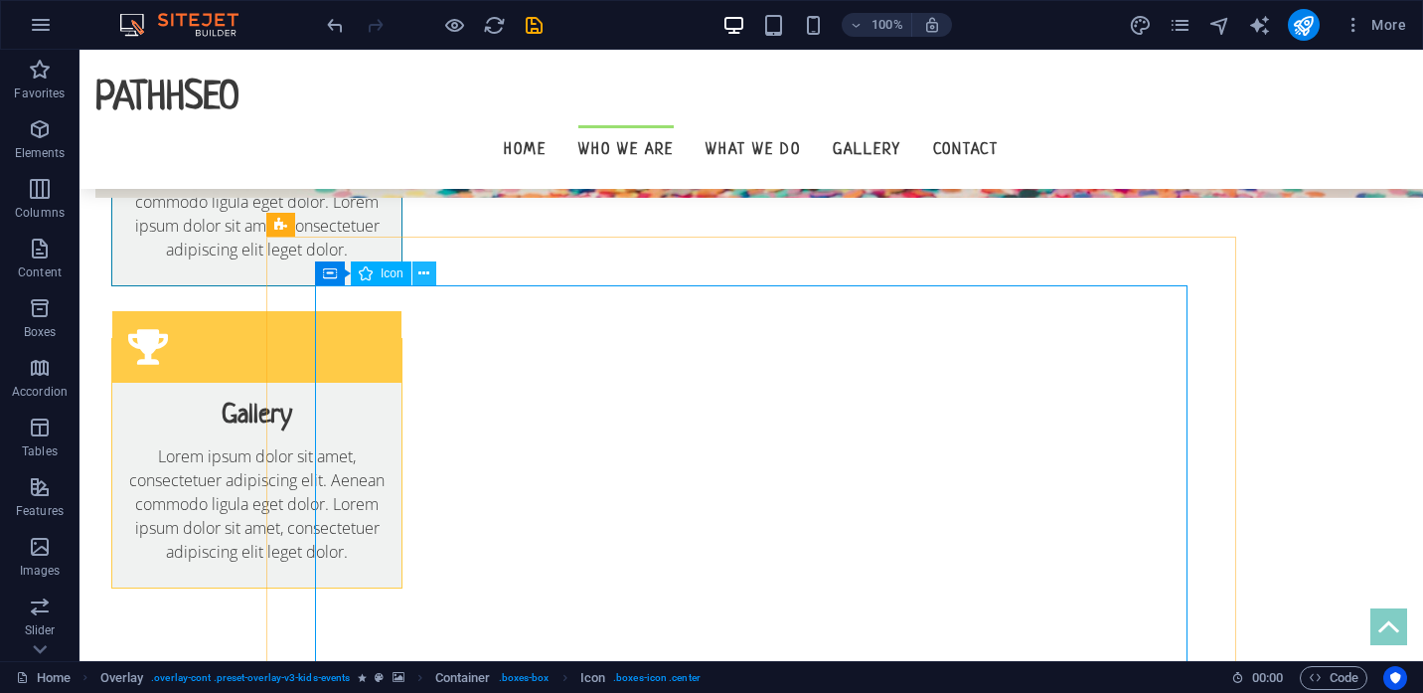
click at [429, 277] on icon at bounding box center [423, 273] width 11 height 21
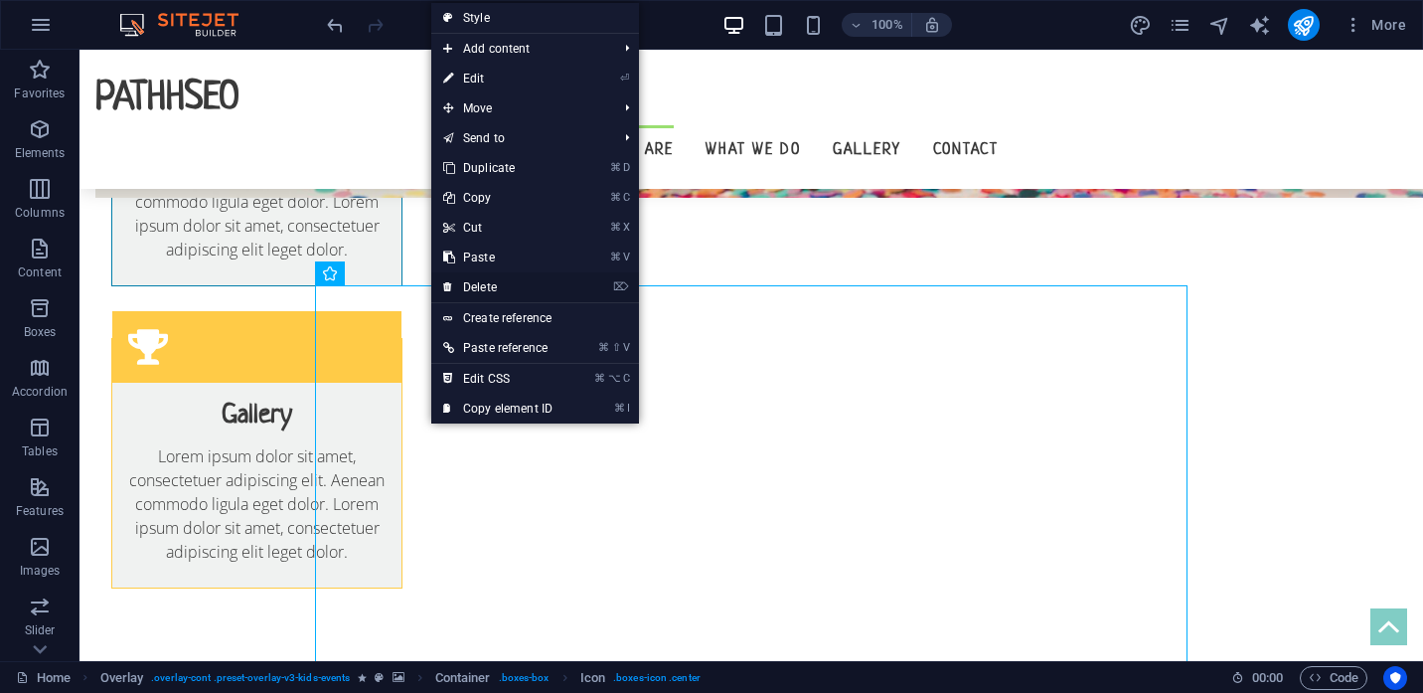
click at [482, 276] on link "⌦ Delete" at bounding box center [497, 287] width 133 height 30
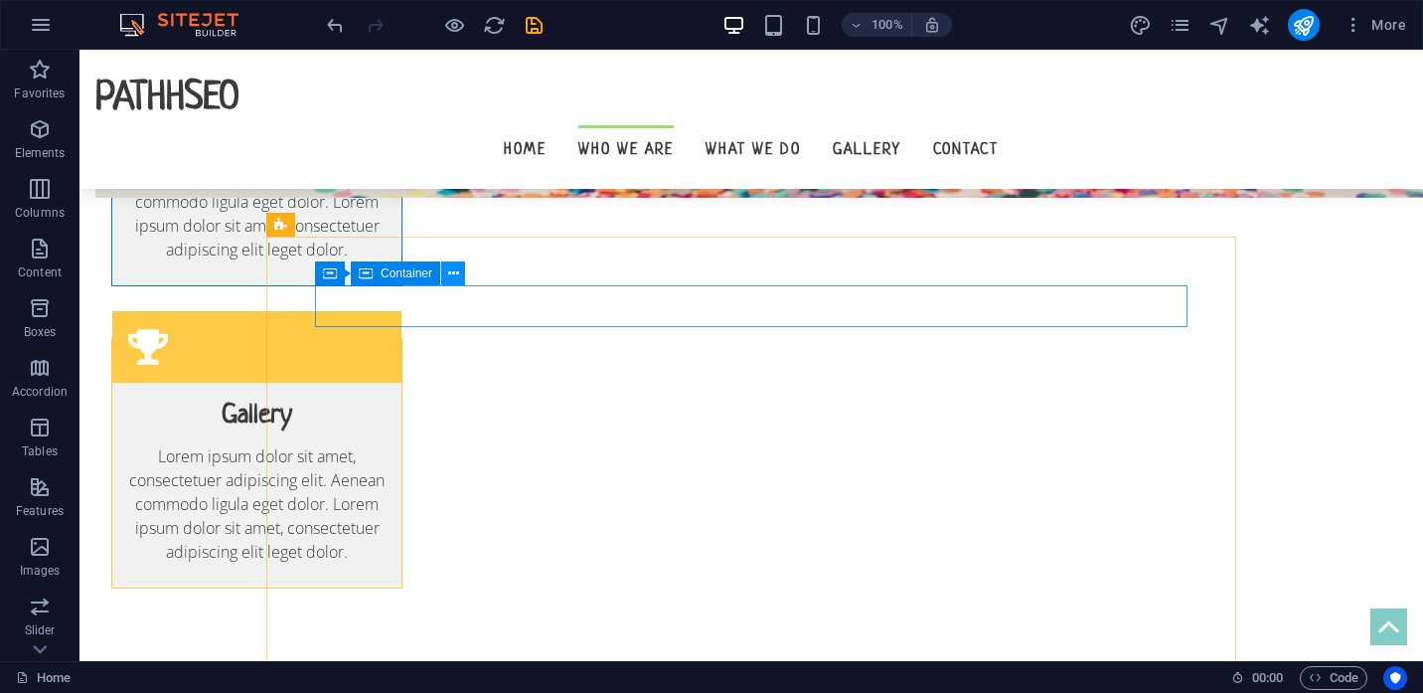
click at [456, 272] on icon at bounding box center [453, 273] width 11 height 21
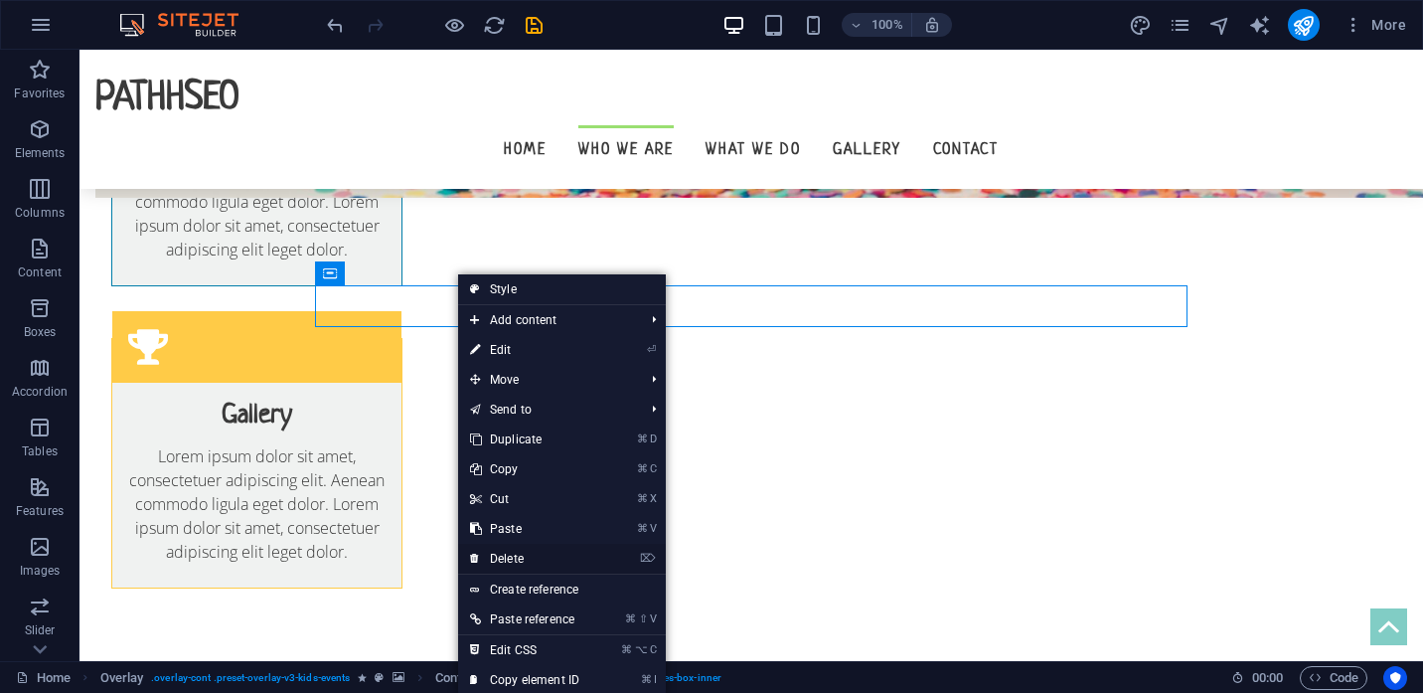
click at [509, 559] on link "⌦ Delete" at bounding box center [524, 559] width 133 height 30
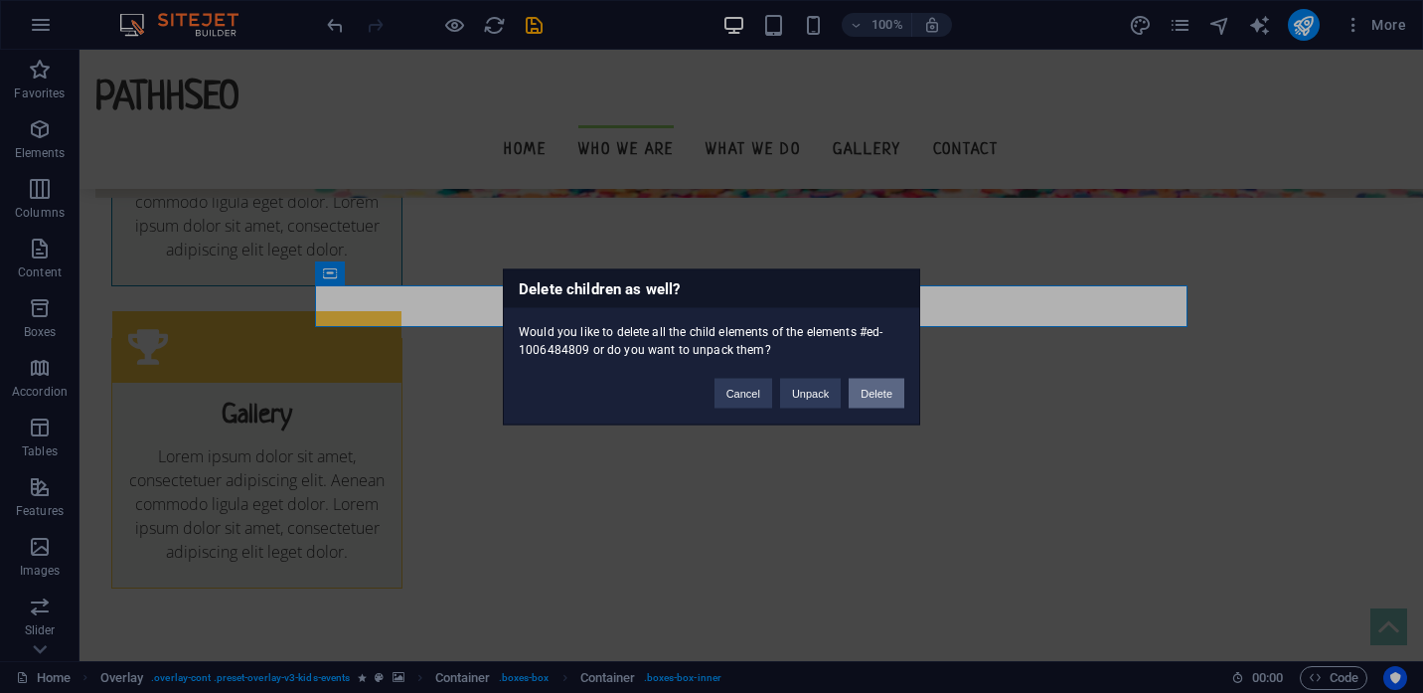
click at [859, 397] on button "Delete" at bounding box center [877, 393] width 56 height 30
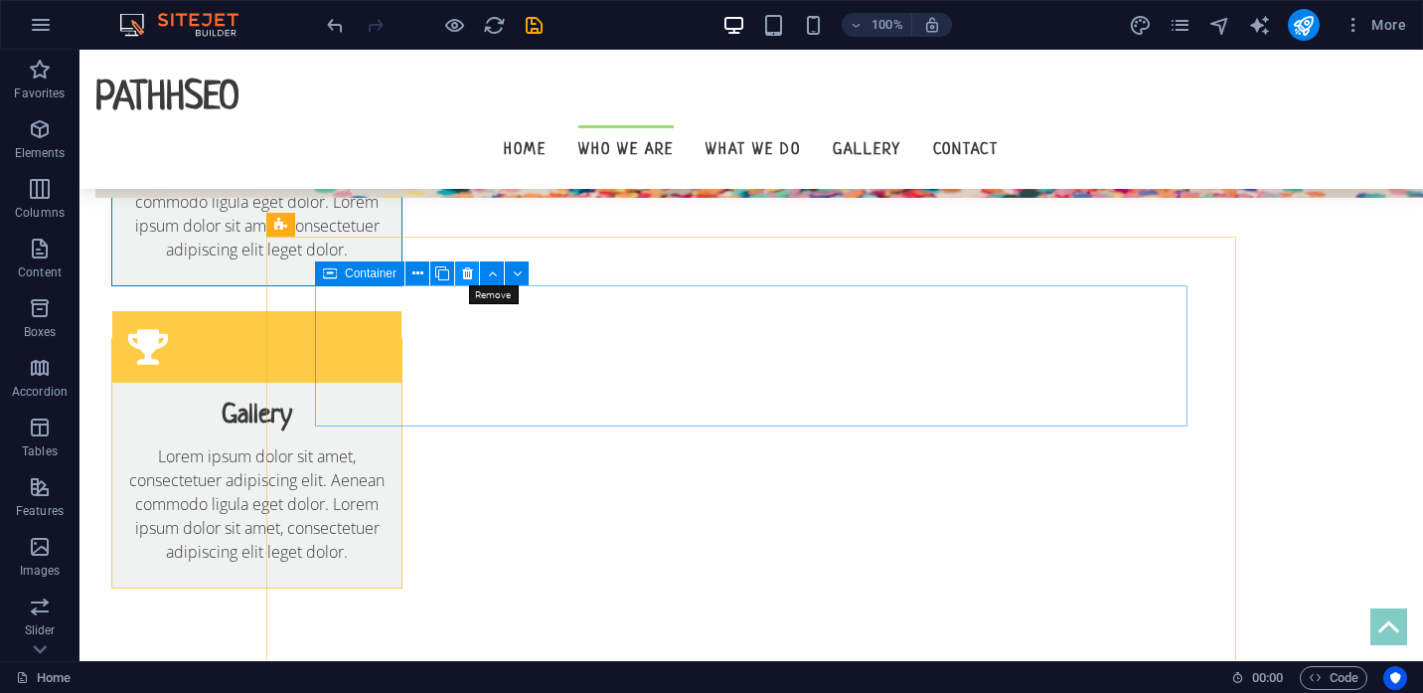
click at [467, 272] on icon at bounding box center [467, 273] width 11 height 21
click at [461, 275] on icon at bounding box center [458, 273] width 11 height 21
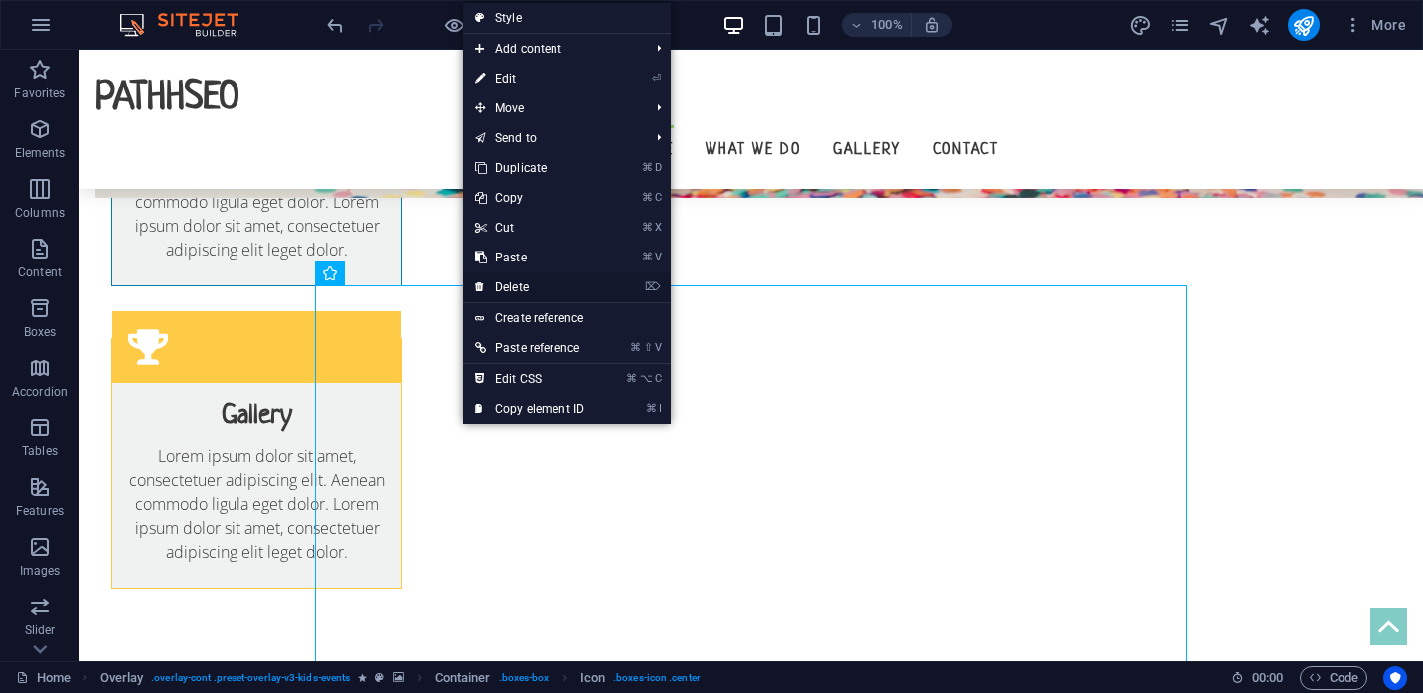
click at [506, 279] on link "⌦ Delete" at bounding box center [529, 287] width 133 height 30
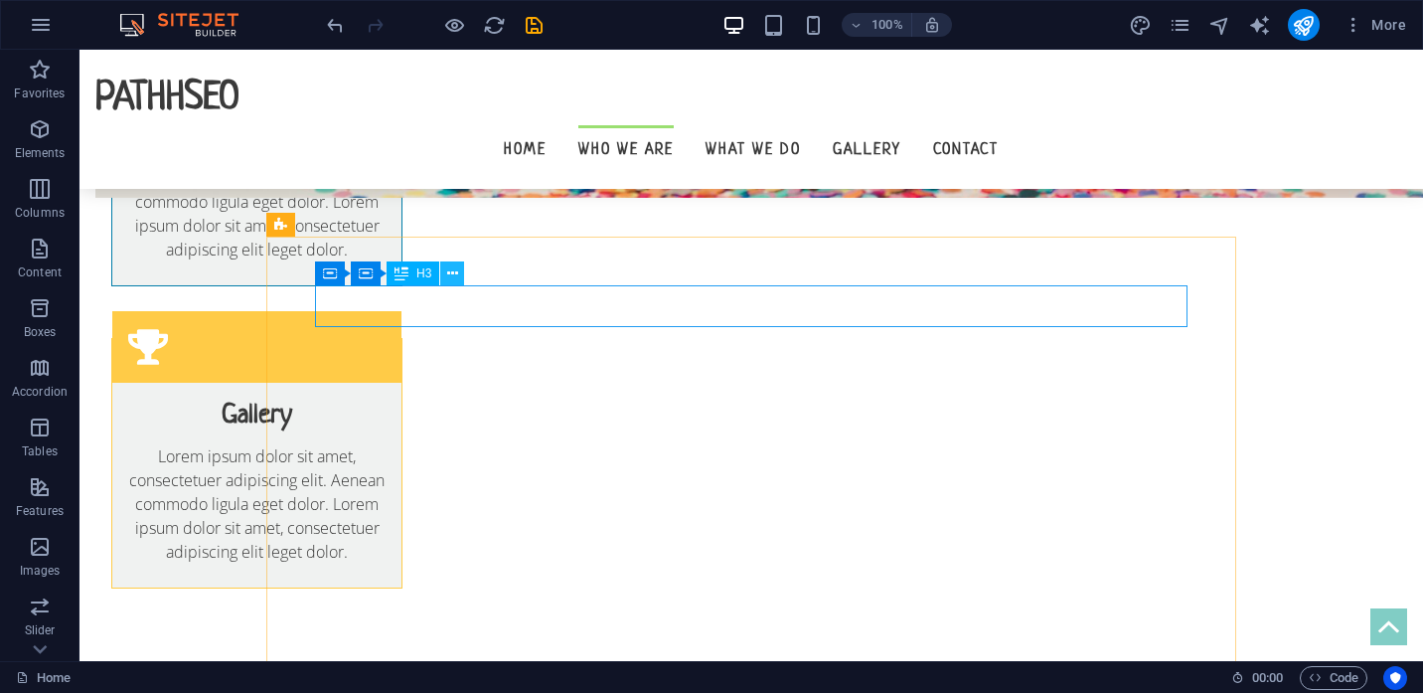
click at [453, 270] on icon at bounding box center [452, 273] width 11 height 21
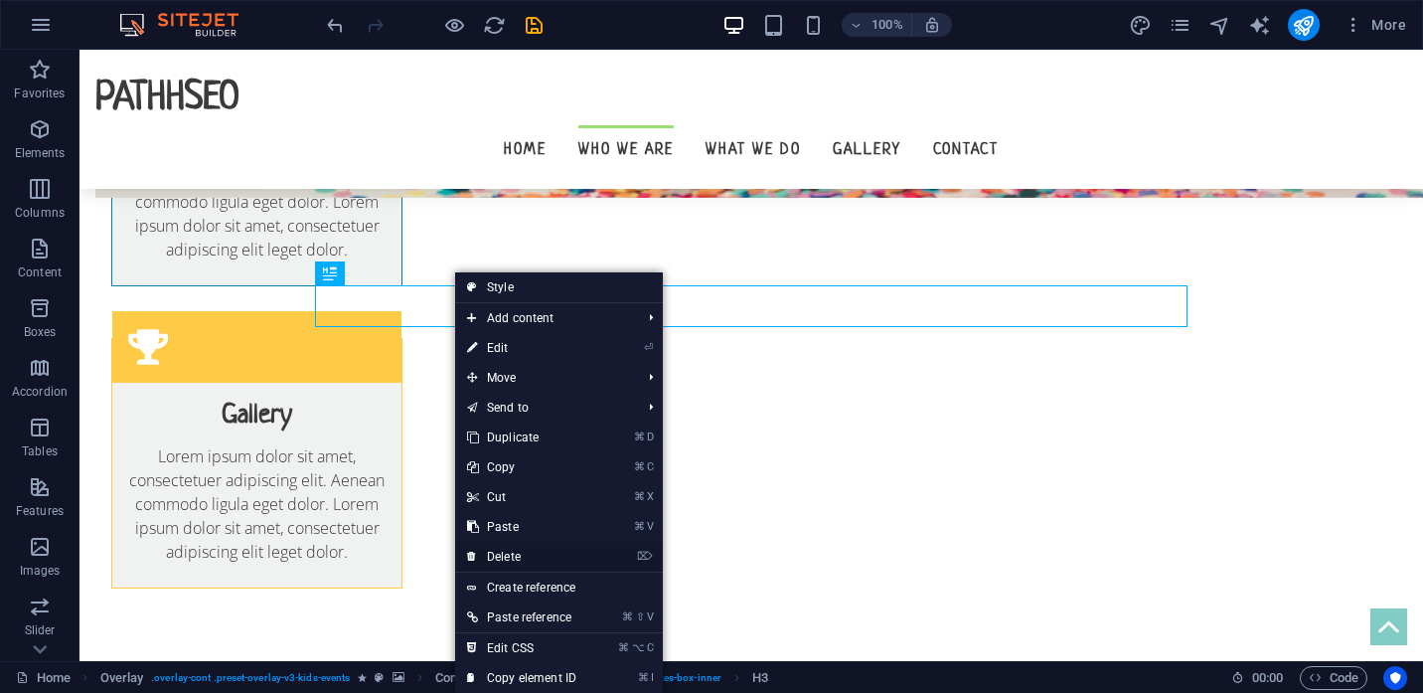
click at [515, 562] on link "⌦ Delete" at bounding box center [521, 557] width 133 height 30
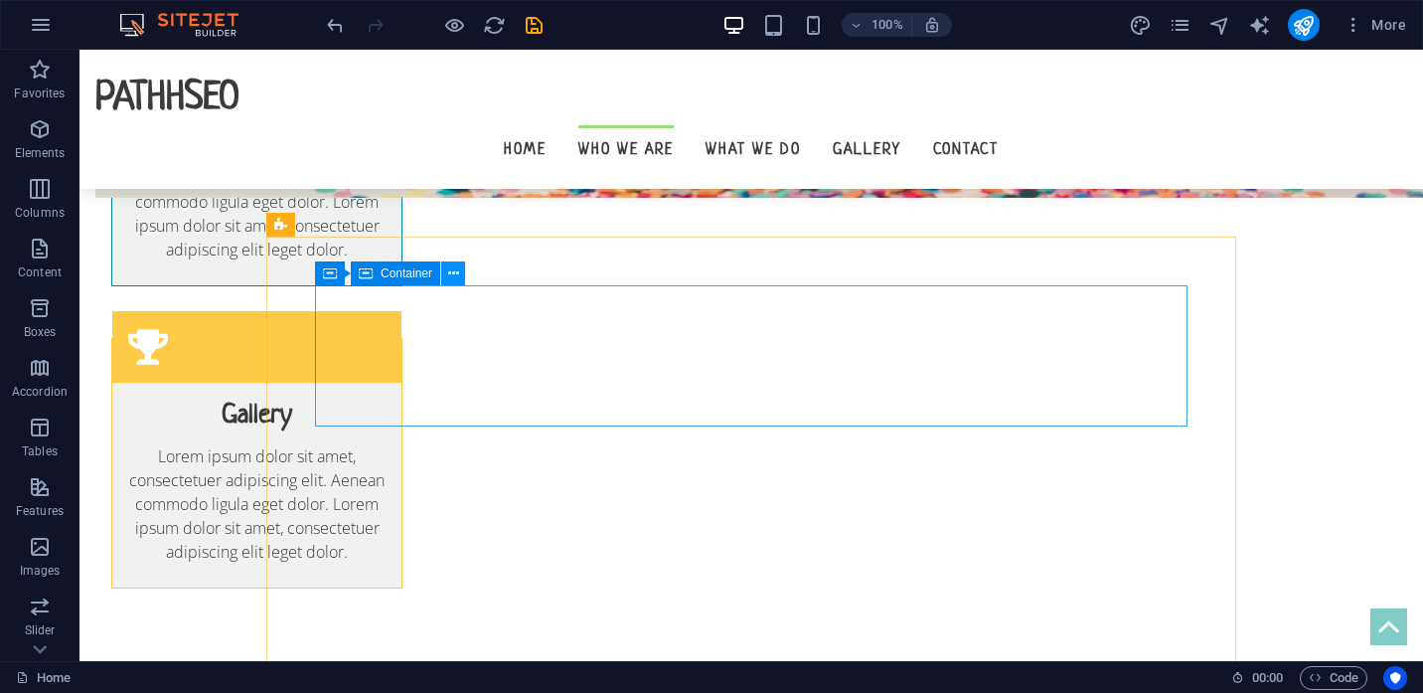
click at [449, 273] on icon at bounding box center [453, 273] width 11 height 21
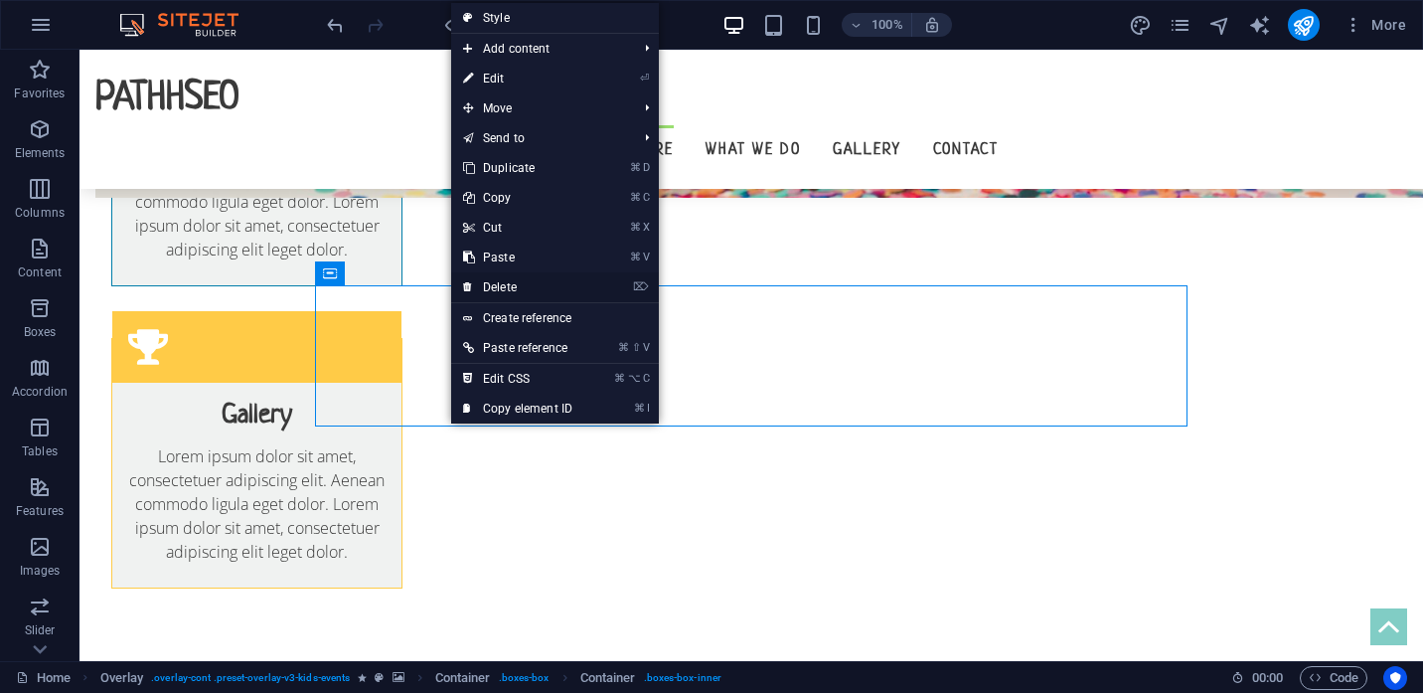
click at [496, 291] on link "⌦ Delete" at bounding box center [517, 287] width 133 height 30
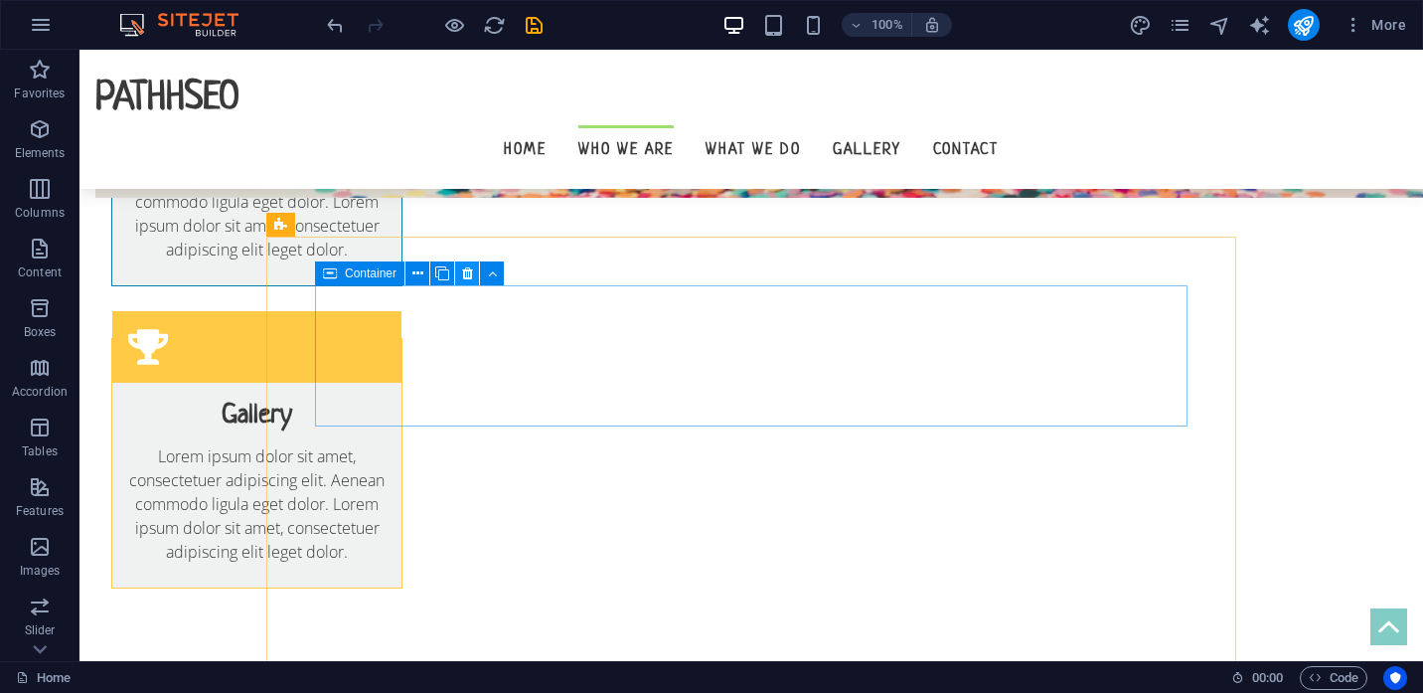
click at [466, 273] on icon at bounding box center [467, 273] width 11 height 21
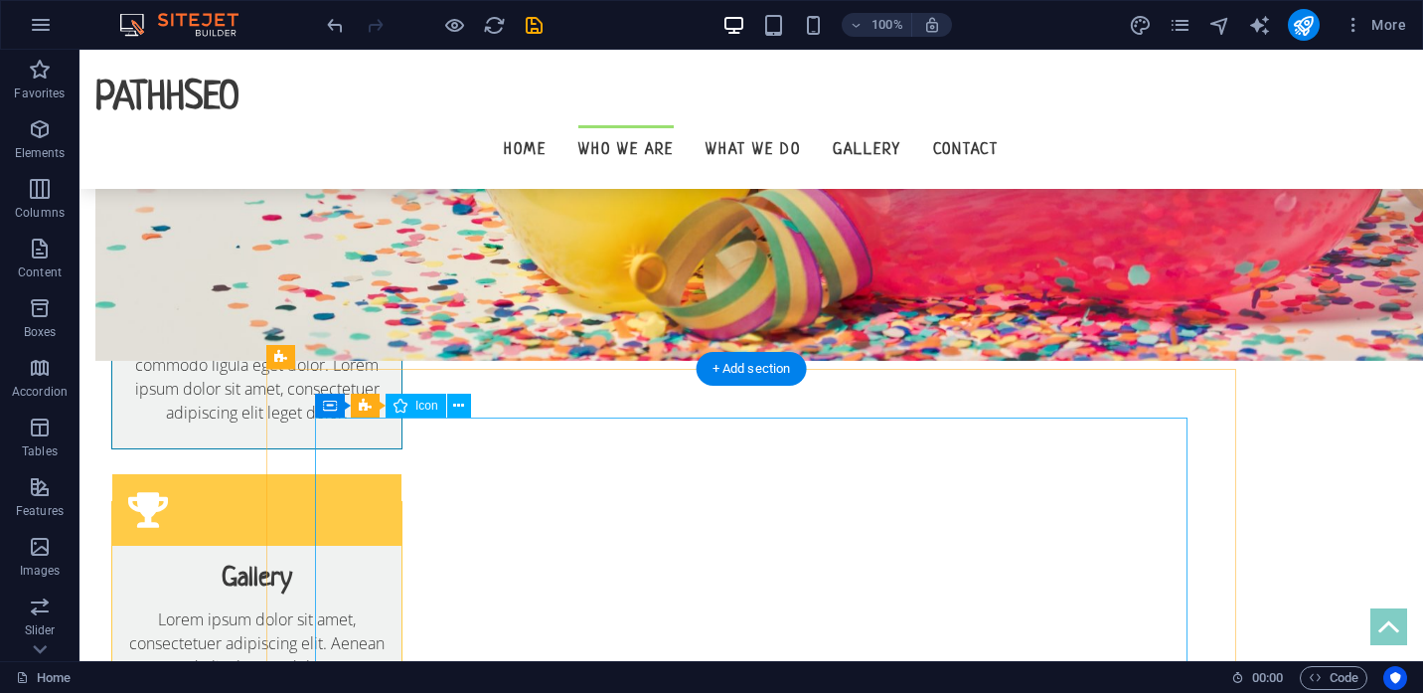
scroll to position [1289, 0]
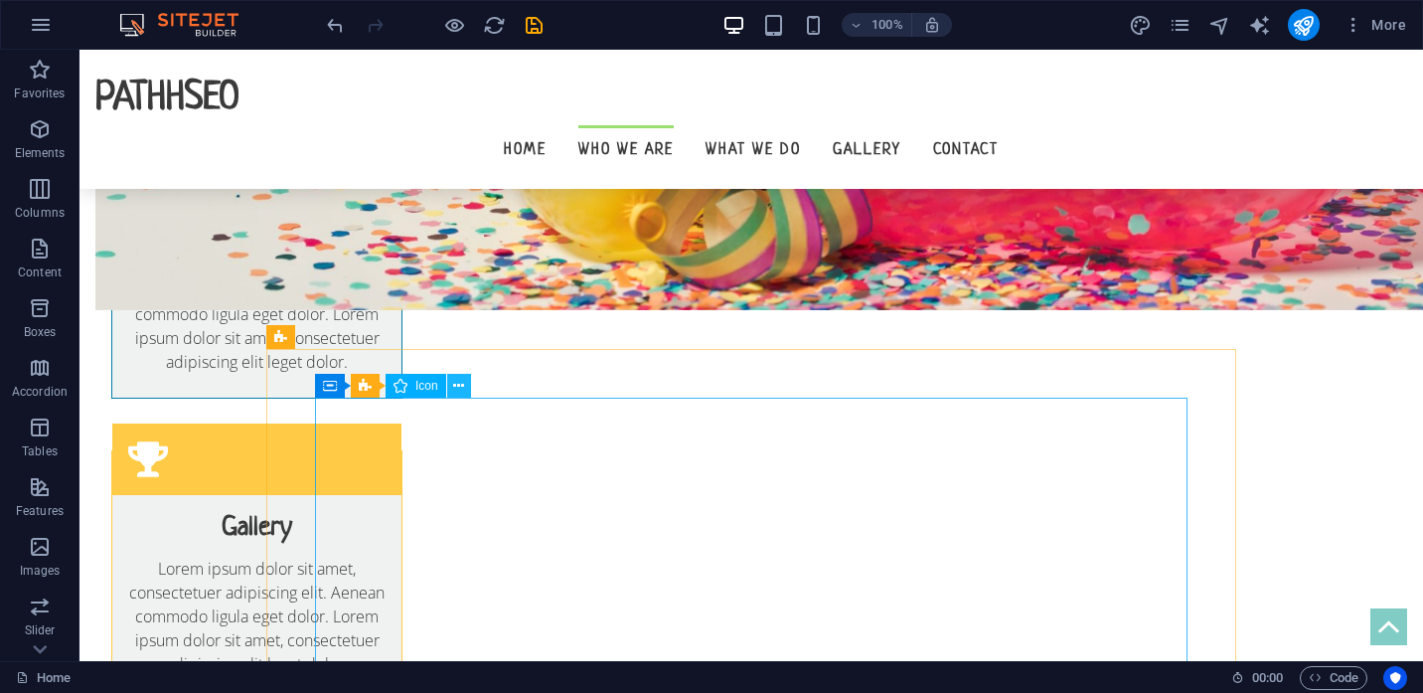
click at [461, 388] on icon at bounding box center [458, 386] width 11 height 21
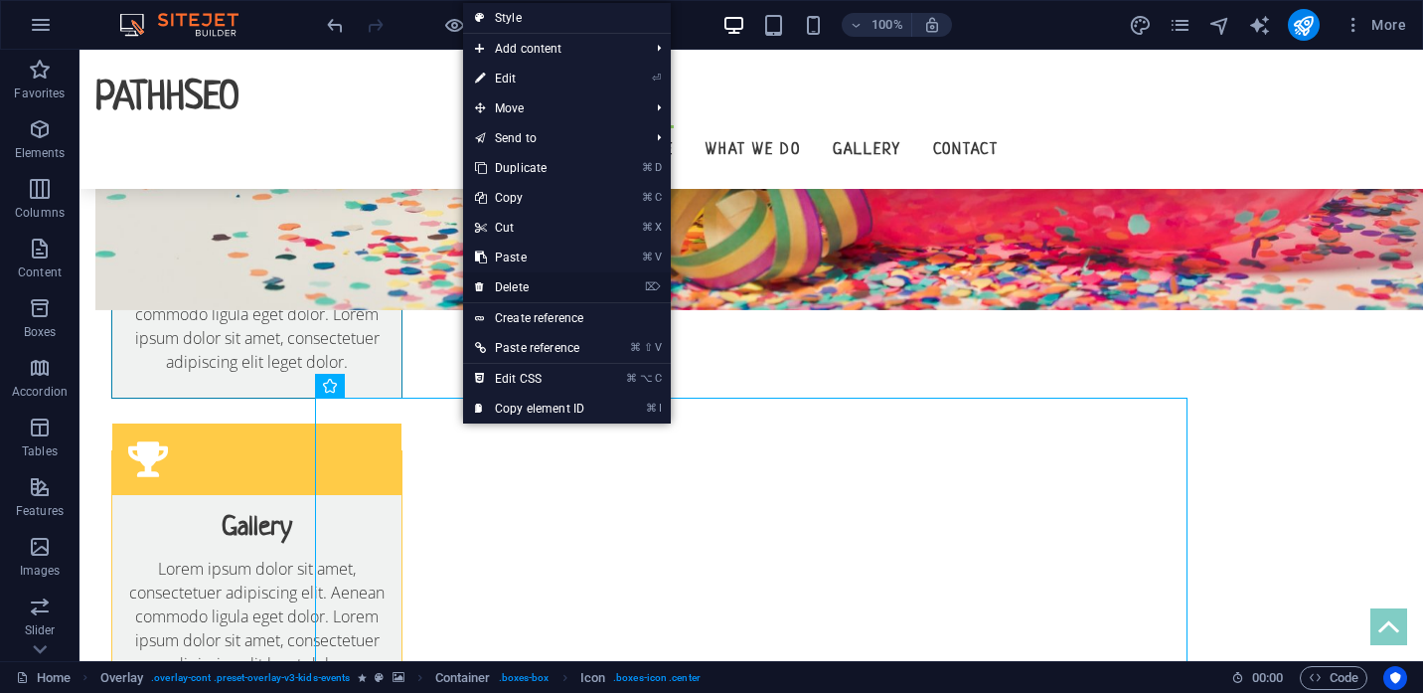
click at [502, 285] on link "⌦ Delete" at bounding box center [529, 287] width 133 height 30
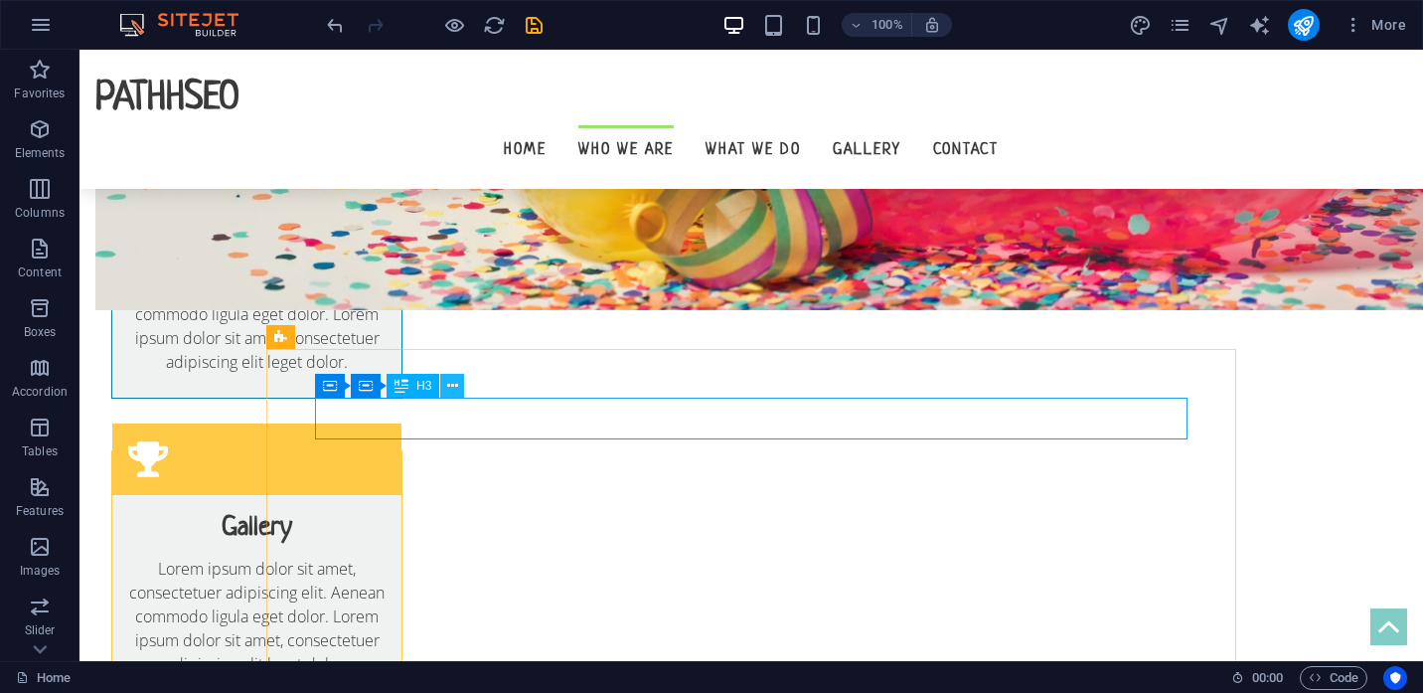
click at [454, 383] on icon at bounding box center [452, 386] width 11 height 21
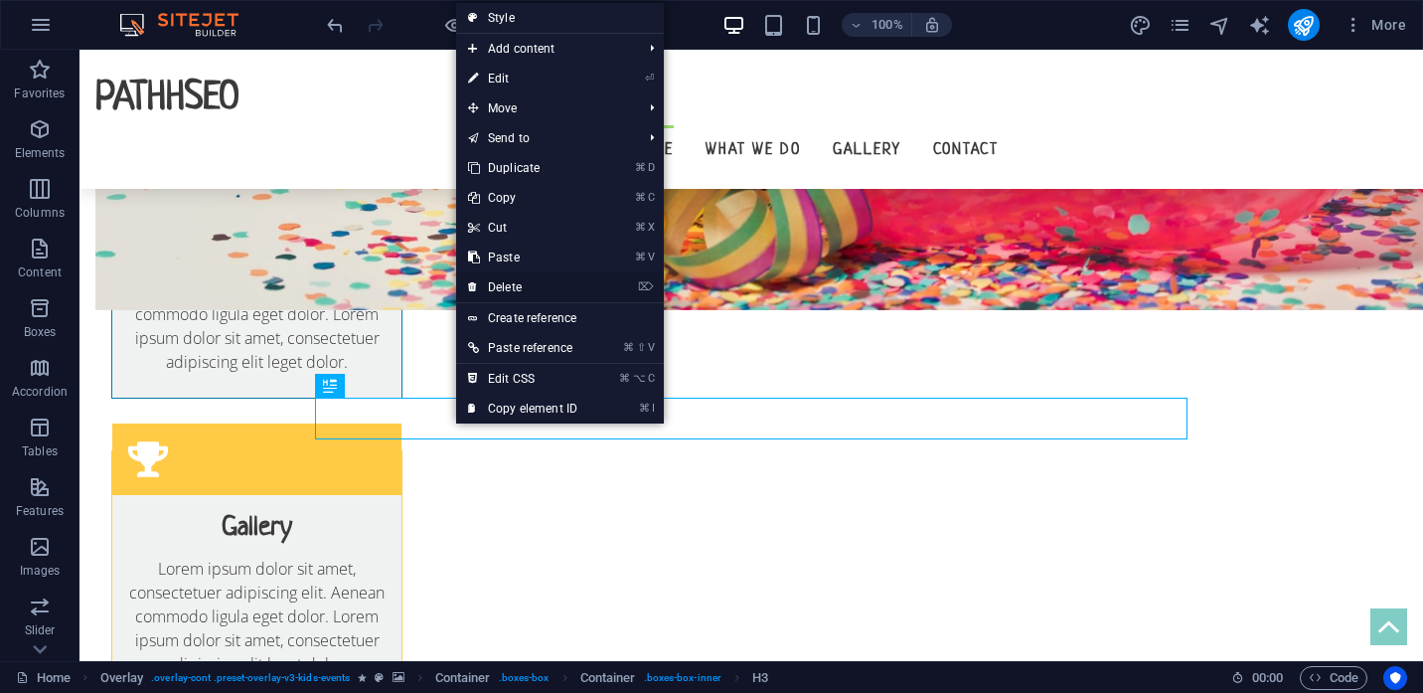
click at [501, 281] on link "⌦ Delete" at bounding box center [522, 287] width 133 height 30
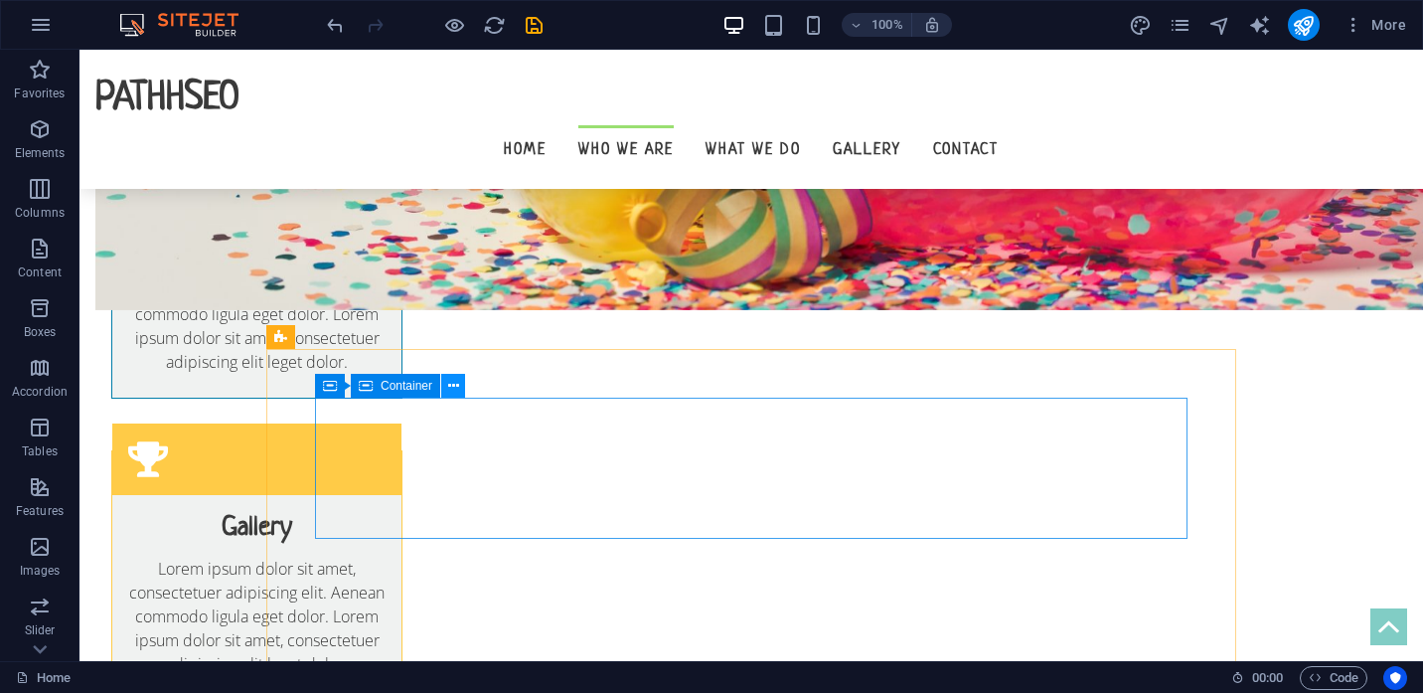
click at [448, 386] on icon at bounding box center [453, 386] width 11 height 21
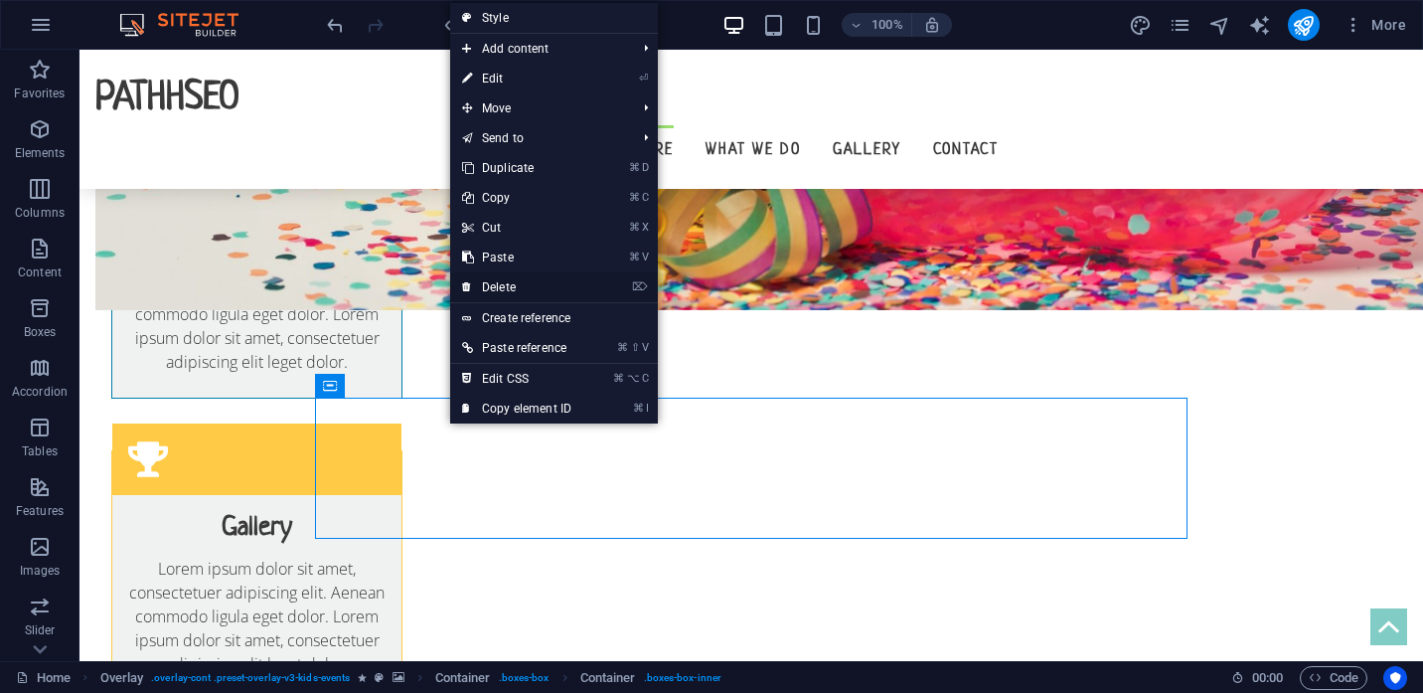
click at [494, 282] on link "⌦ Delete" at bounding box center [516, 287] width 133 height 30
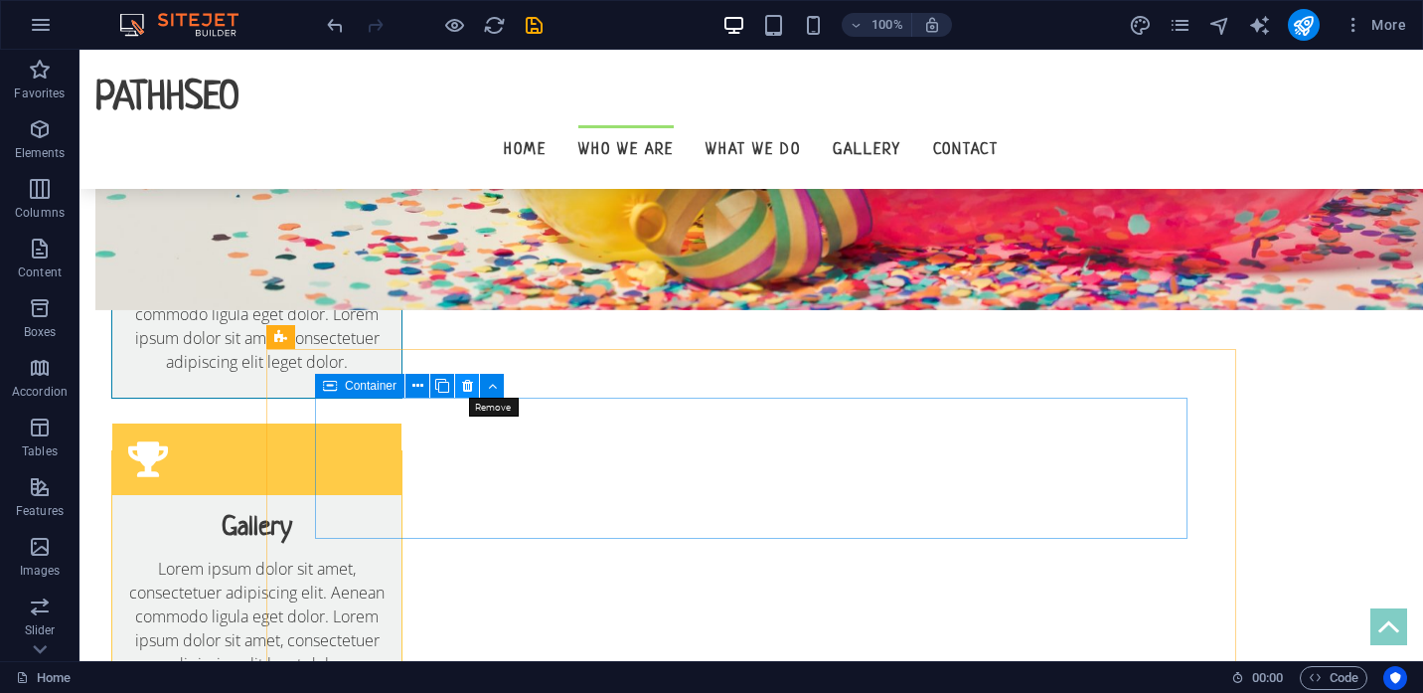
click at [468, 385] on icon at bounding box center [467, 386] width 11 height 21
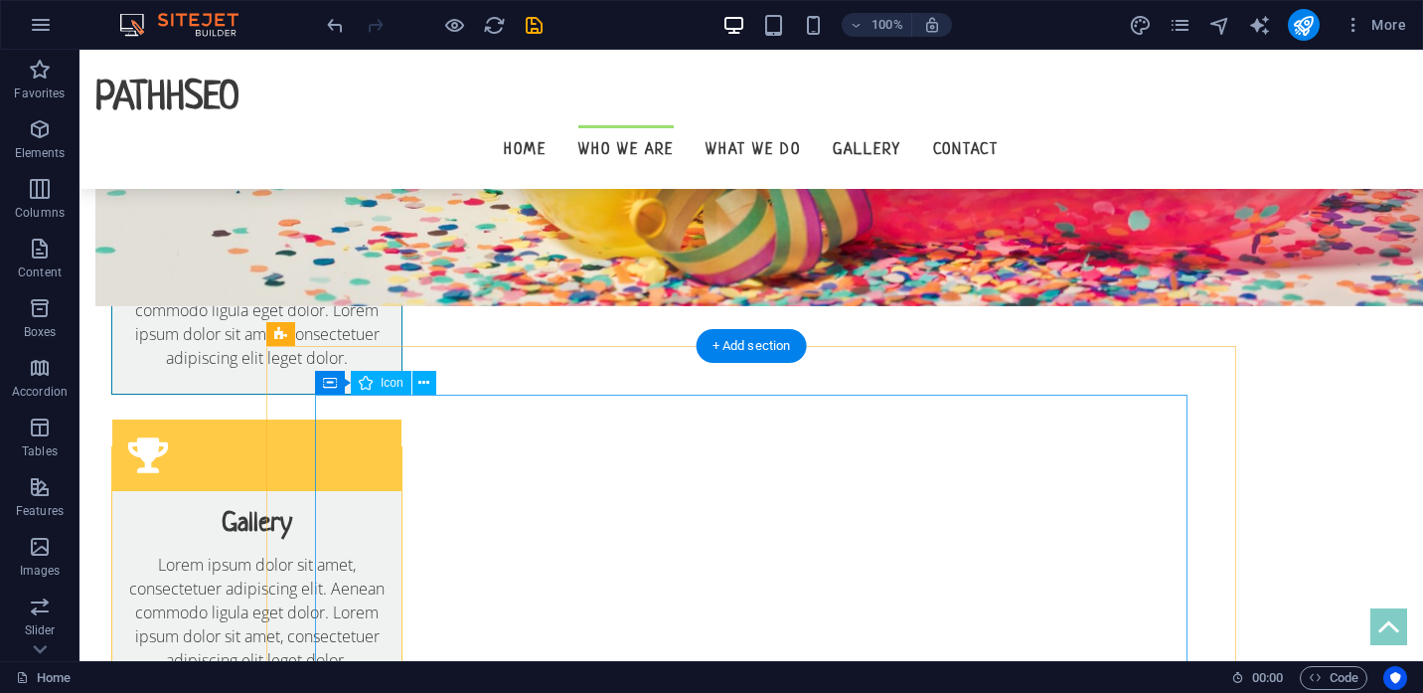
scroll to position [1292, 0]
click at [427, 382] on icon at bounding box center [423, 383] width 11 height 21
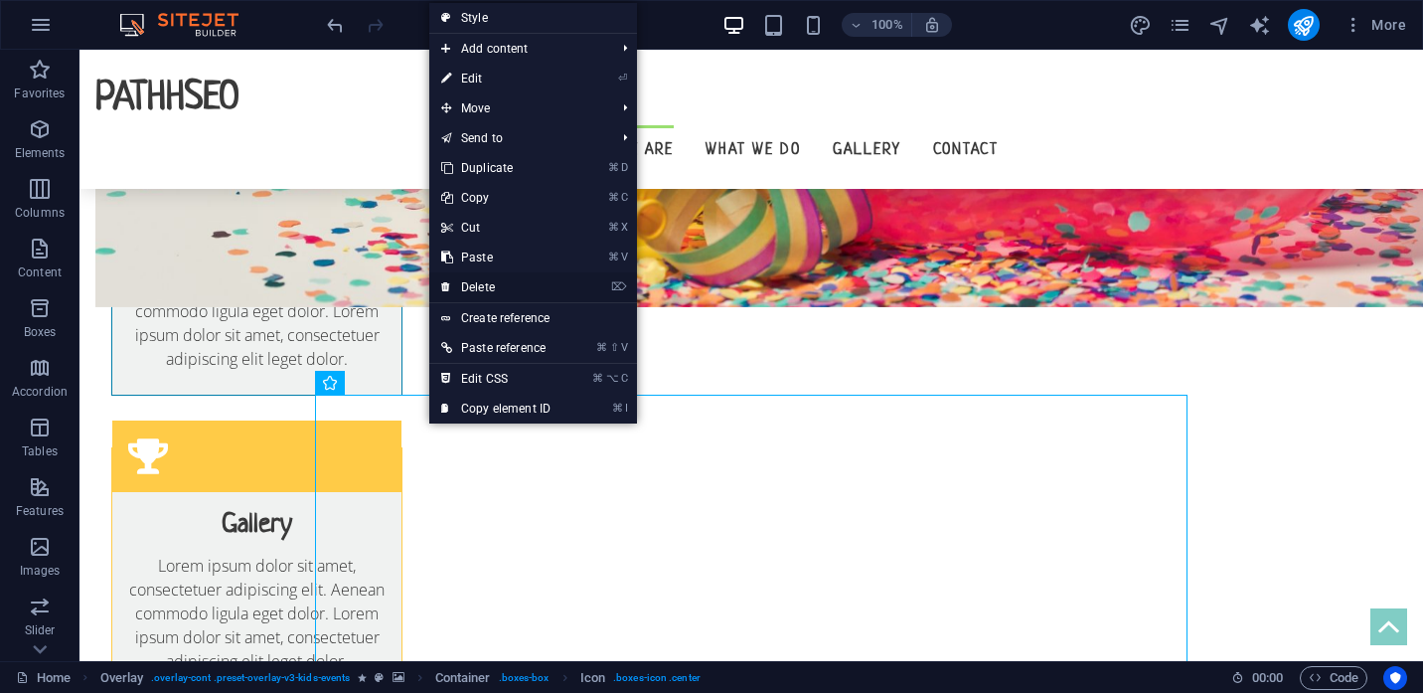
click at [466, 286] on link "⌦ Delete" at bounding box center [495, 287] width 133 height 30
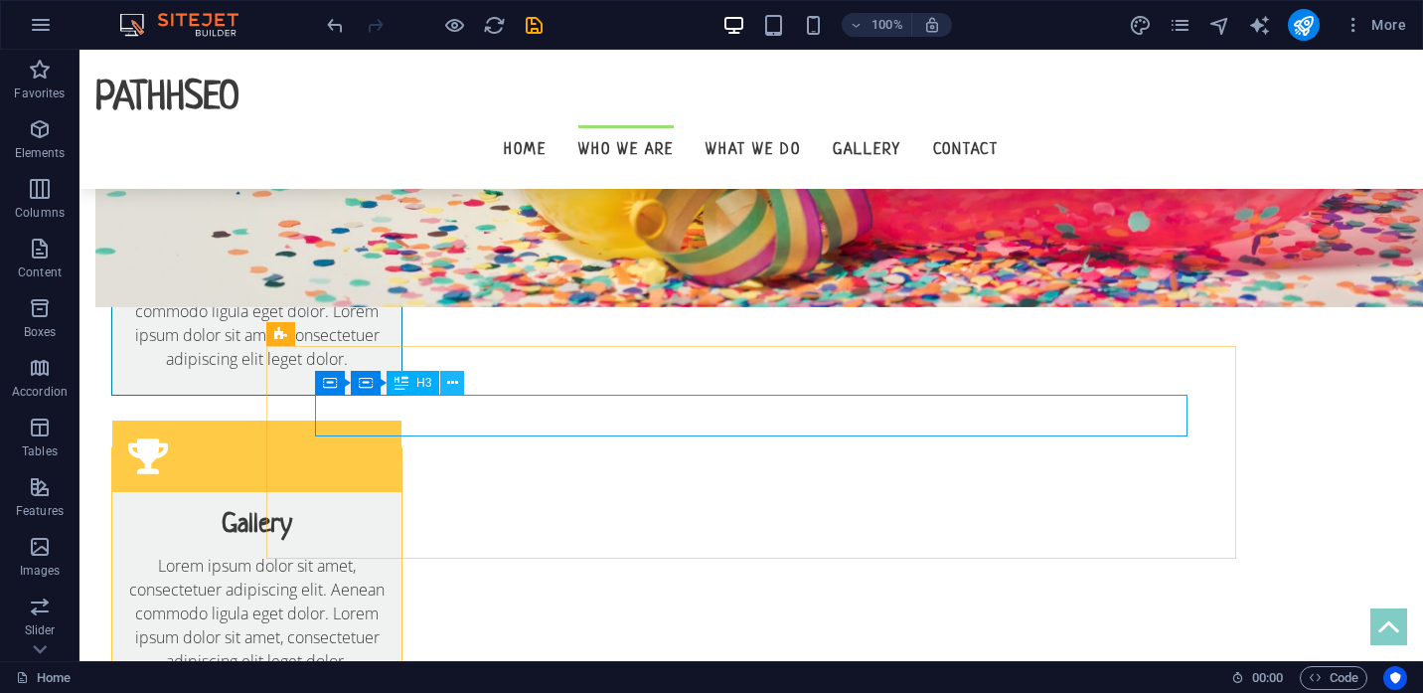
click at [452, 382] on icon at bounding box center [452, 383] width 11 height 21
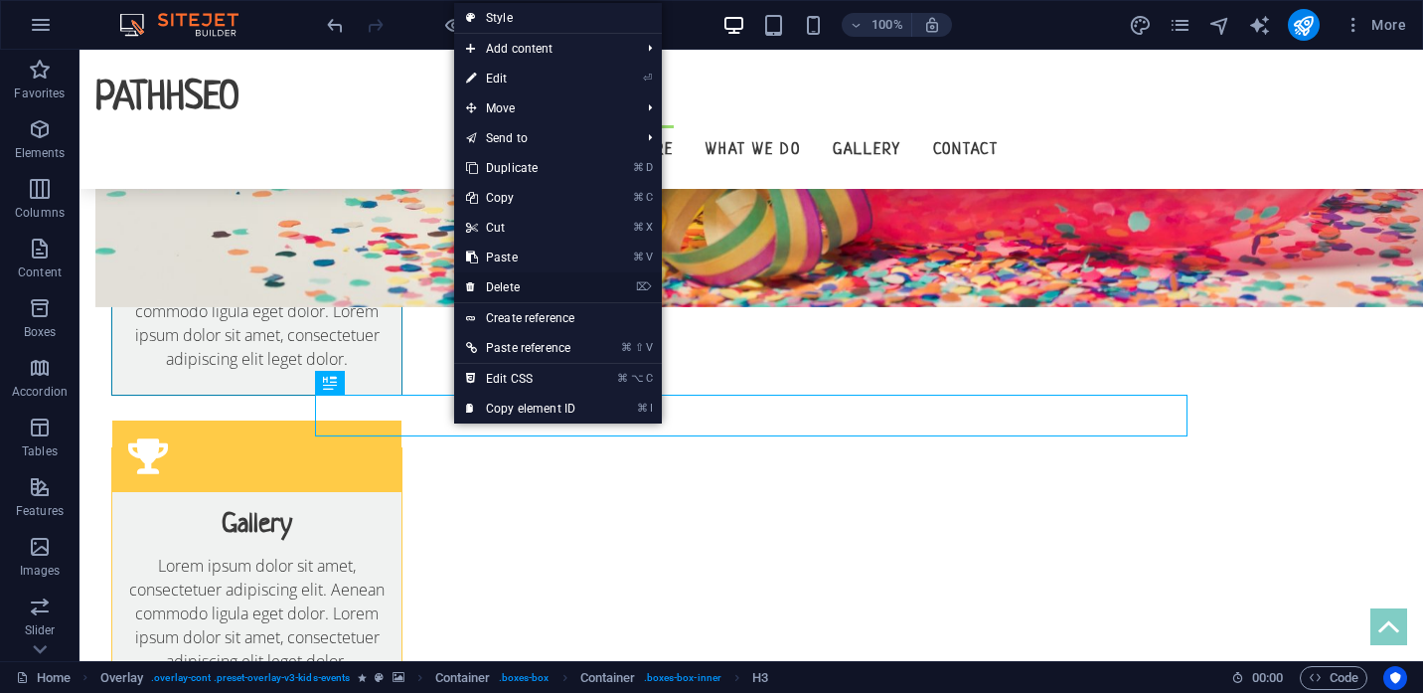
click at [504, 287] on link "⌦ Delete" at bounding box center [520, 287] width 133 height 30
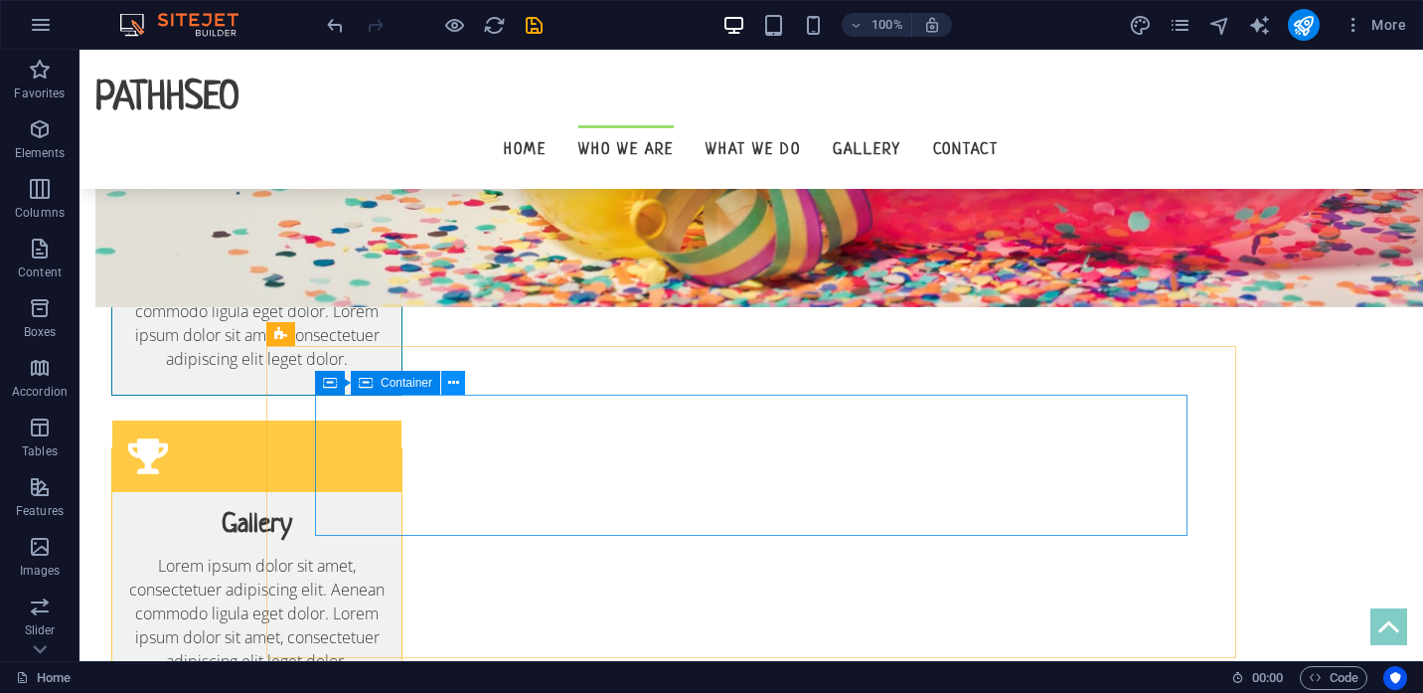
click at [451, 377] on icon at bounding box center [453, 383] width 11 height 21
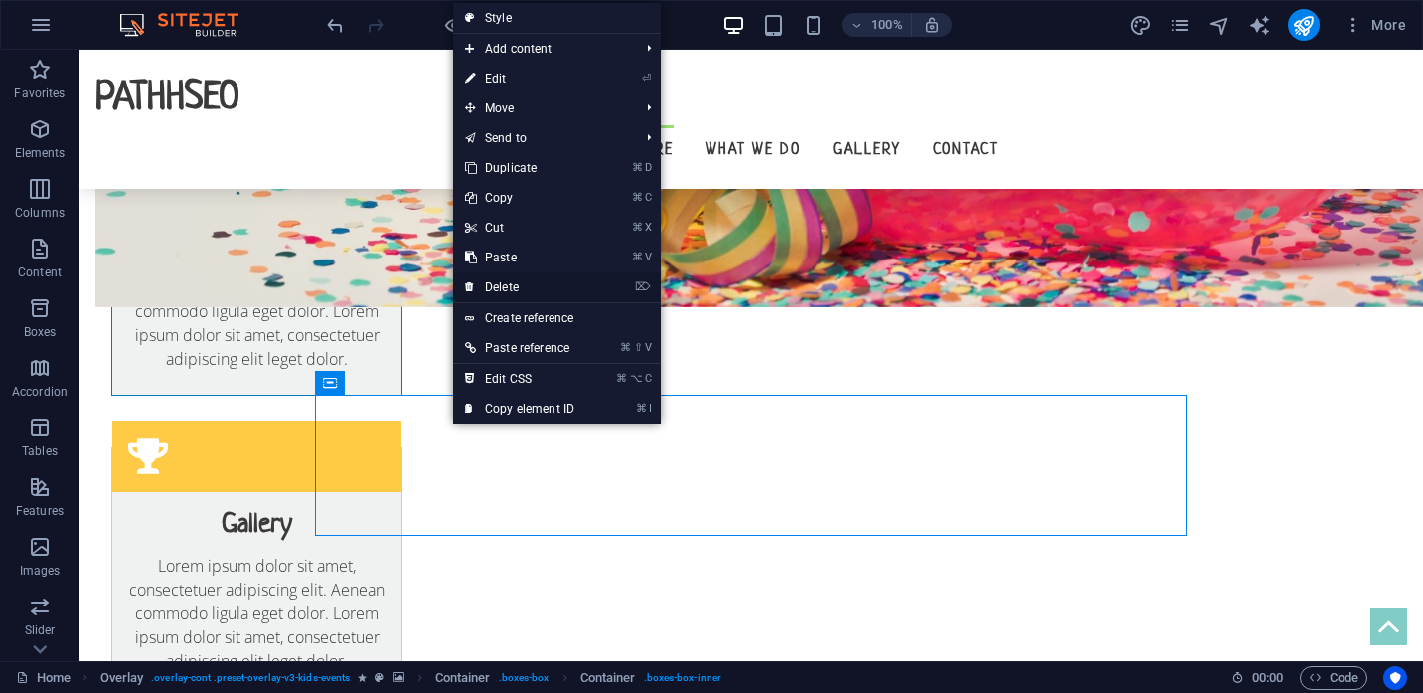
click at [502, 286] on link "⌦ Delete" at bounding box center [519, 287] width 133 height 30
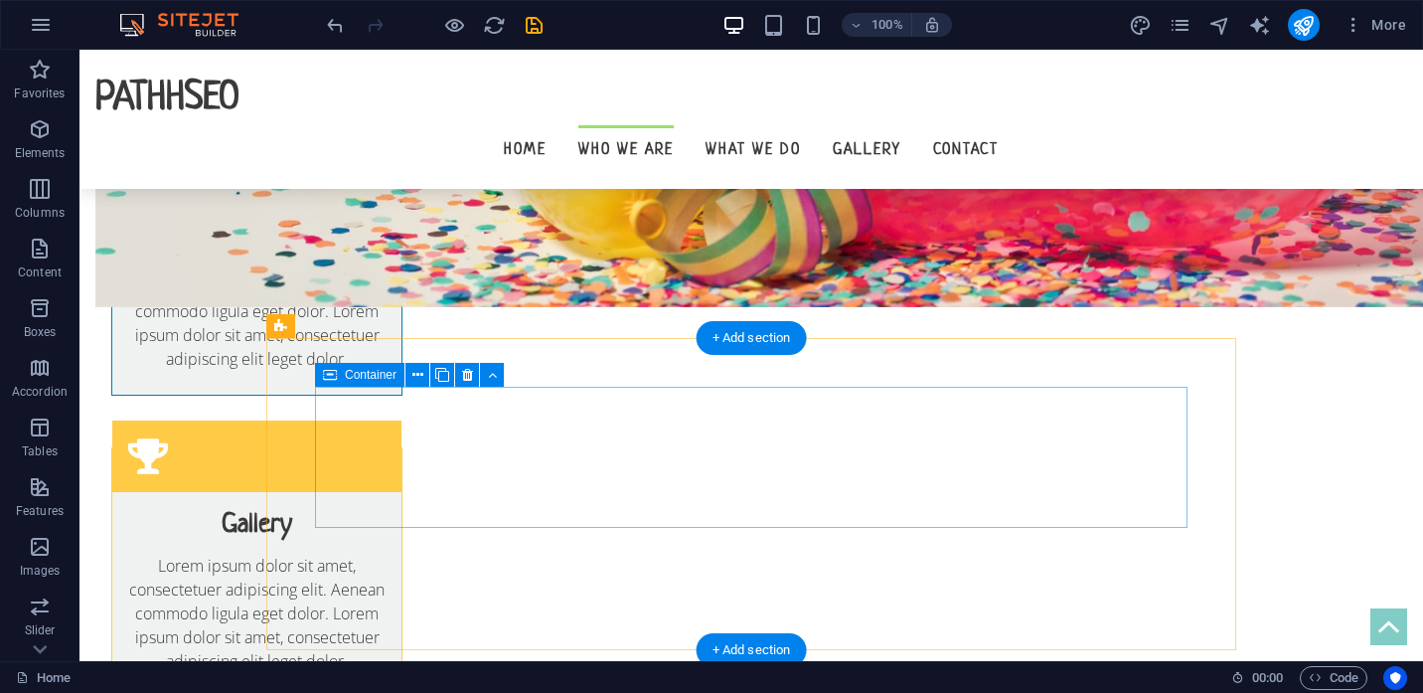
scroll to position [1304, 0]
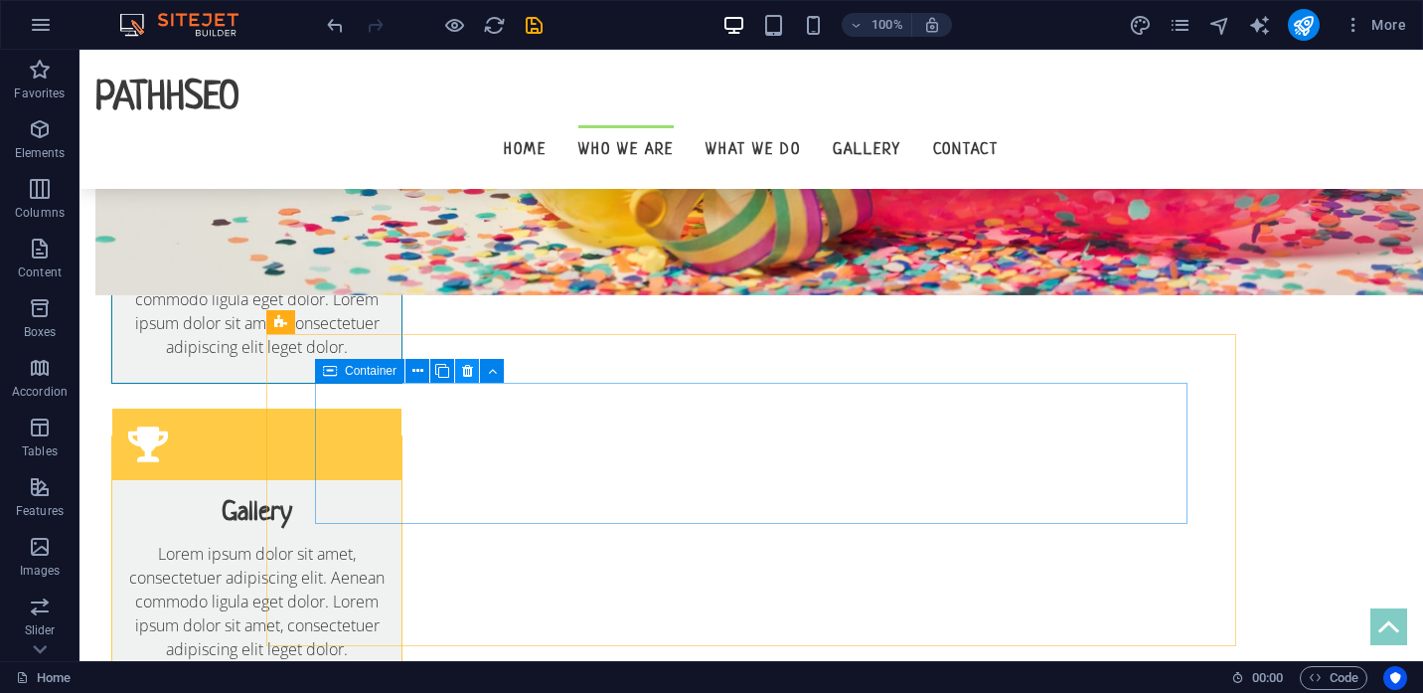
click at [465, 367] on icon at bounding box center [467, 371] width 11 height 21
click at [465, 372] on icon at bounding box center [467, 371] width 11 height 21
click at [495, 371] on icon at bounding box center [492, 371] width 9 height 21
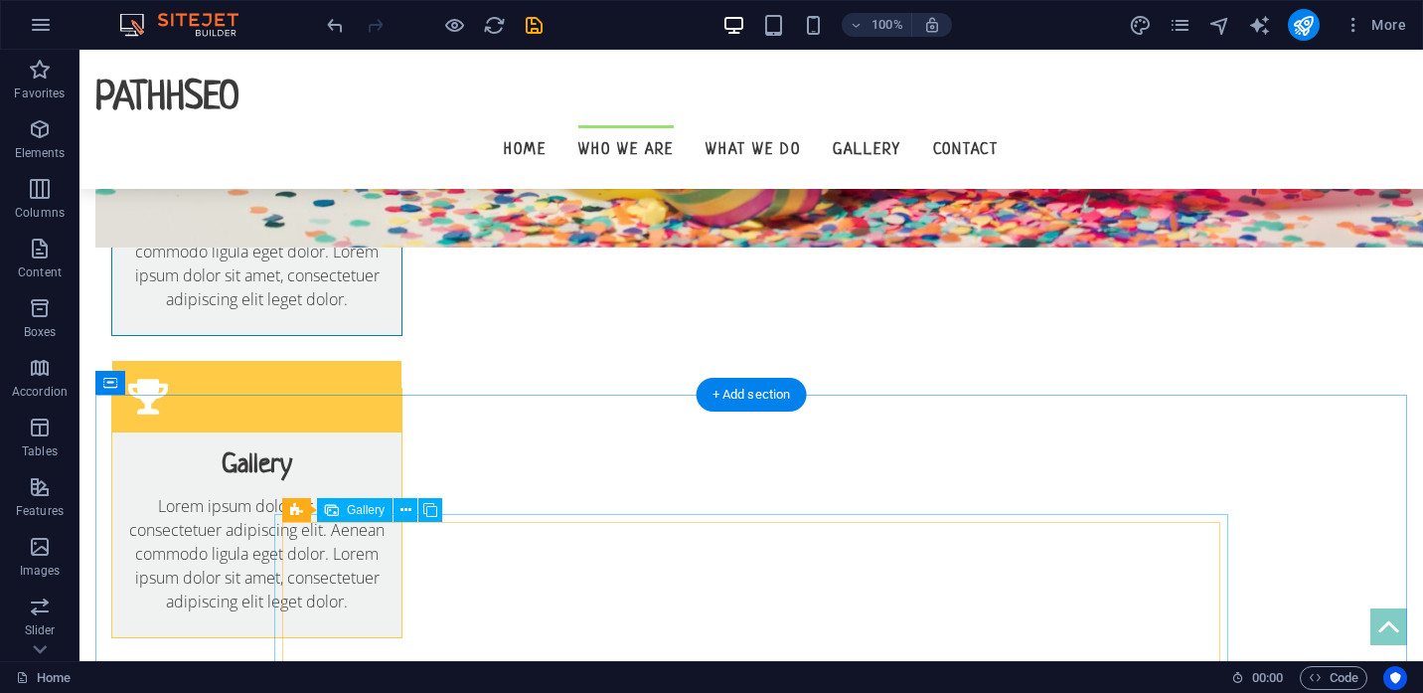
scroll to position [1250, 0]
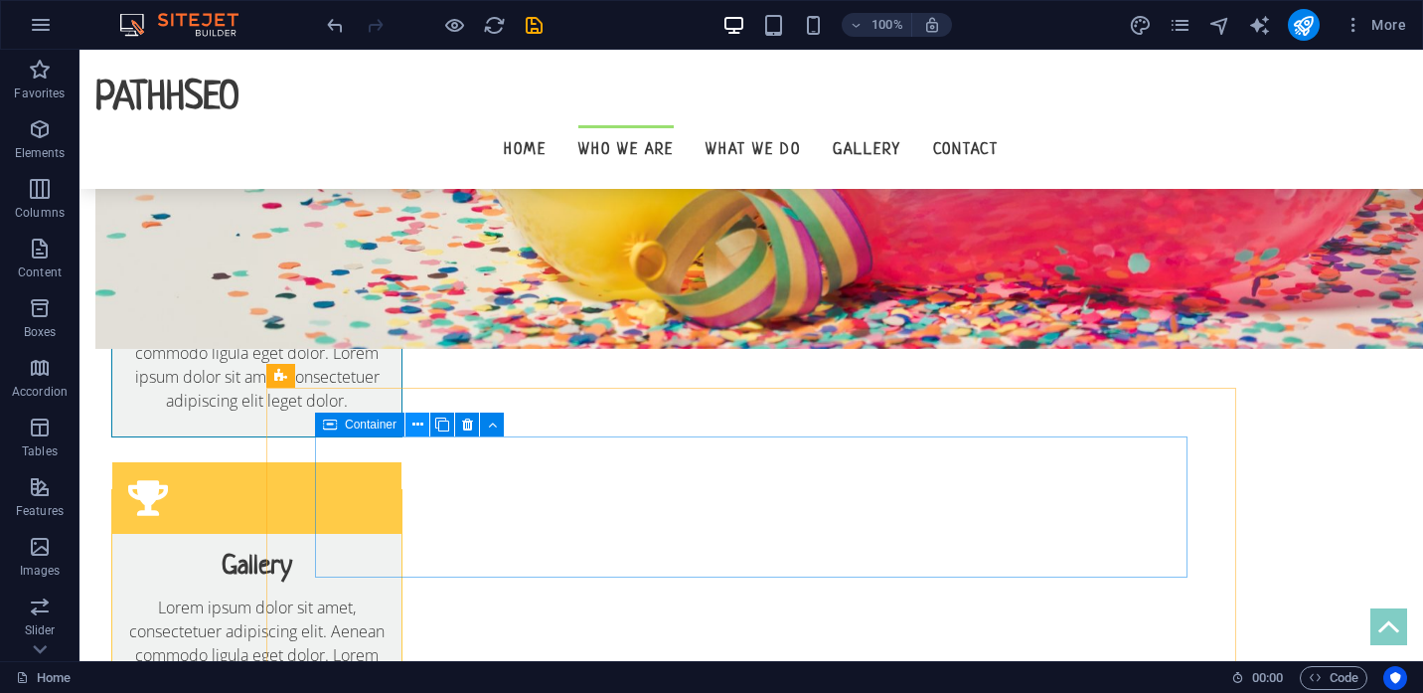
click at [414, 425] on icon at bounding box center [417, 424] width 11 height 21
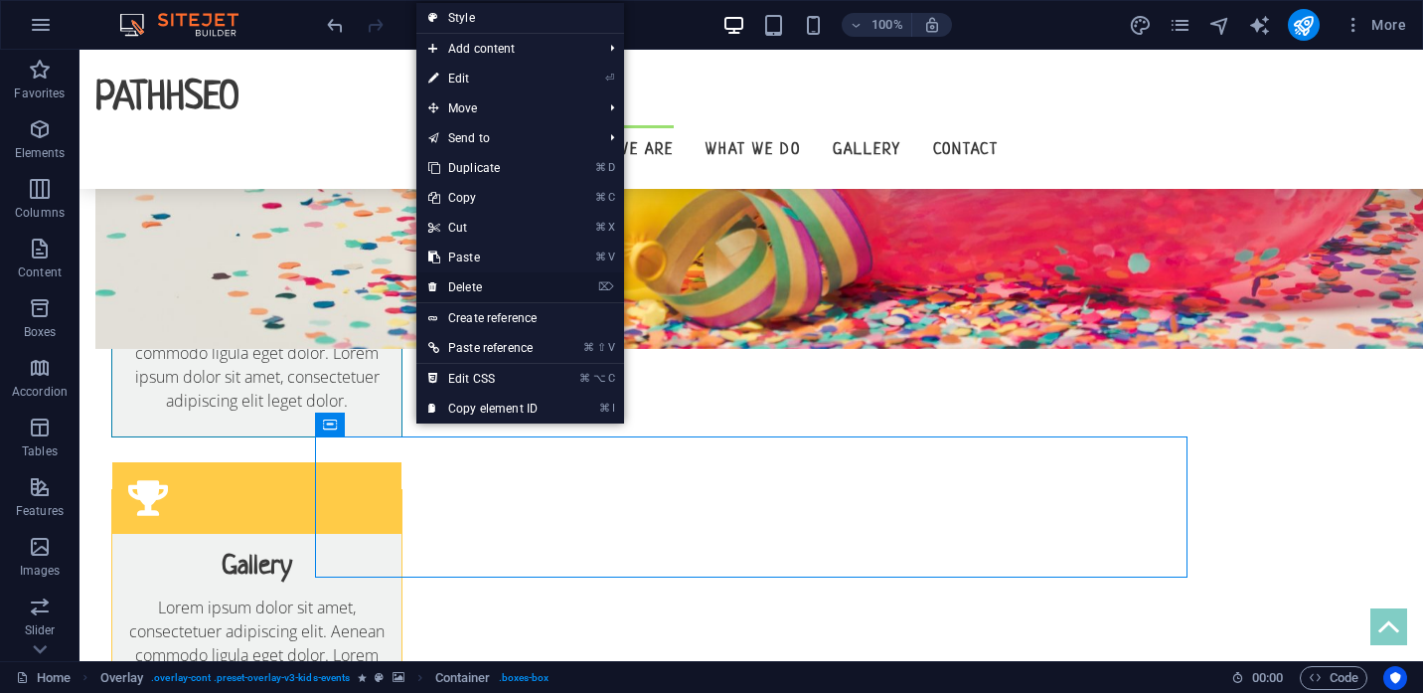
click at [456, 280] on link "⌦ Delete" at bounding box center [482, 287] width 133 height 30
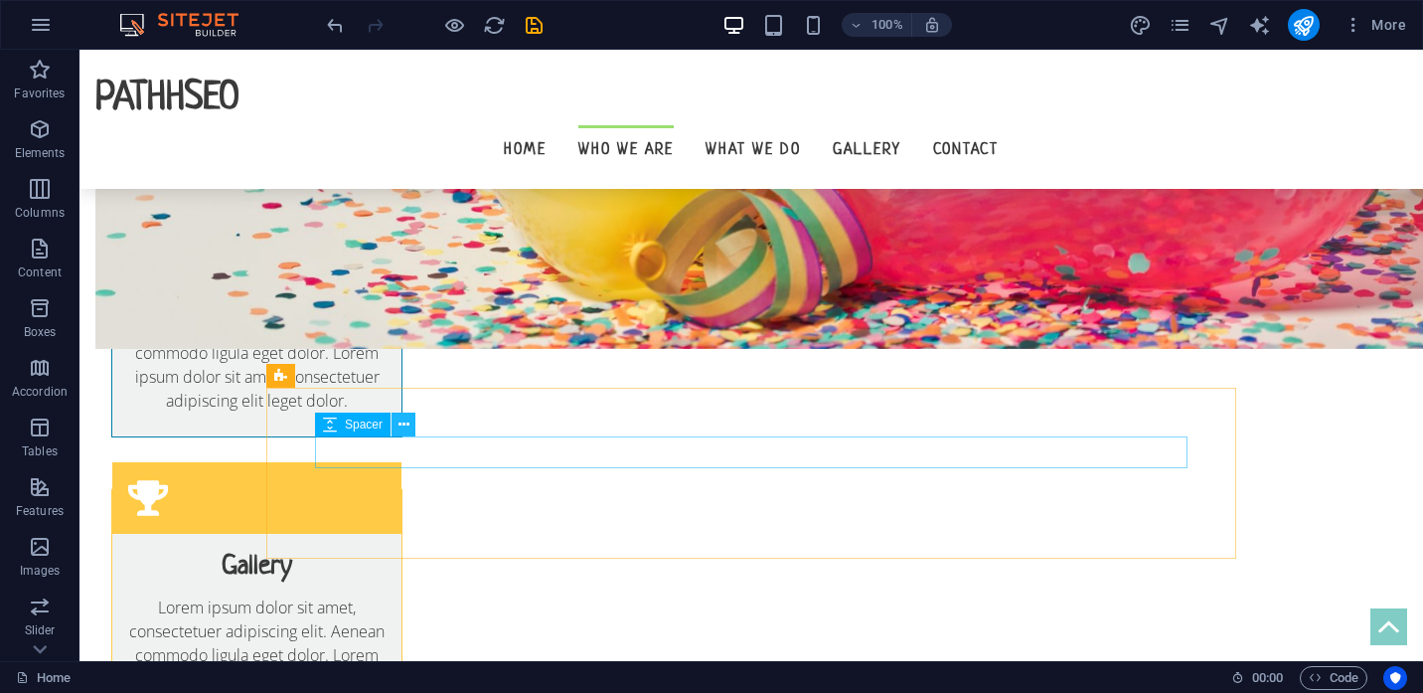
click at [407, 424] on icon at bounding box center [404, 424] width 11 height 21
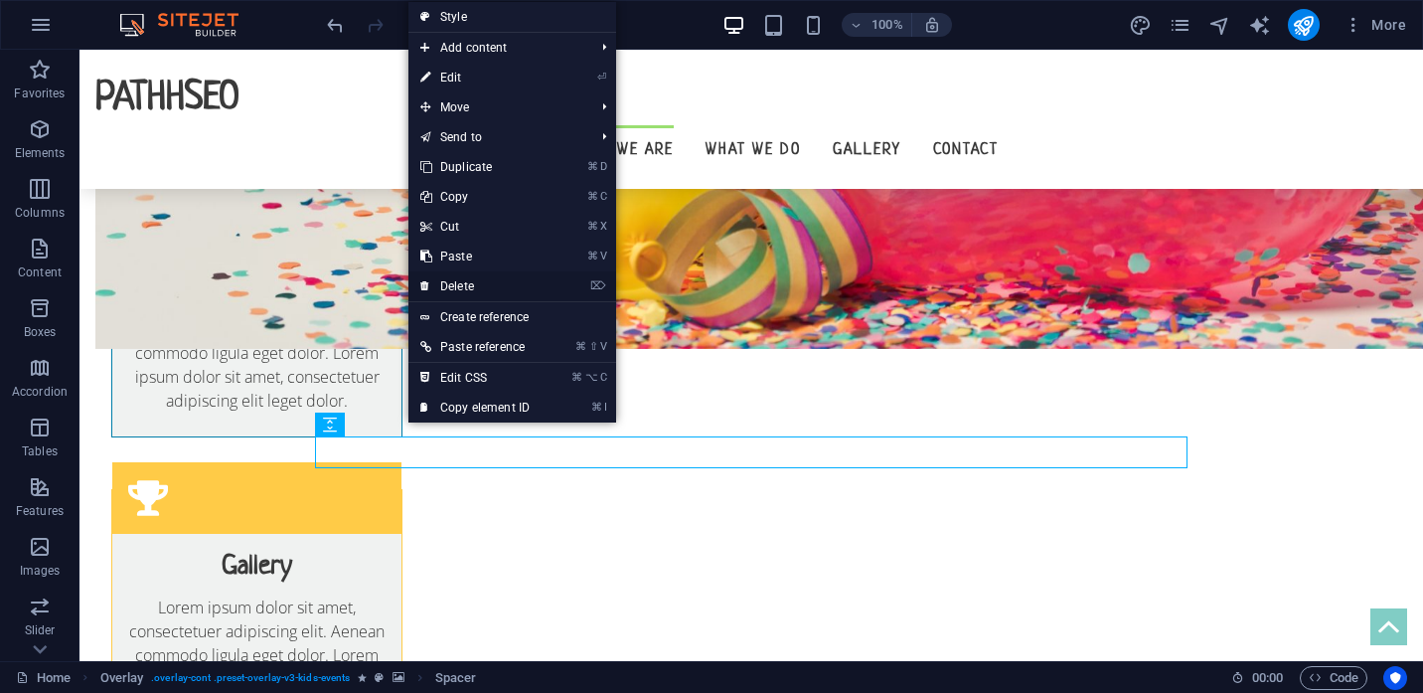
click at [477, 286] on link "⌦ Delete" at bounding box center [474, 286] width 133 height 30
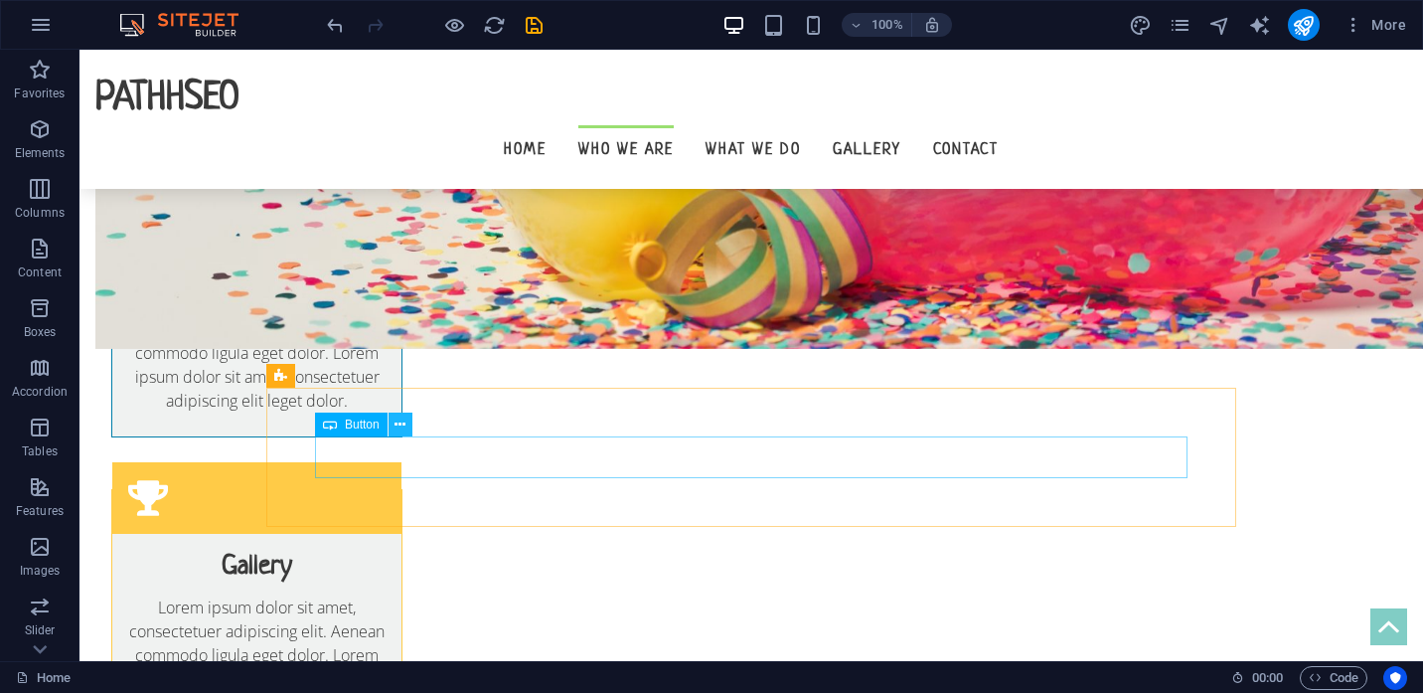
click at [404, 424] on icon at bounding box center [400, 424] width 11 height 21
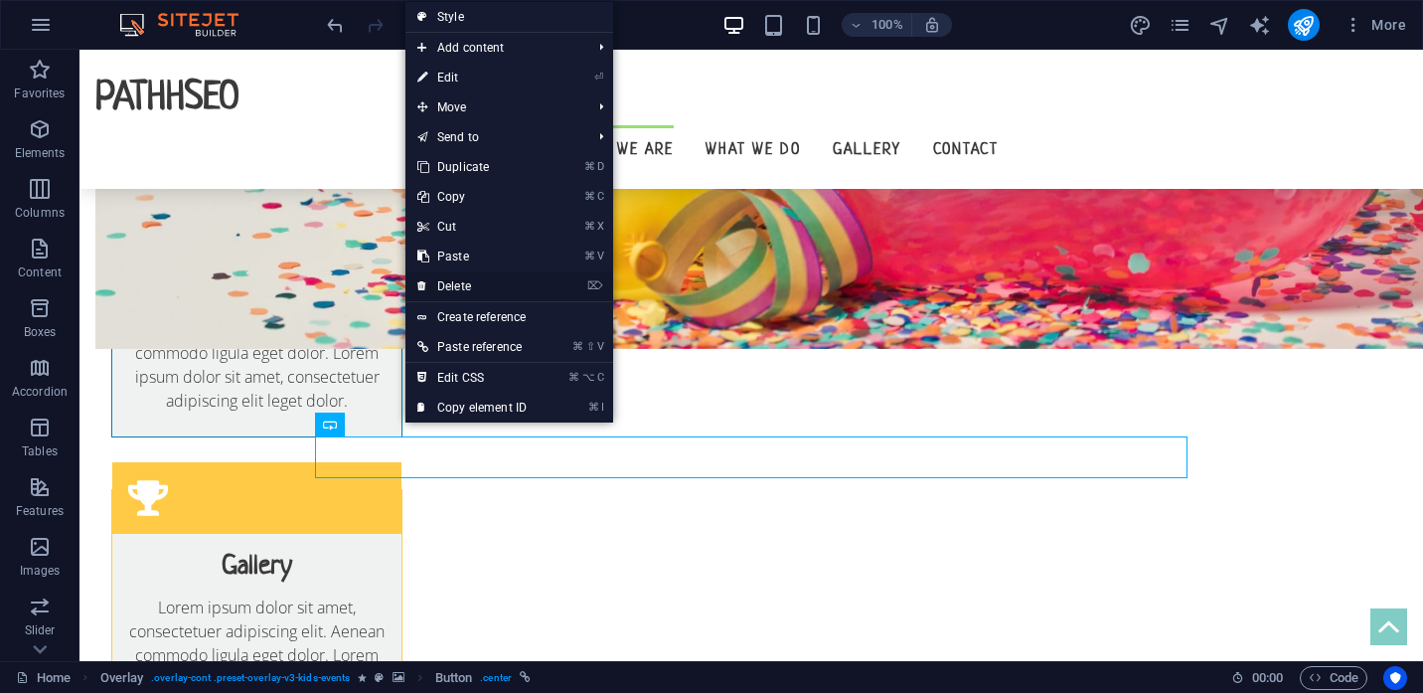
click at [447, 281] on link "⌦ Delete" at bounding box center [472, 286] width 133 height 30
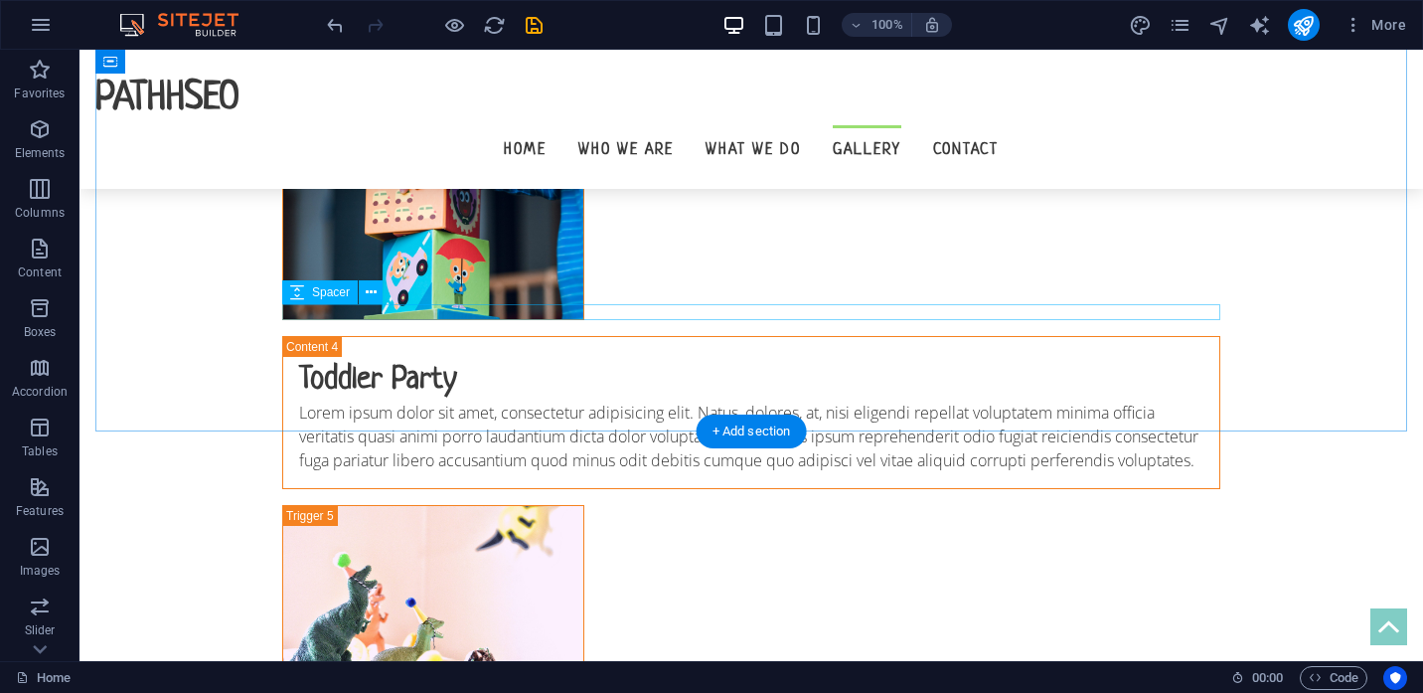
scroll to position [4974, 0]
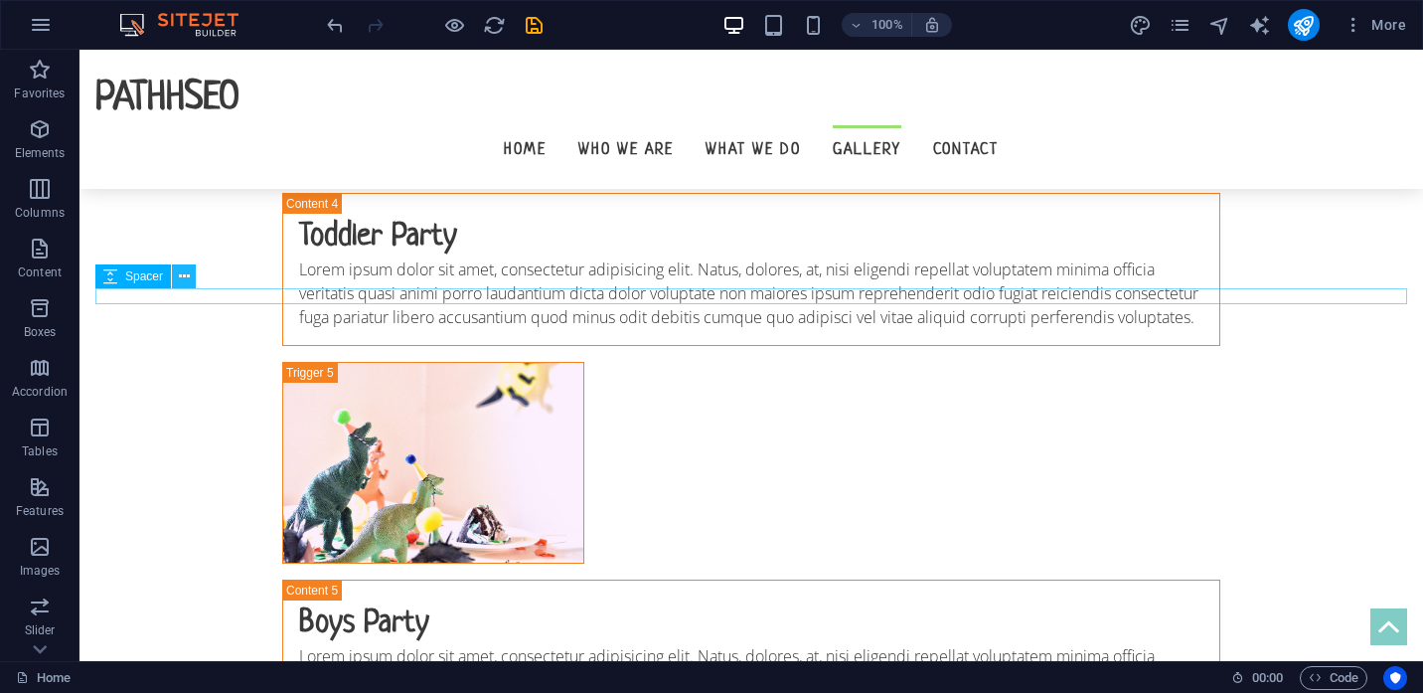
click at [180, 274] on icon at bounding box center [184, 276] width 11 height 21
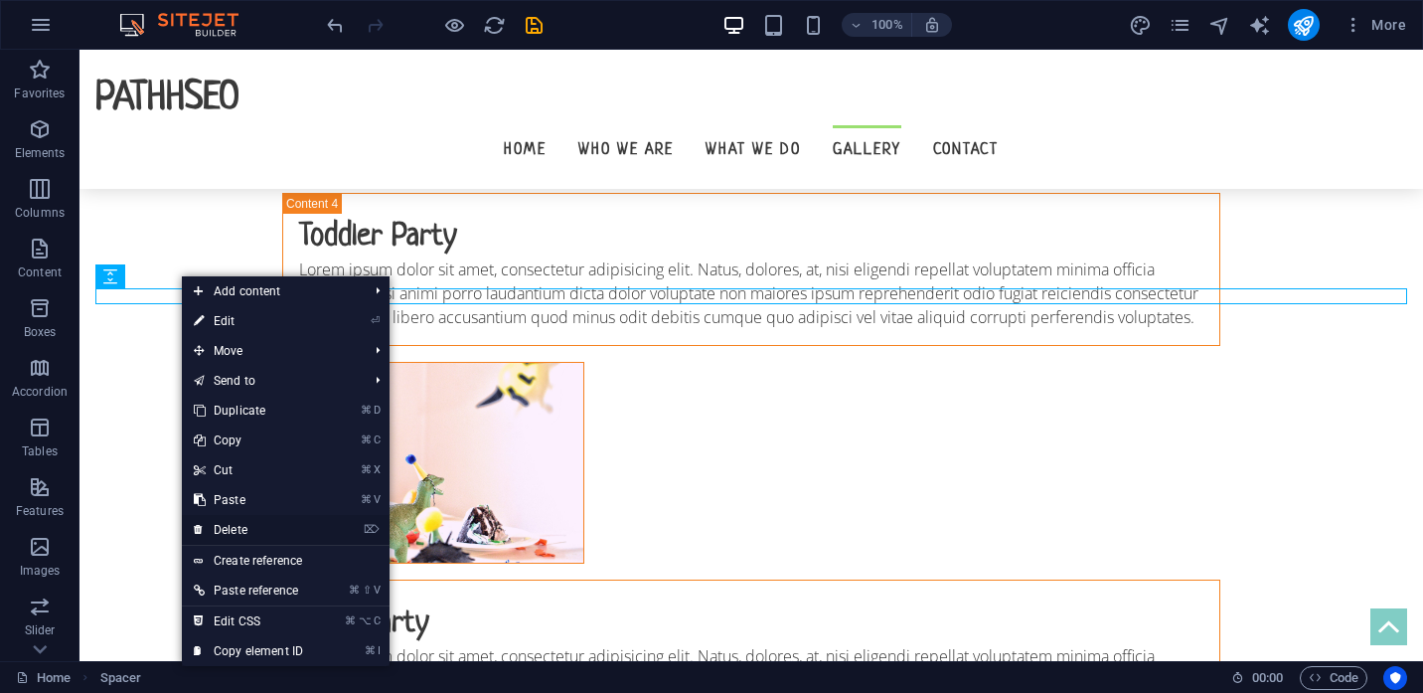
click at [229, 524] on link "⌦ Delete" at bounding box center [248, 530] width 133 height 30
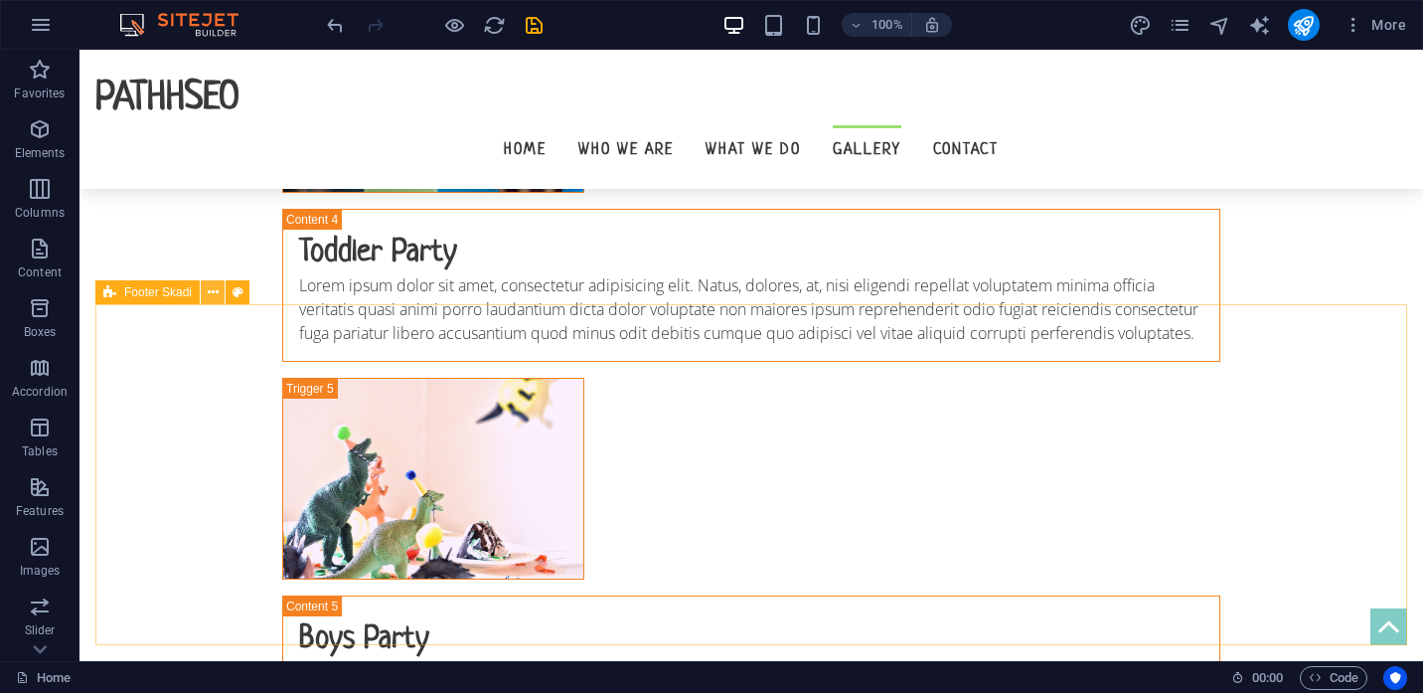
click at [218, 294] on icon at bounding box center [213, 292] width 11 height 21
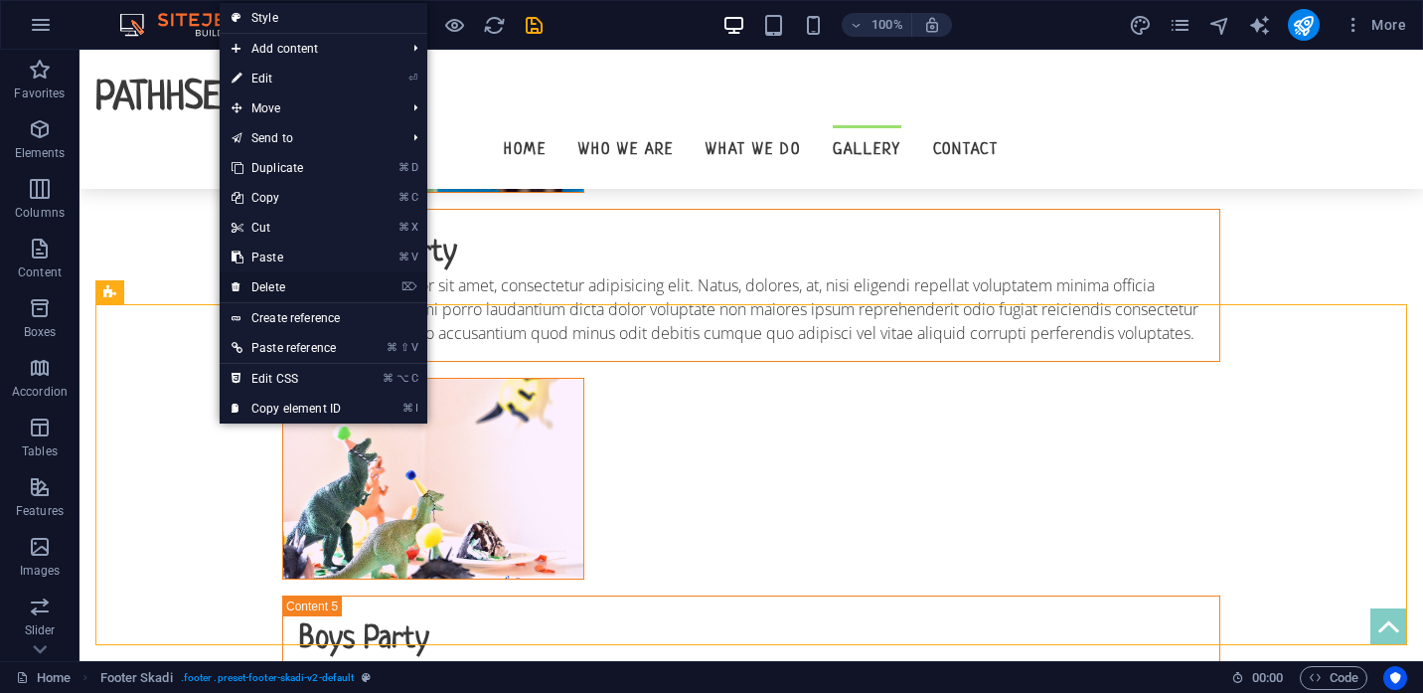
click at [267, 295] on link "⌦ Delete" at bounding box center [286, 287] width 133 height 30
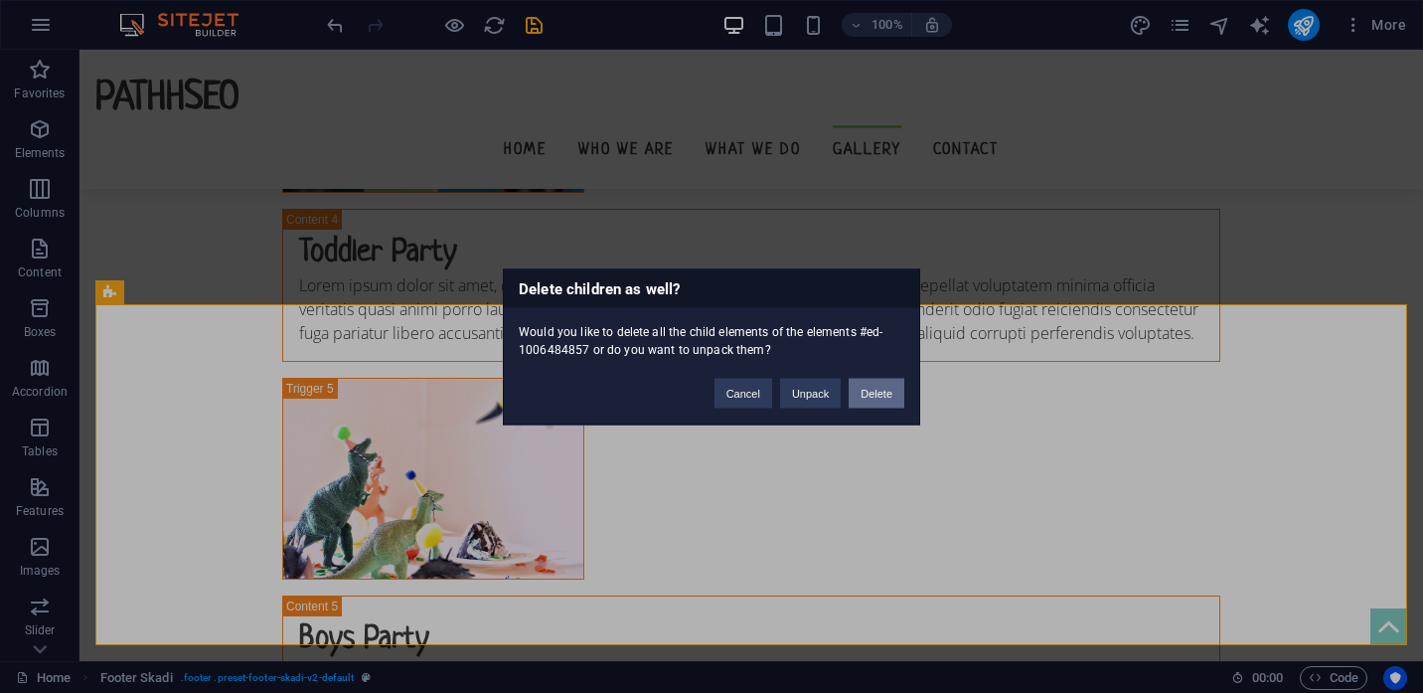
click at [875, 387] on button "Delete" at bounding box center [877, 393] width 56 height 30
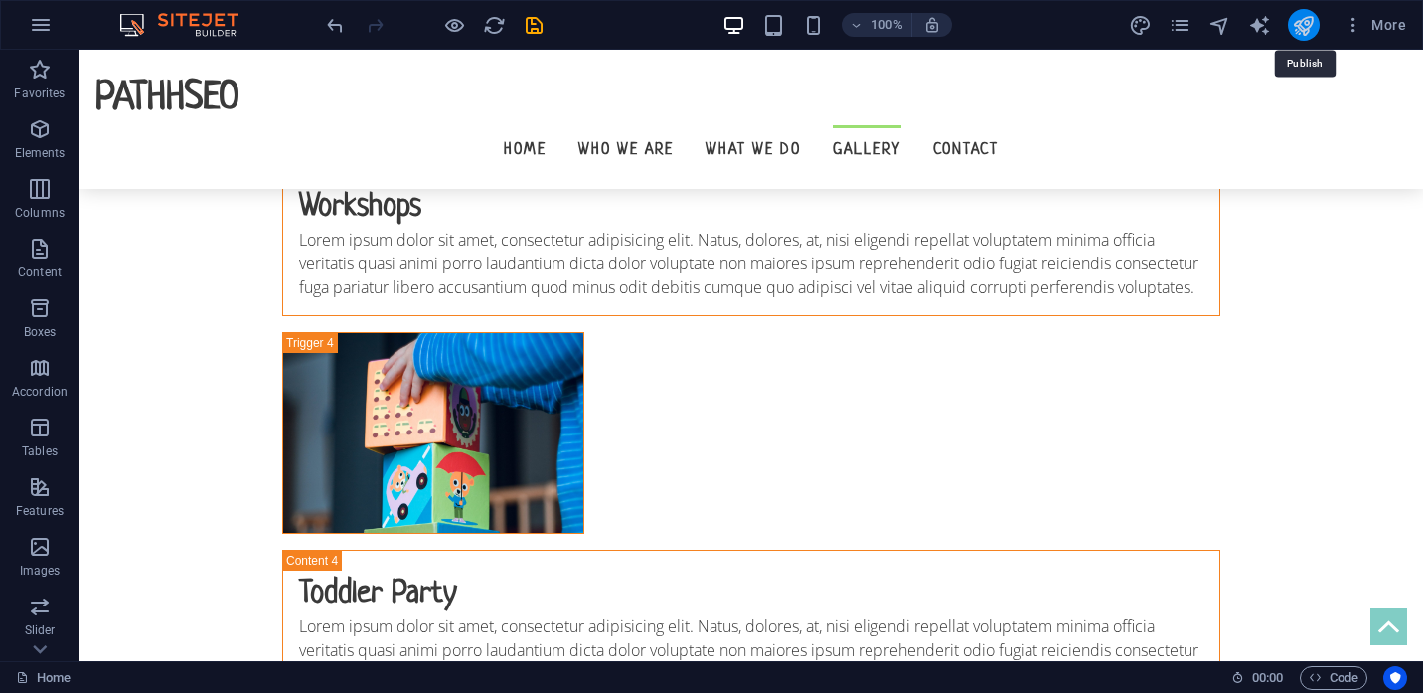
click at [1300, 25] on icon "publish" at bounding box center [1303, 25] width 23 height 23
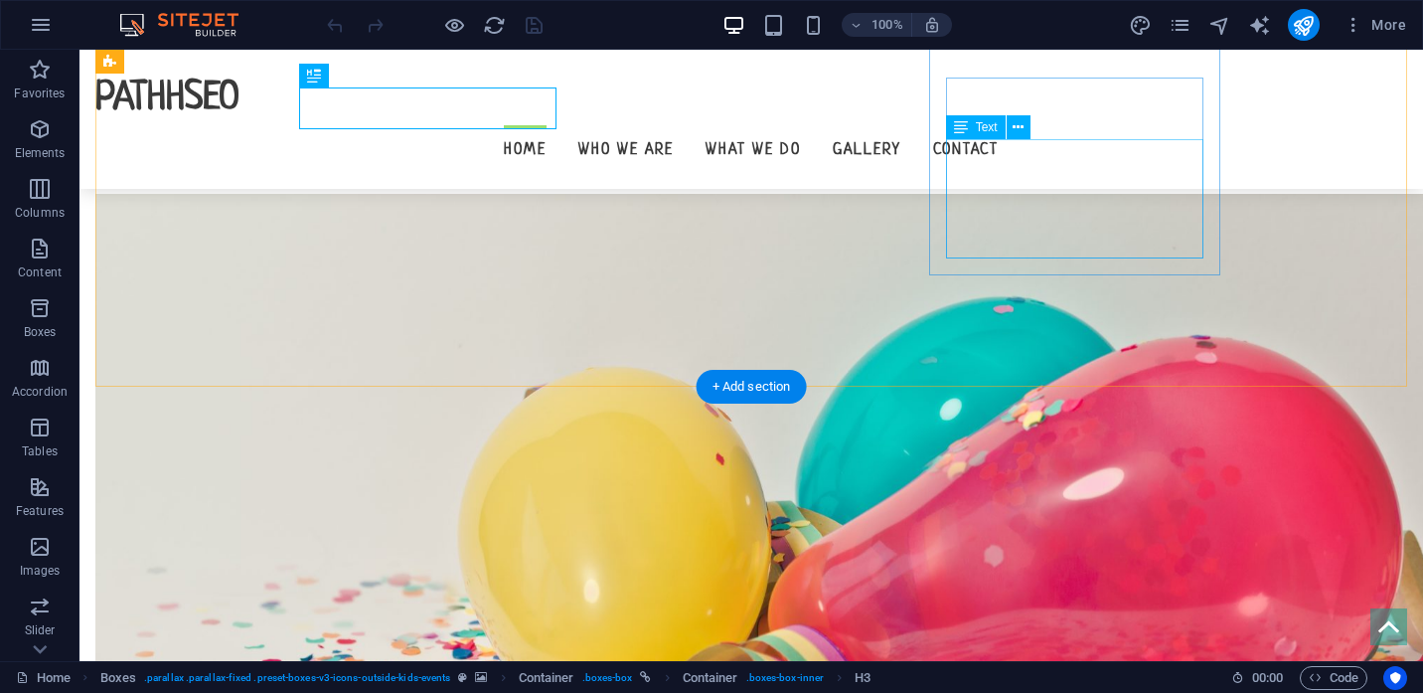
scroll to position [815, 0]
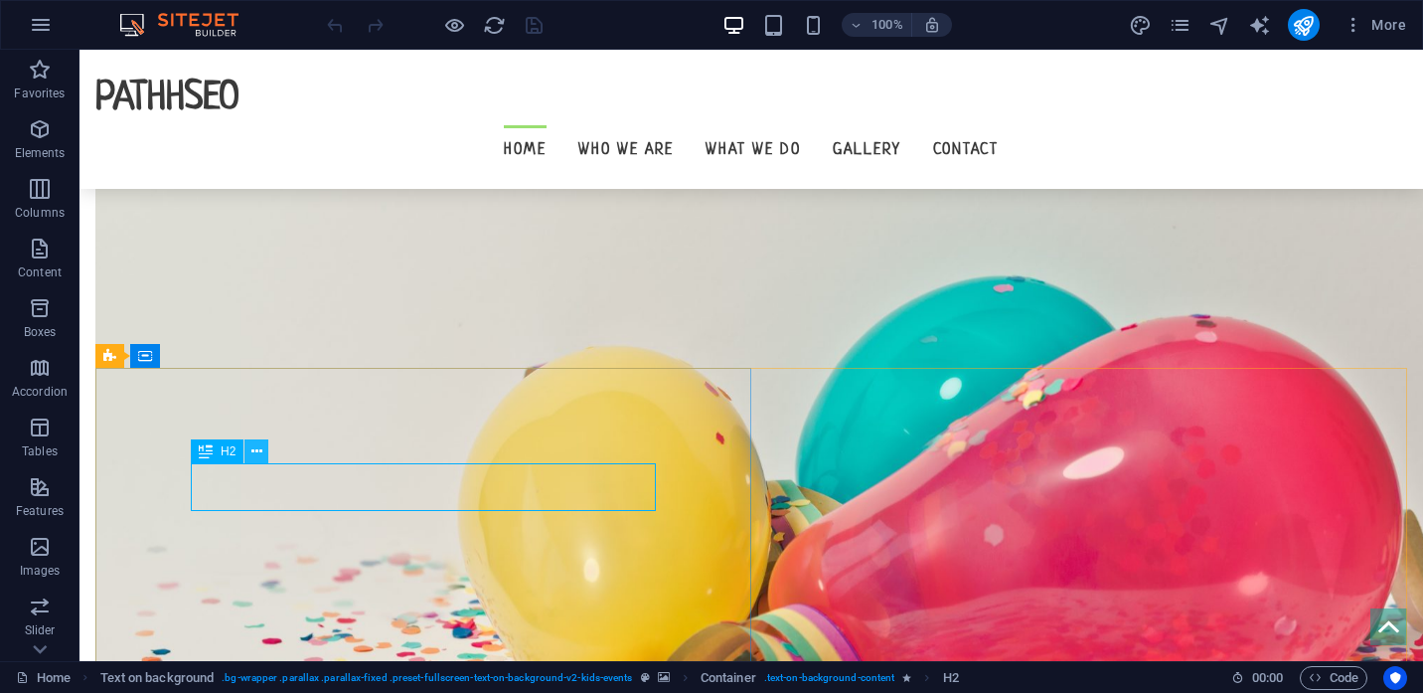
click at [253, 445] on icon at bounding box center [256, 451] width 11 height 21
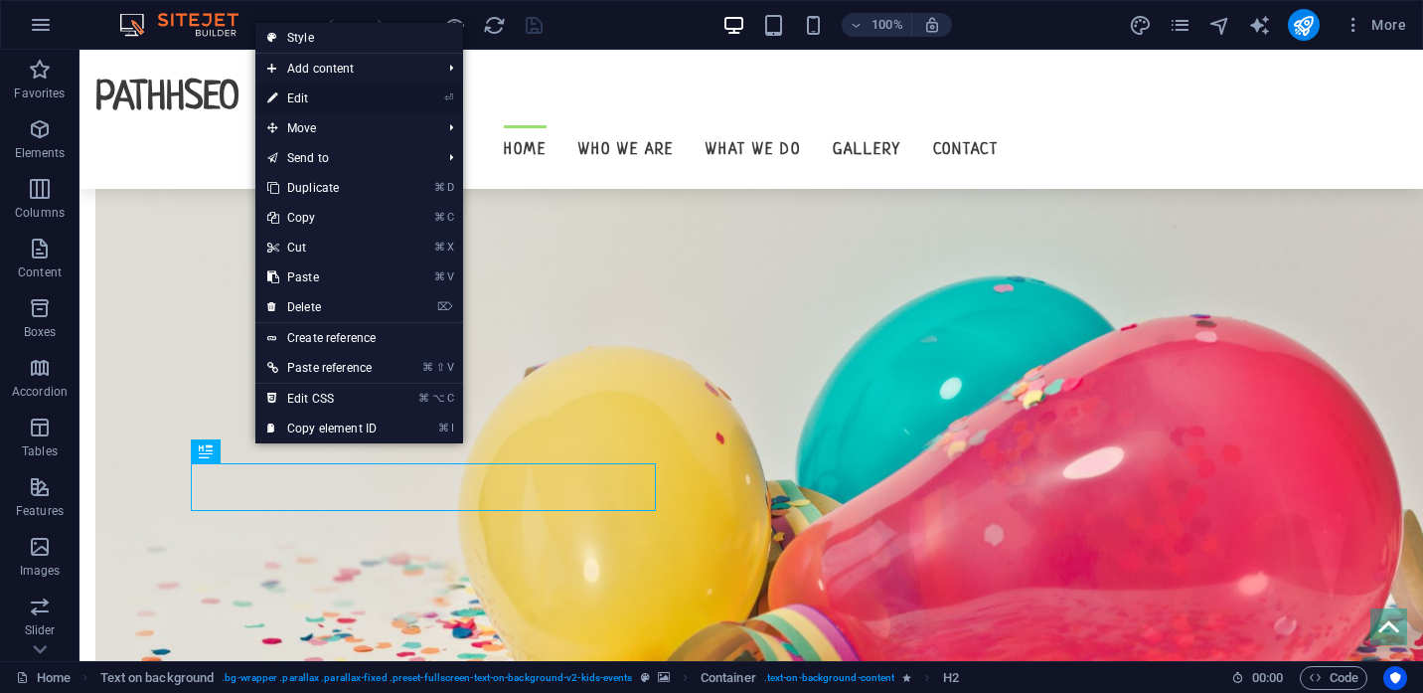
click at [303, 90] on link "⏎ Edit" at bounding box center [321, 98] width 133 height 30
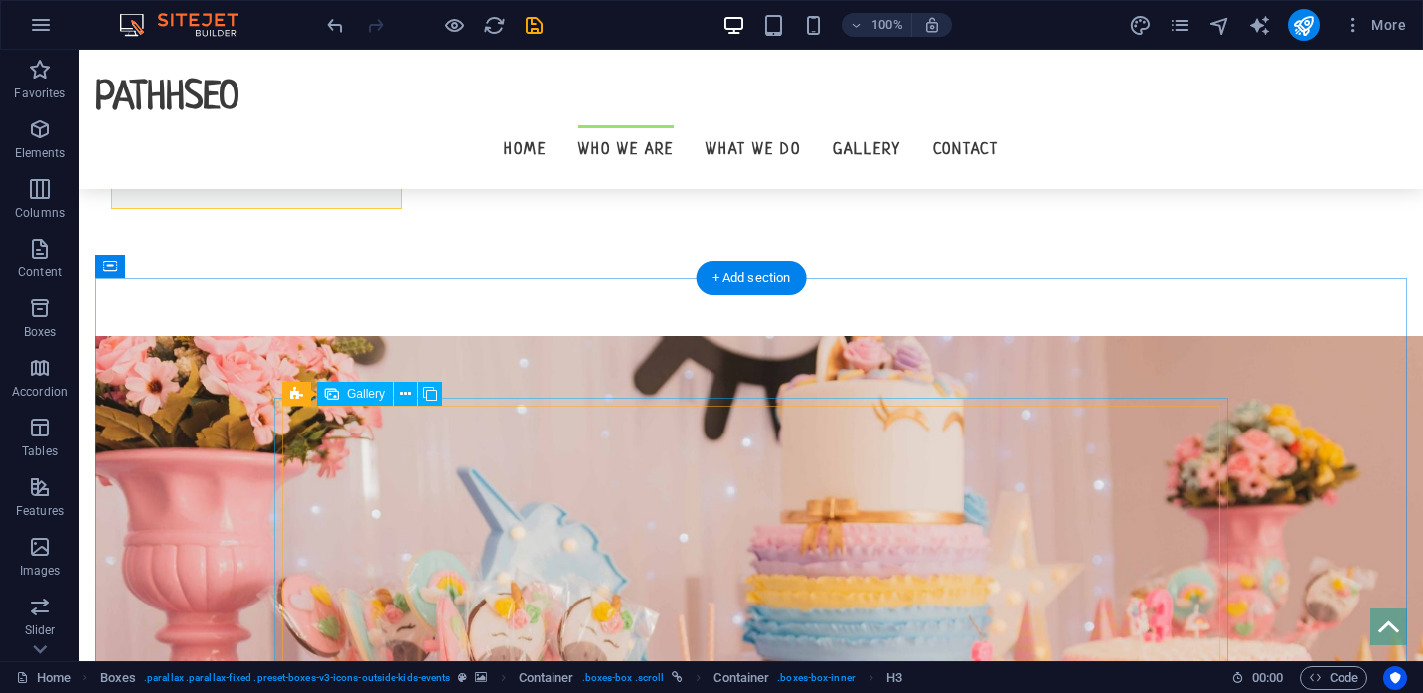
scroll to position [1751, 0]
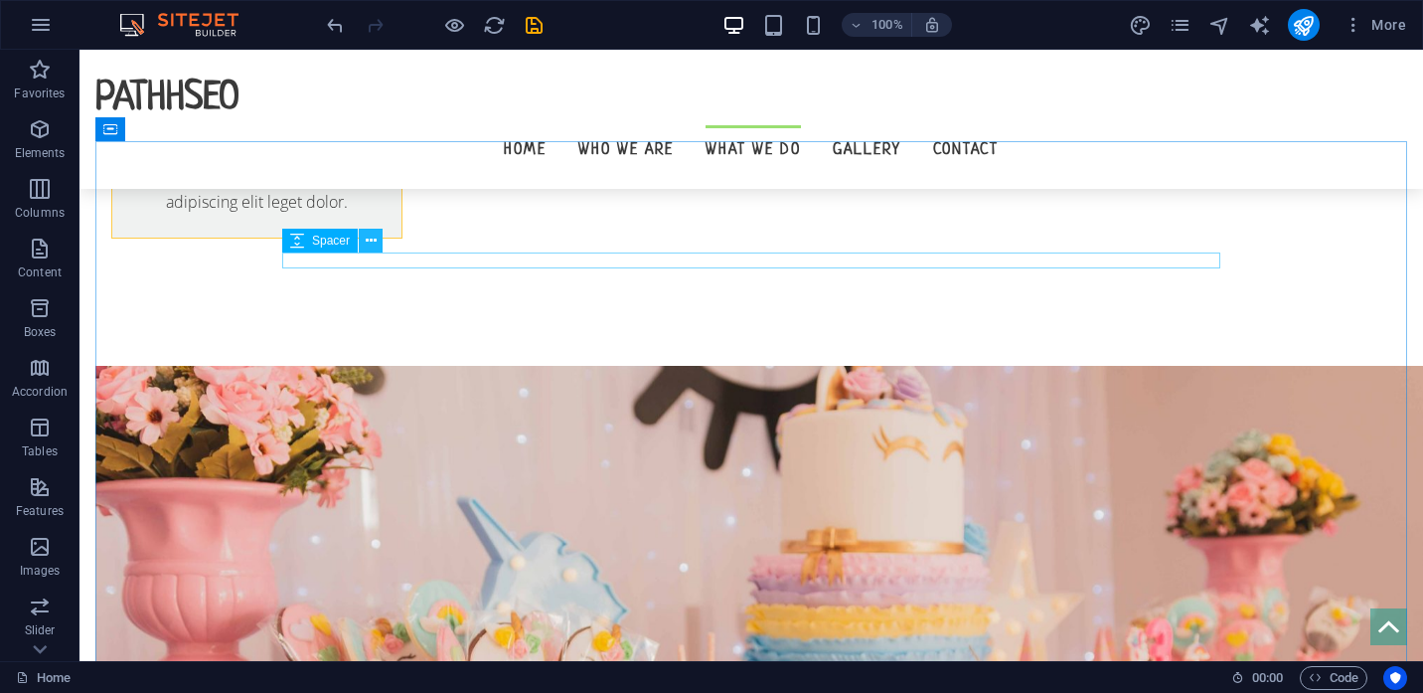
click at [371, 242] on icon at bounding box center [371, 241] width 11 height 21
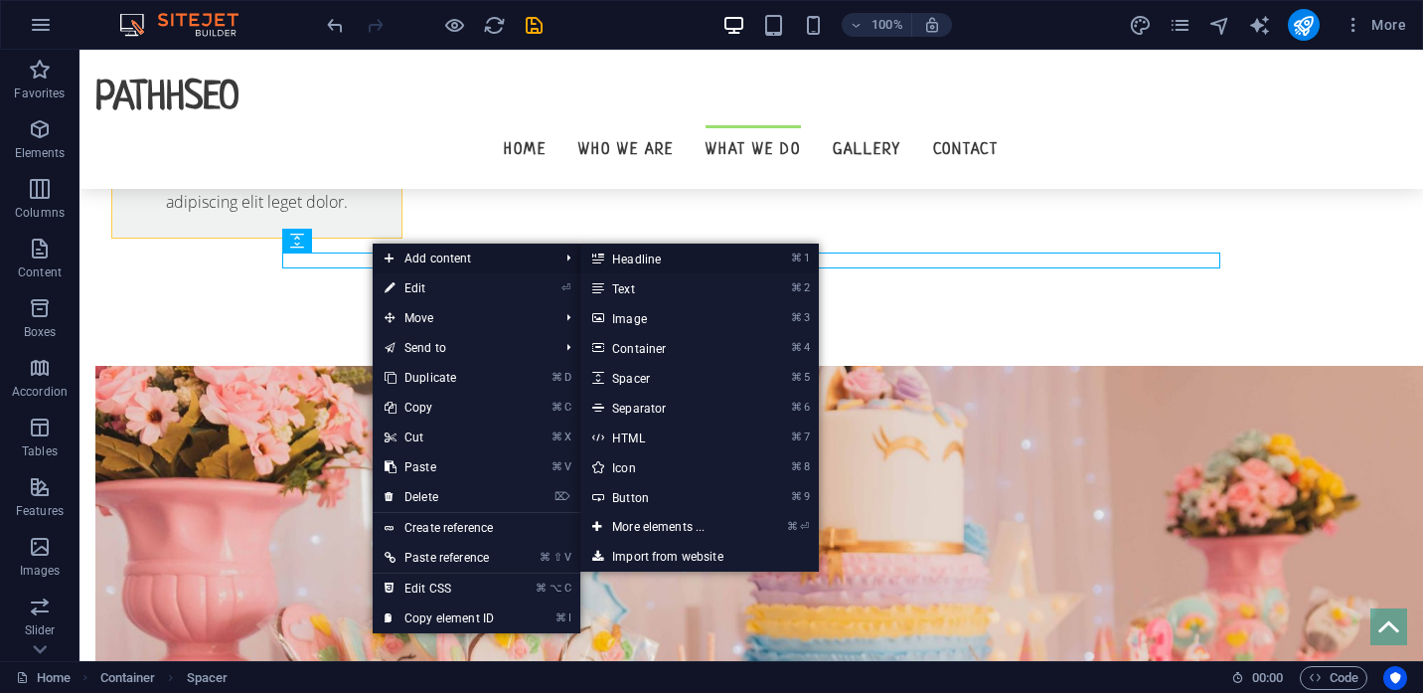
click at [613, 257] on link "⌘ 1 Headline" at bounding box center [662, 259] width 164 height 30
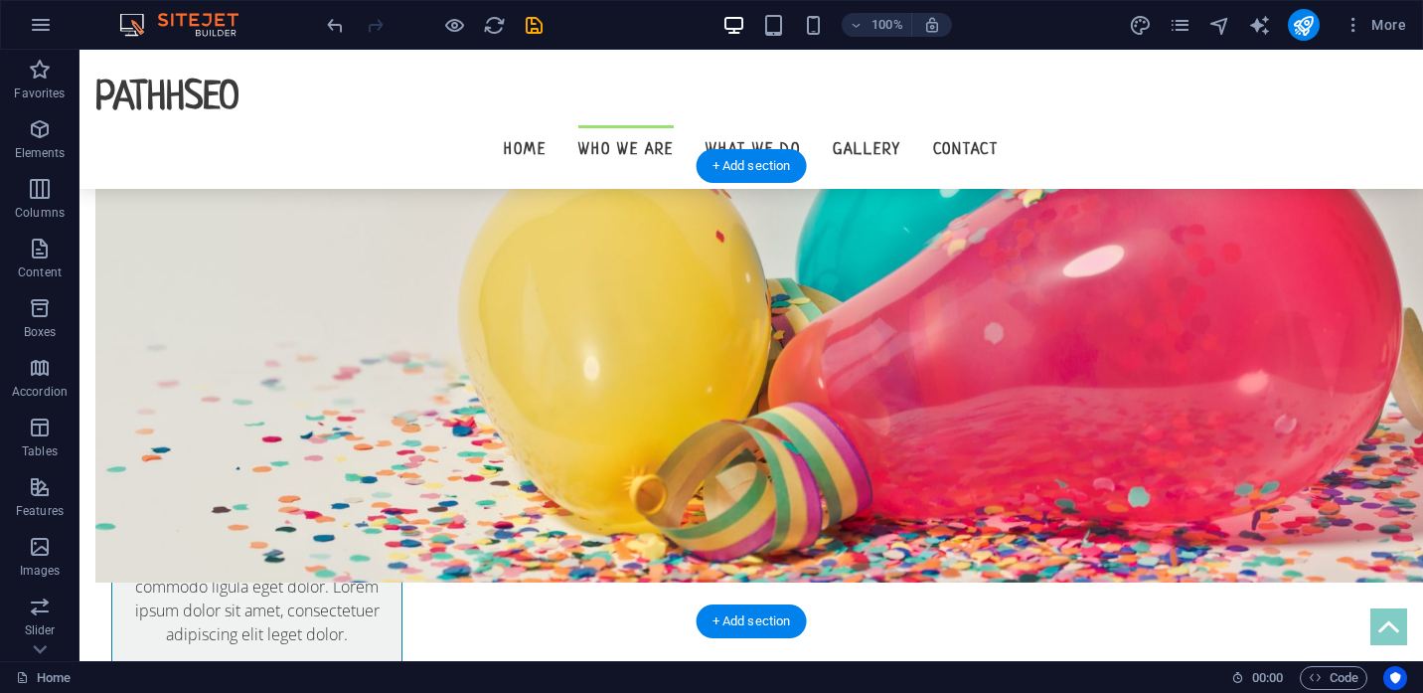
scroll to position [1021, 0]
